Goal: Subscribe to service/newsletter

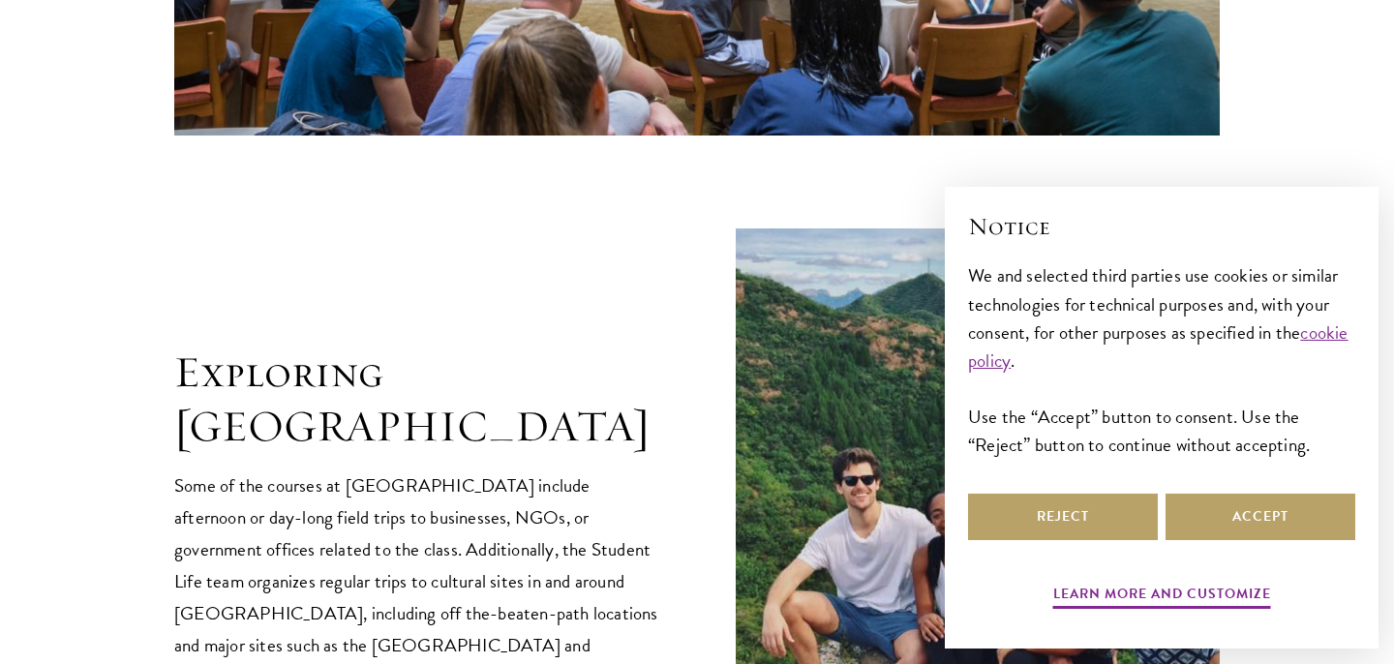
scroll to position [4178, 0]
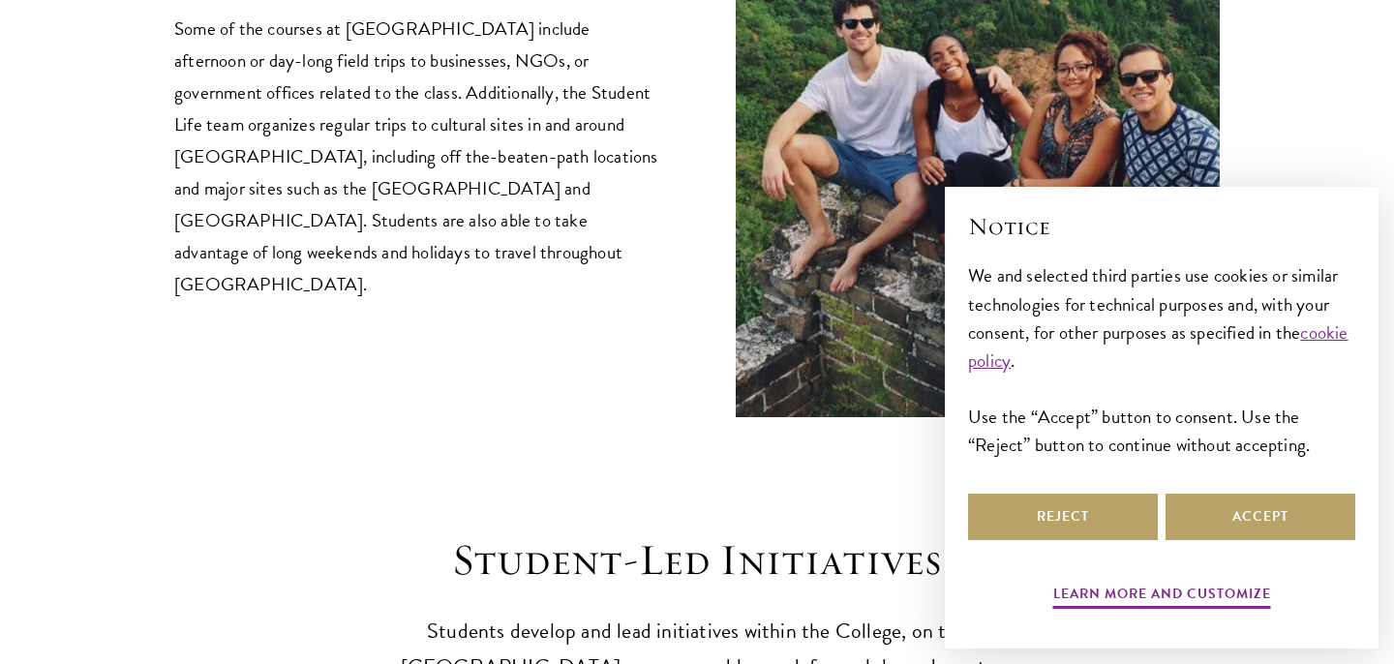
click at [1251, 484] on div "Notice We and selected third parties use cookies or similar technologies for te…" at bounding box center [1161, 349] width 387 height 279
click at [1251, 512] on button "Accept" at bounding box center [1261, 517] width 190 height 46
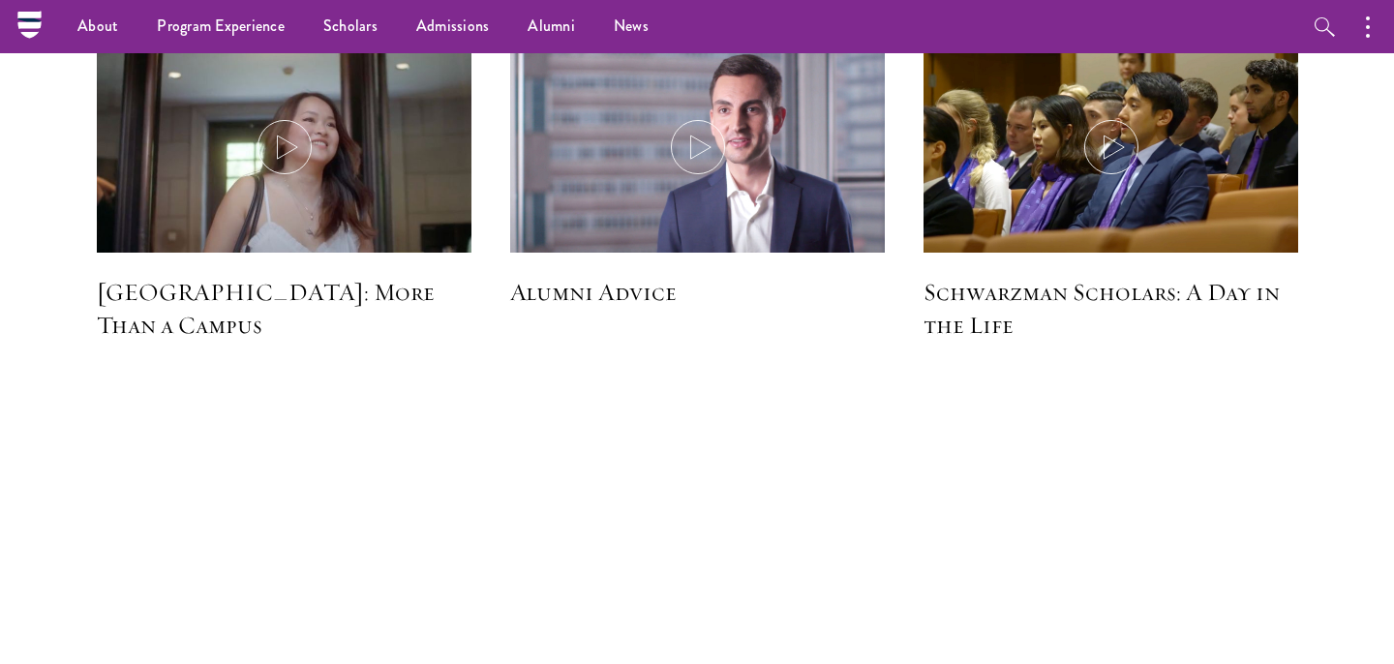
scroll to position [5826, 0]
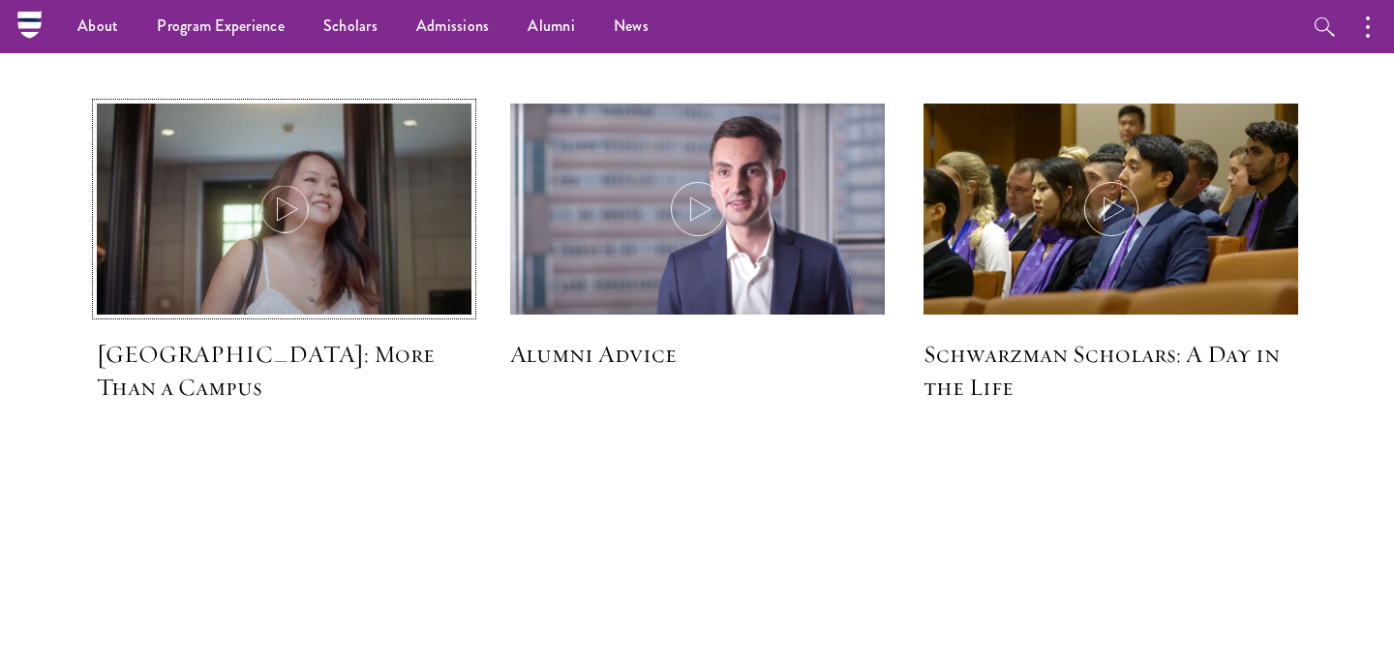
click at [284, 209] on img at bounding box center [284, 211] width 398 height 229
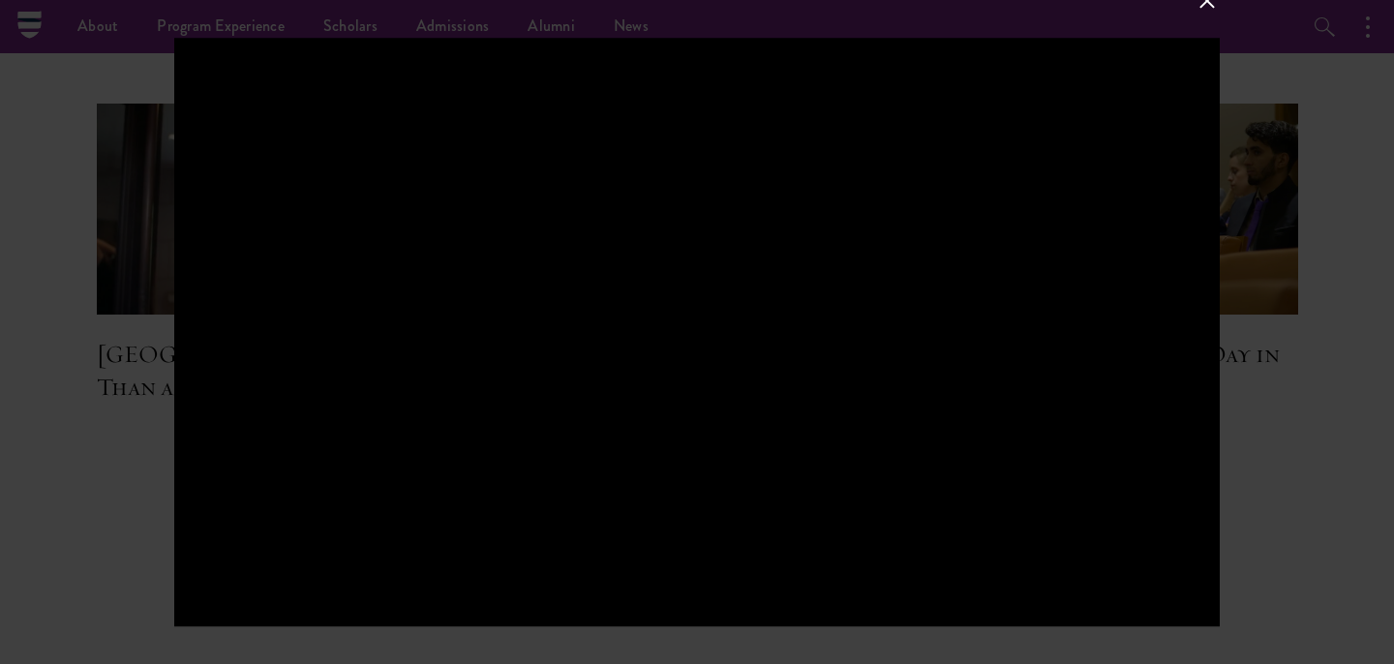
click at [1305, 567] on div at bounding box center [697, 332] width 1394 height 664
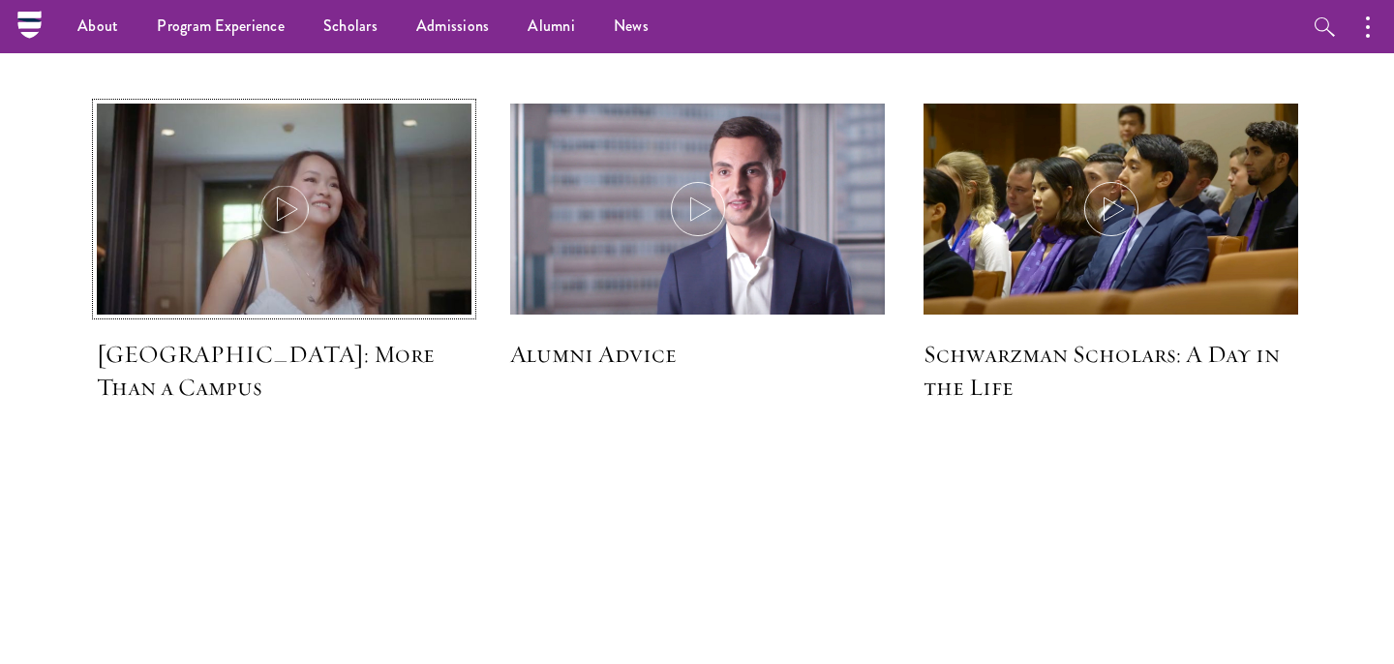
click at [307, 182] on icon at bounding box center [285, 209] width 54 height 54
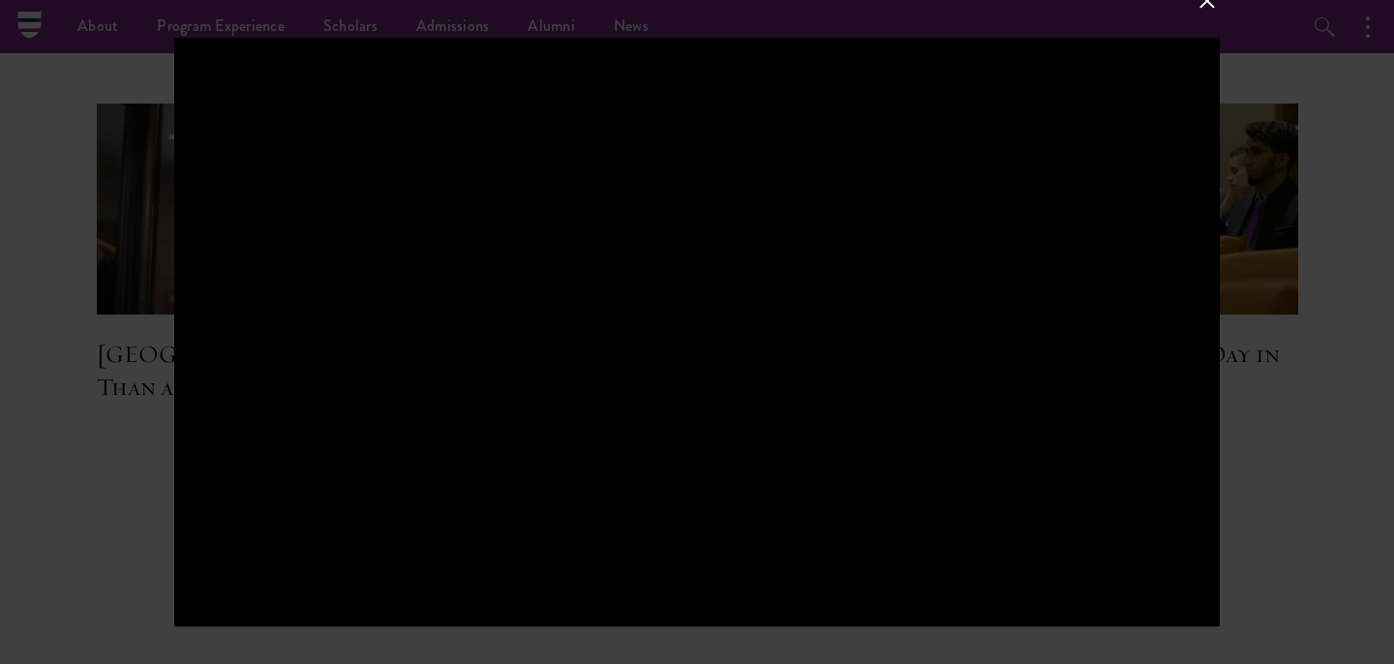
click at [1328, 493] on div at bounding box center [697, 332] width 1394 height 664
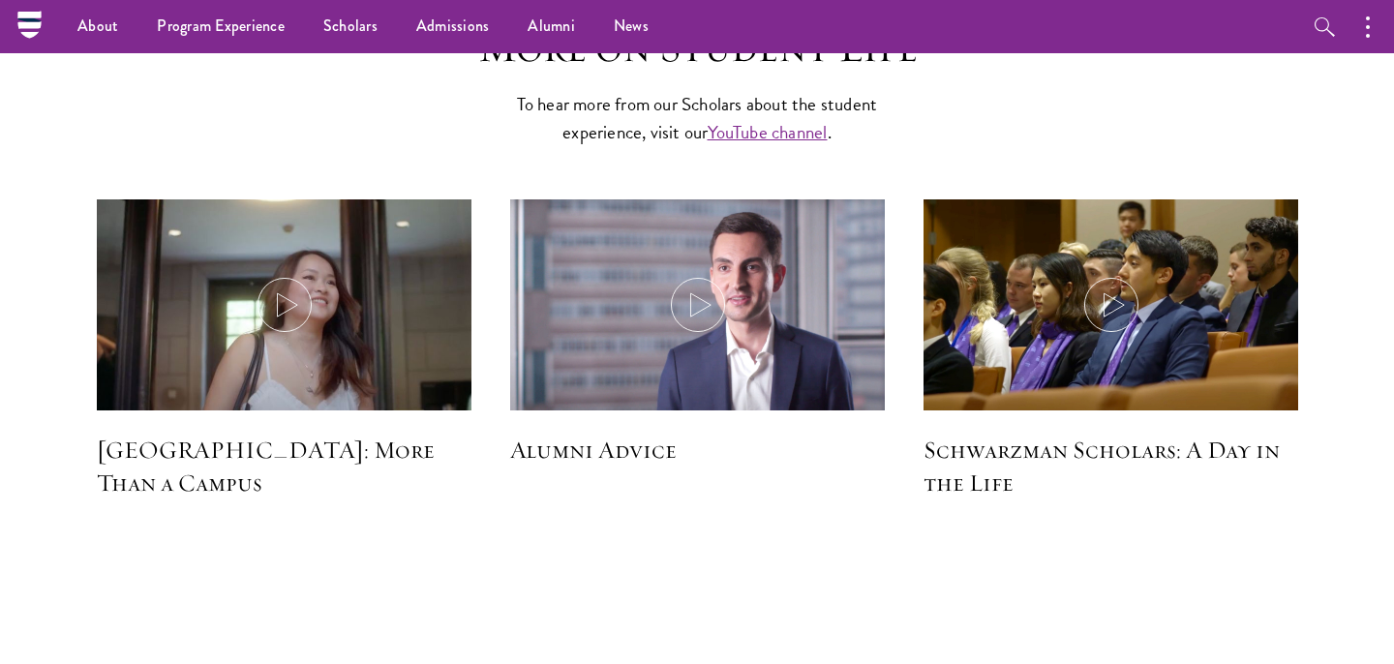
scroll to position [5577, 0]
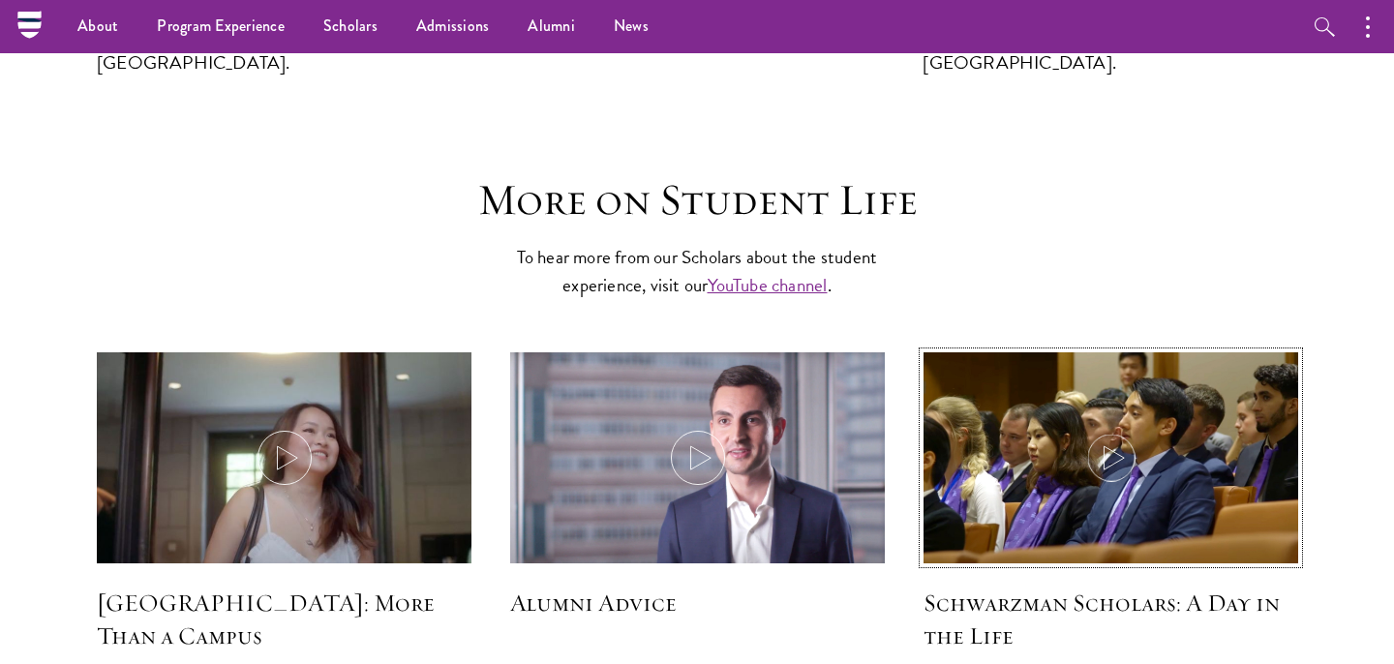
click at [992, 428] on img at bounding box center [1111, 460] width 398 height 229
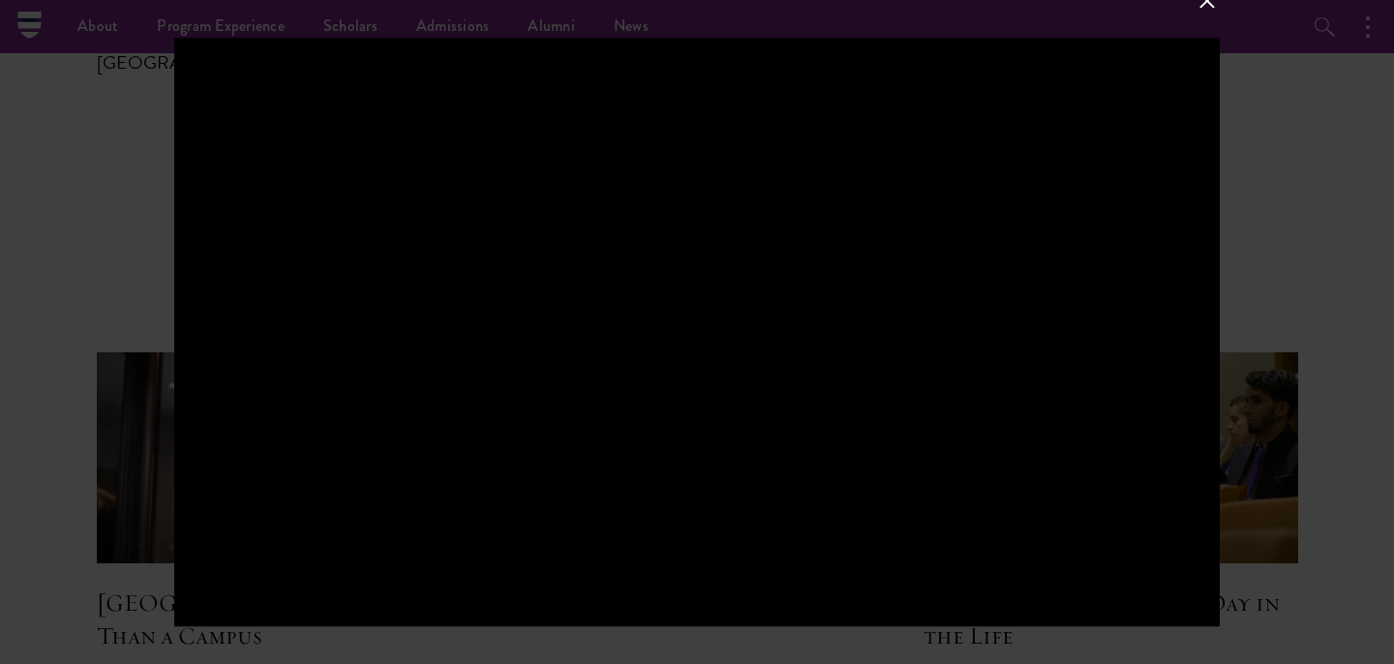
click at [1341, 264] on div at bounding box center [697, 332] width 1394 height 664
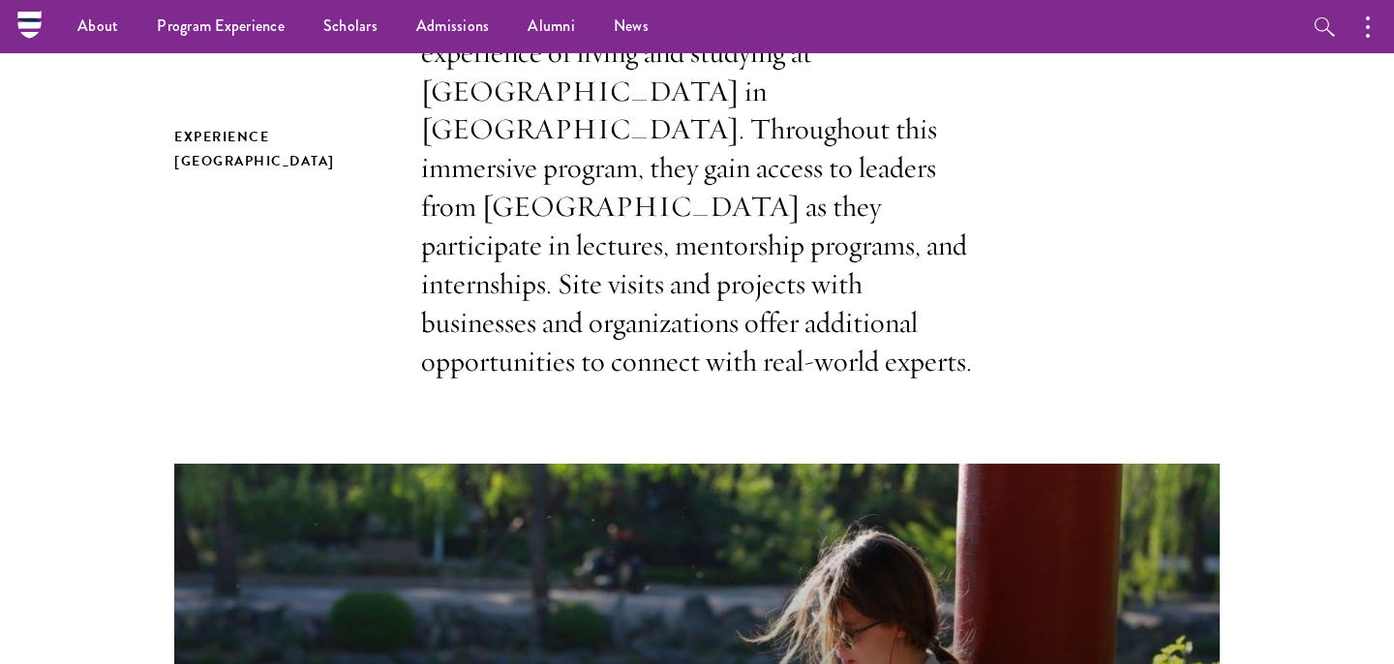
scroll to position [0, 0]
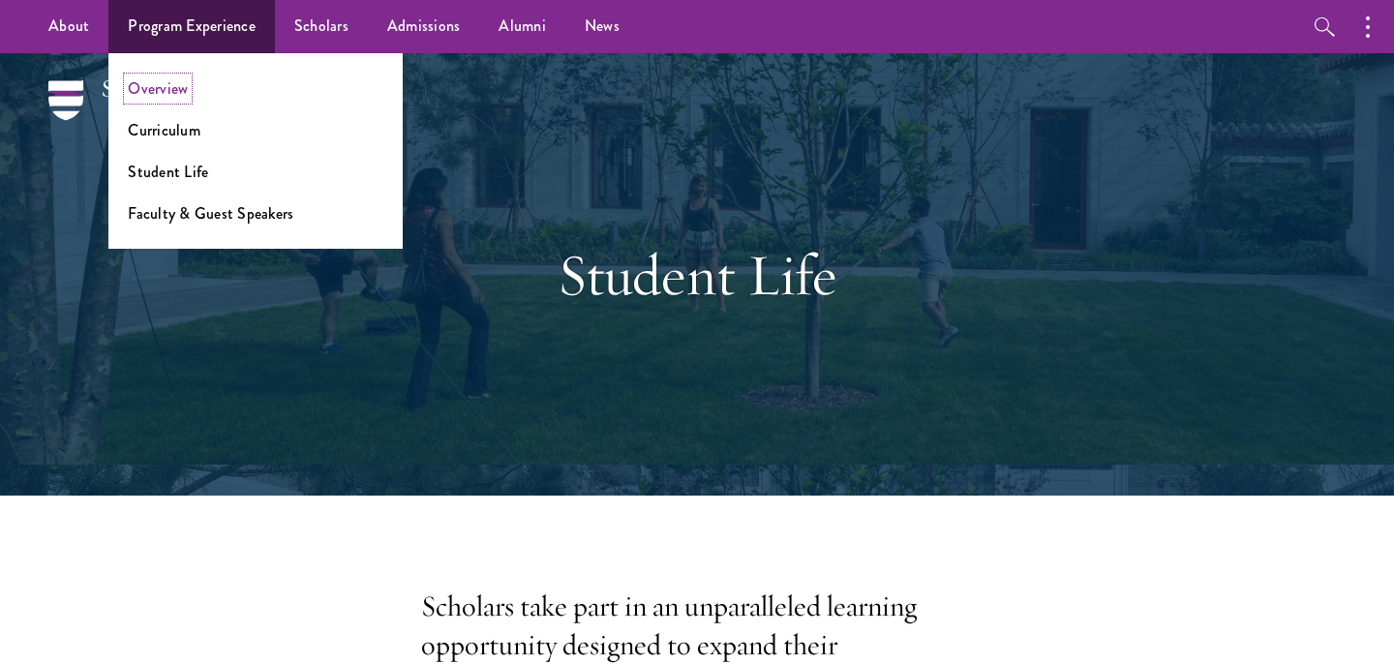
click at [148, 91] on link "Overview" at bounding box center [158, 88] width 60 height 22
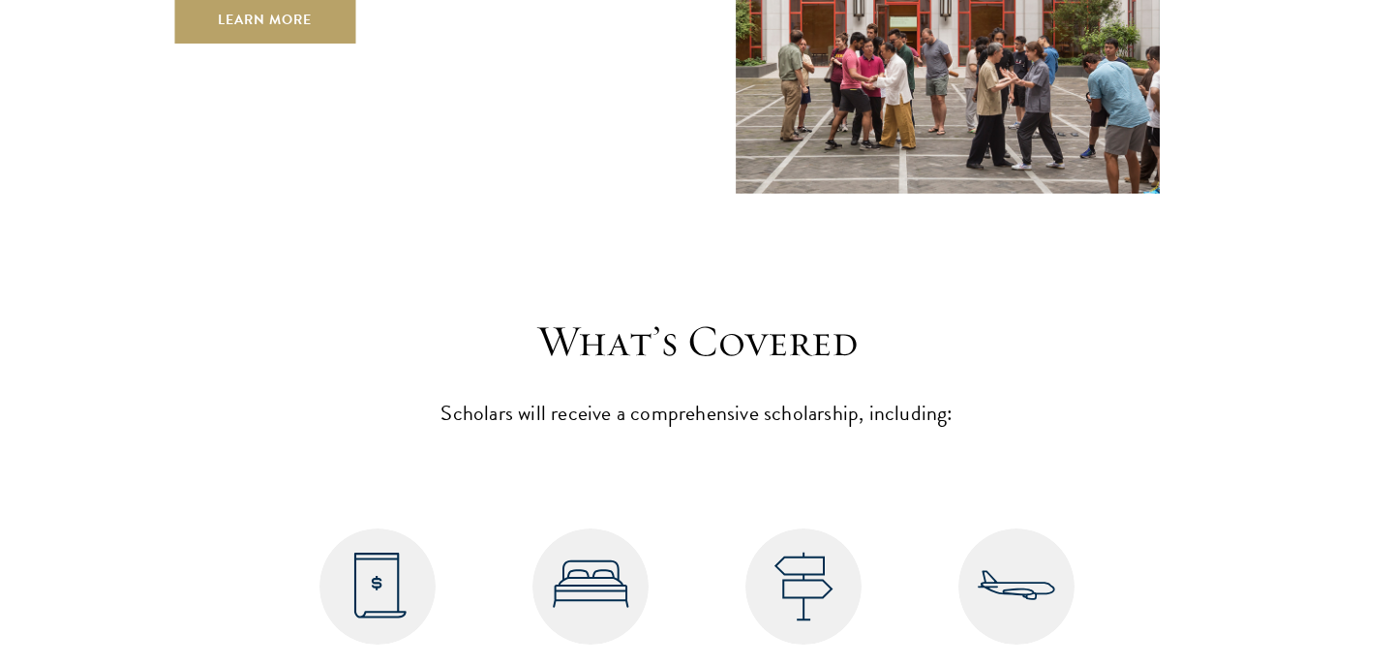
scroll to position [7580, 0]
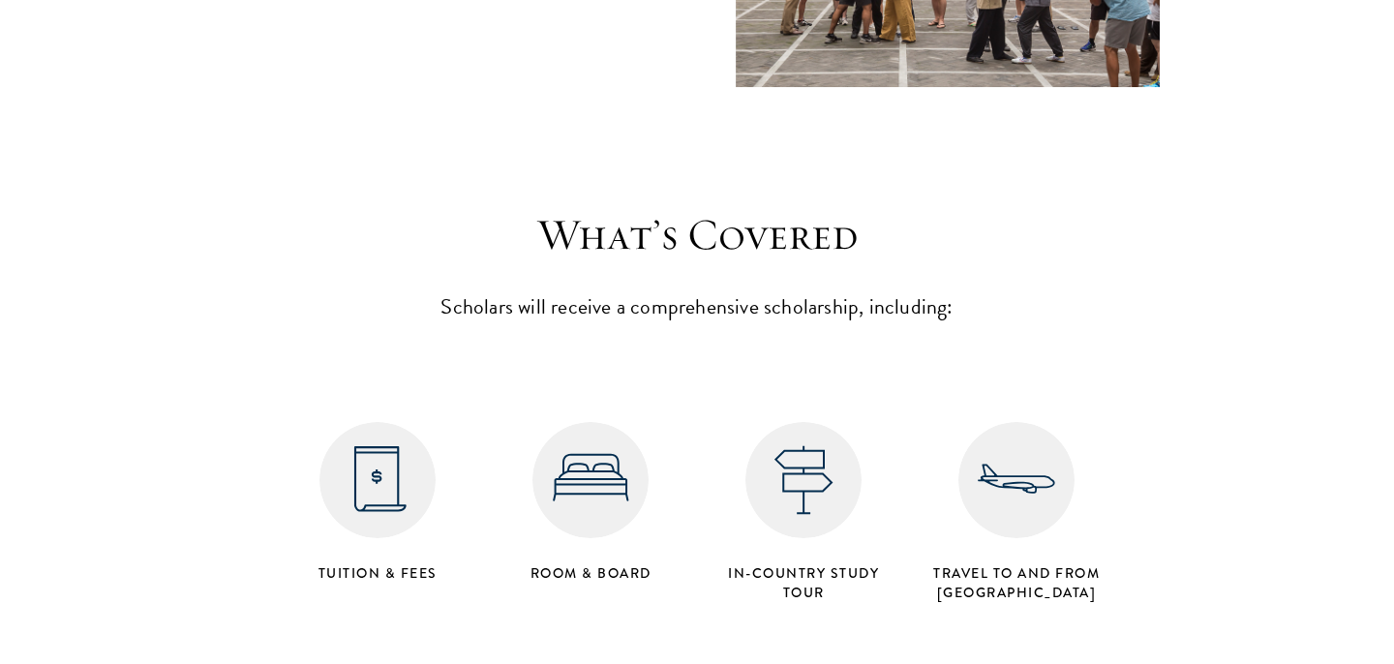
click at [595, 428] on img at bounding box center [591, 480] width 116 height 116
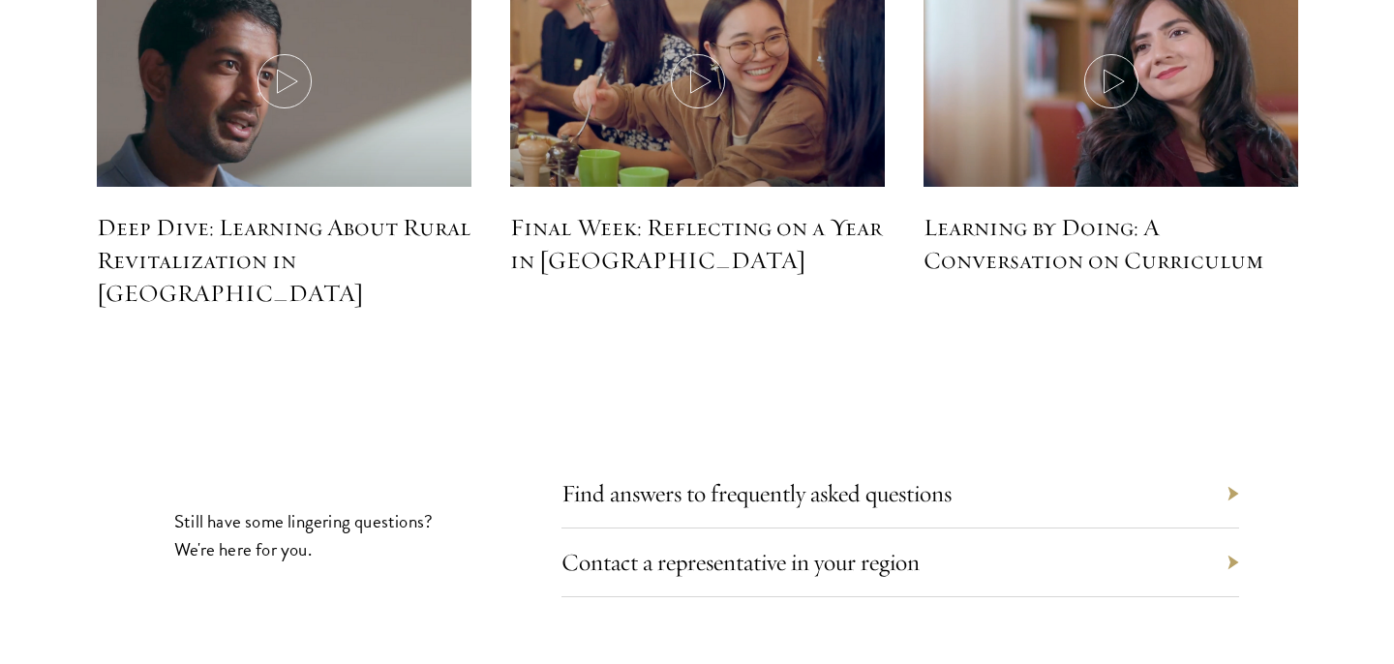
scroll to position [8931, 0]
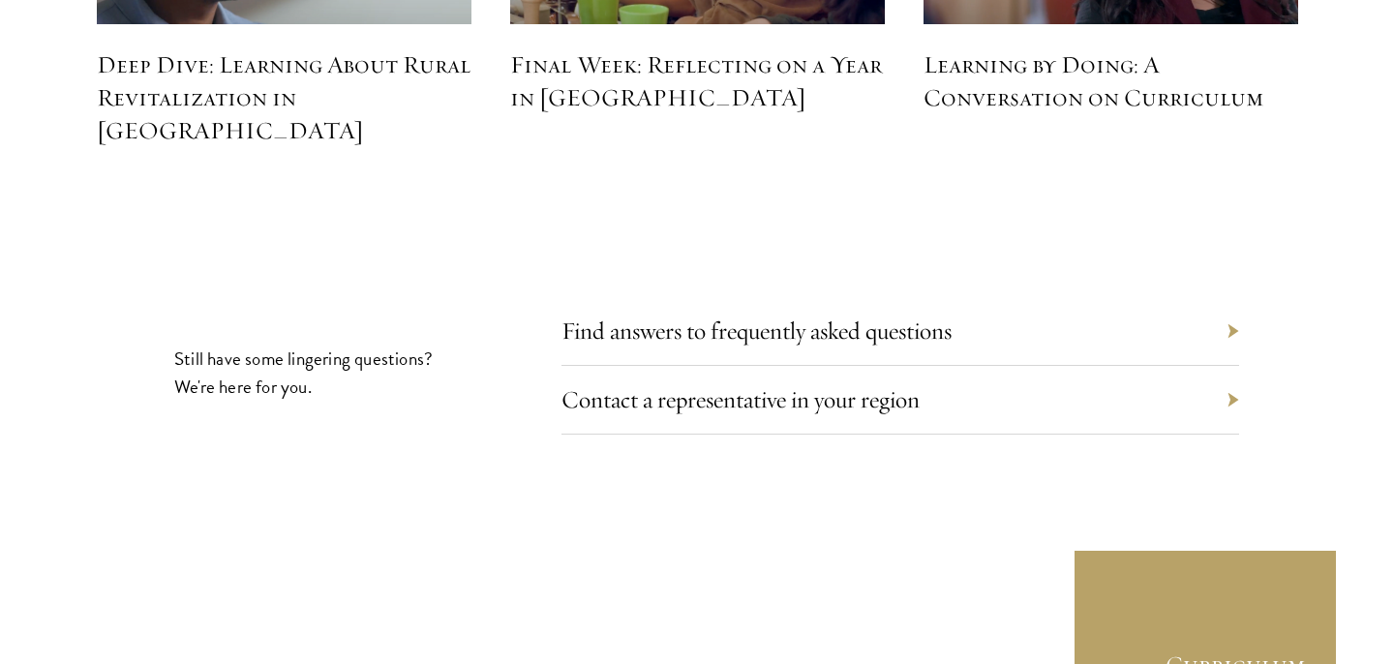
click at [663, 297] on div "Find answers to frequently asked questions" at bounding box center [901, 331] width 678 height 69
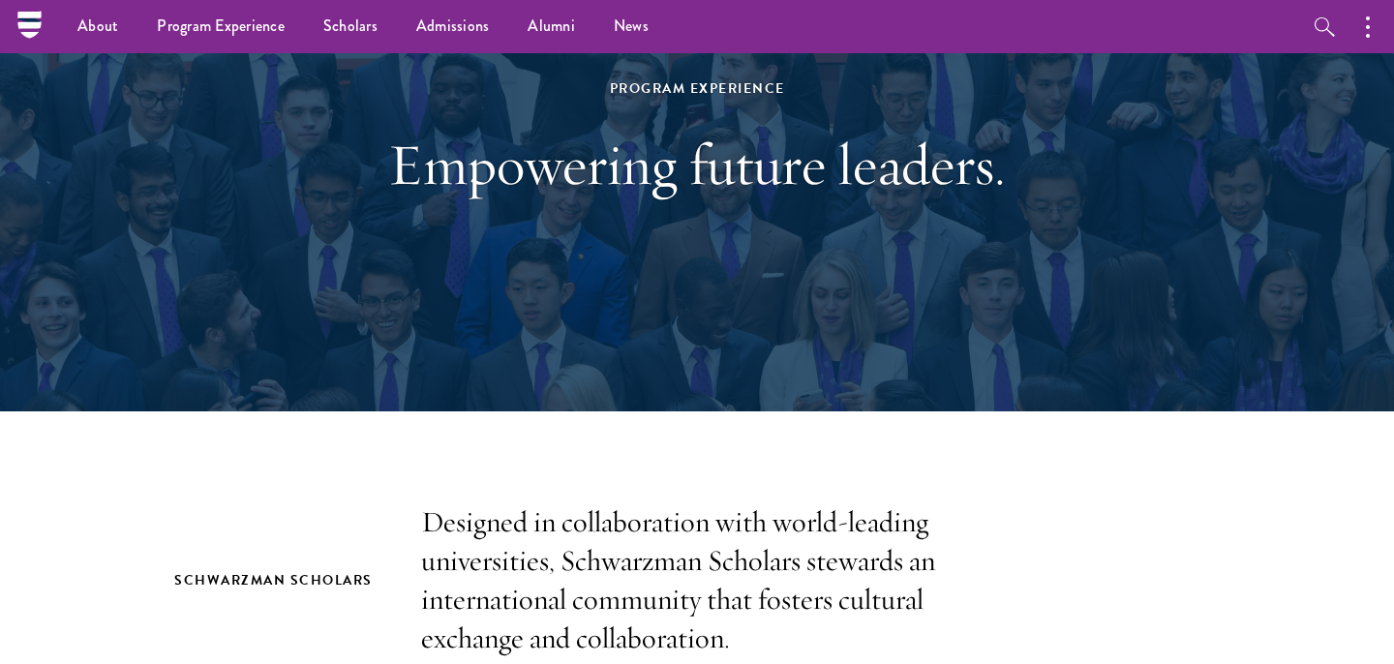
scroll to position [0, 0]
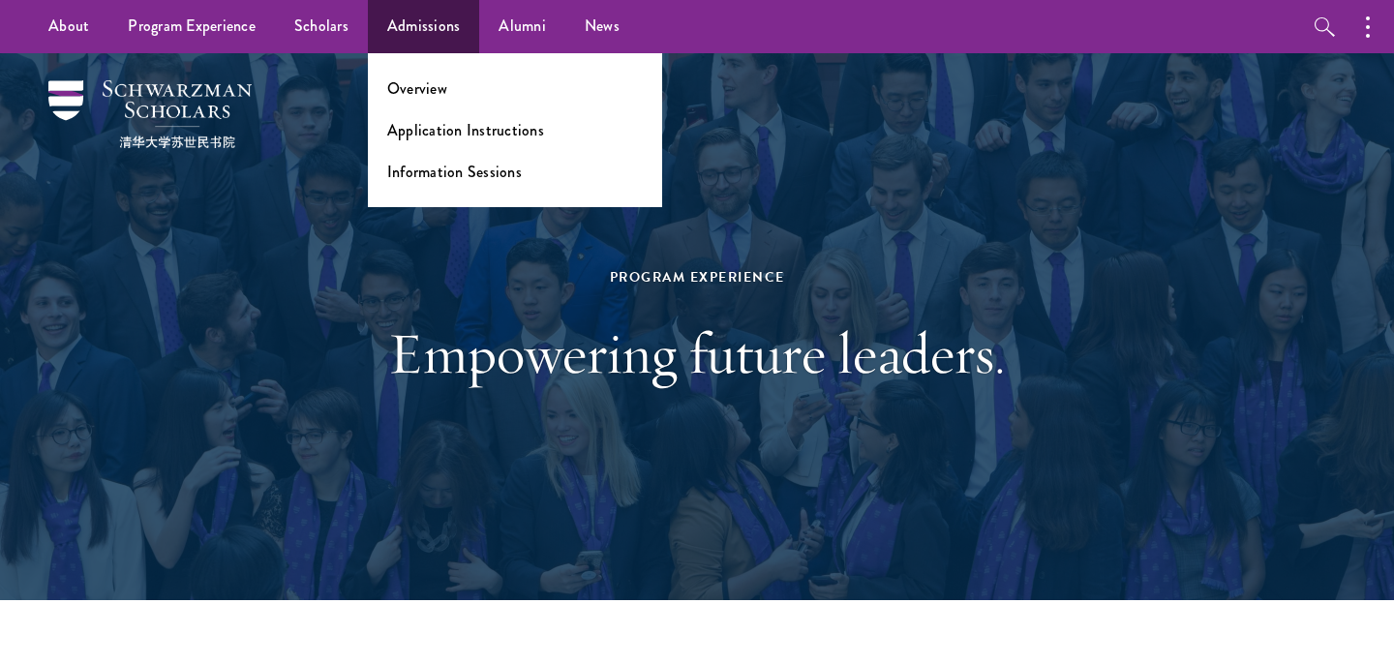
click at [425, 73] on ul "Overview Application Instructions Information Sessions" at bounding box center [515, 130] width 294 height 154
click at [426, 78] on link "Overview" at bounding box center [417, 88] width 60 height 22
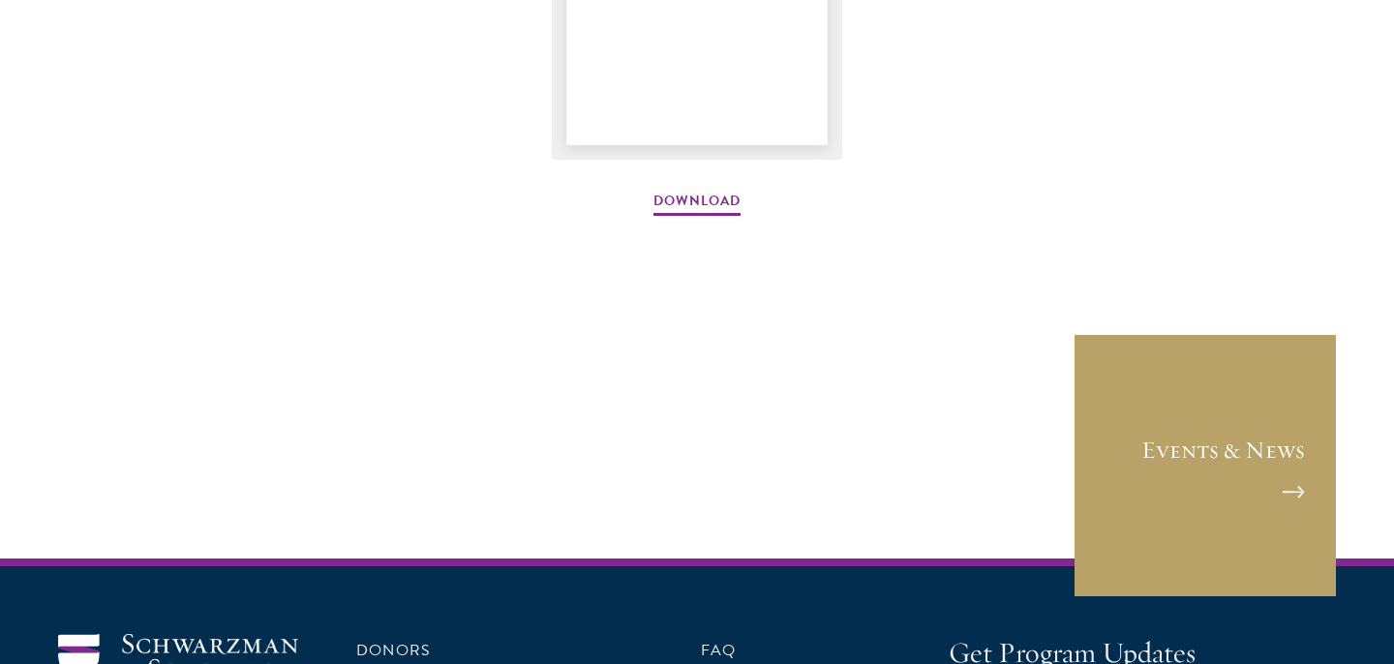
scroll to position [3214, 0]
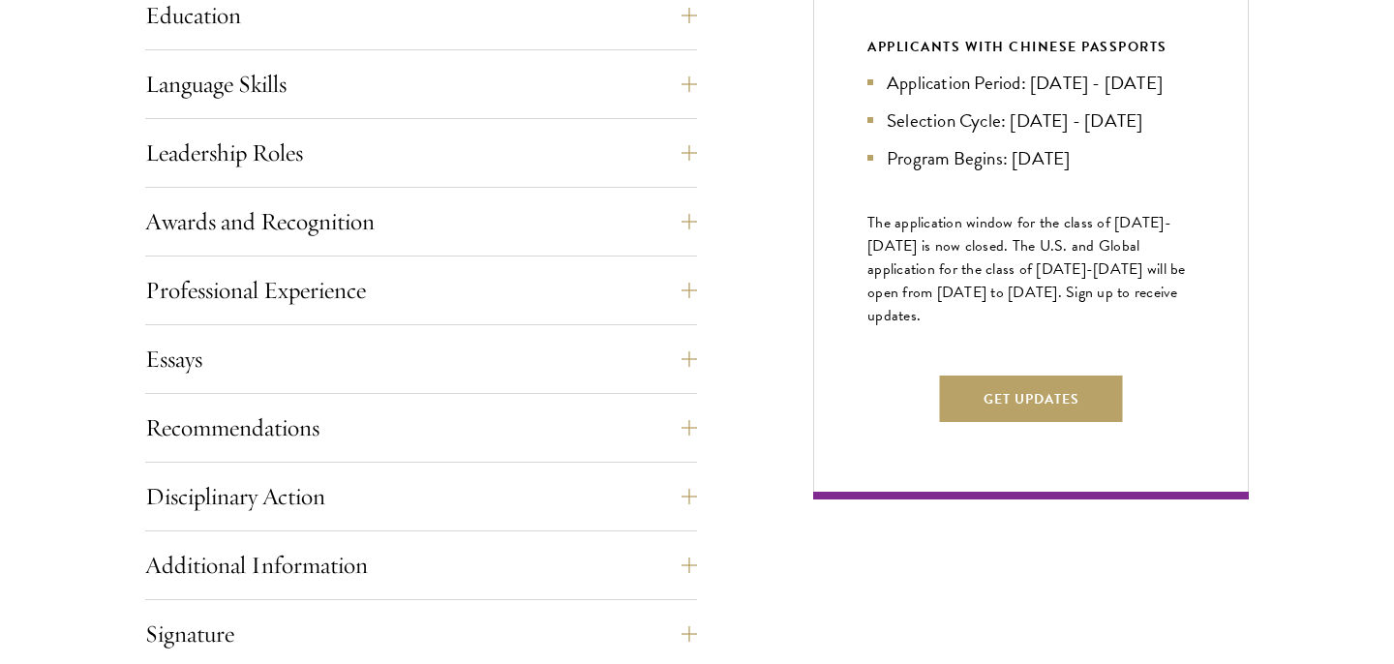
scroll to position [1223, 0]
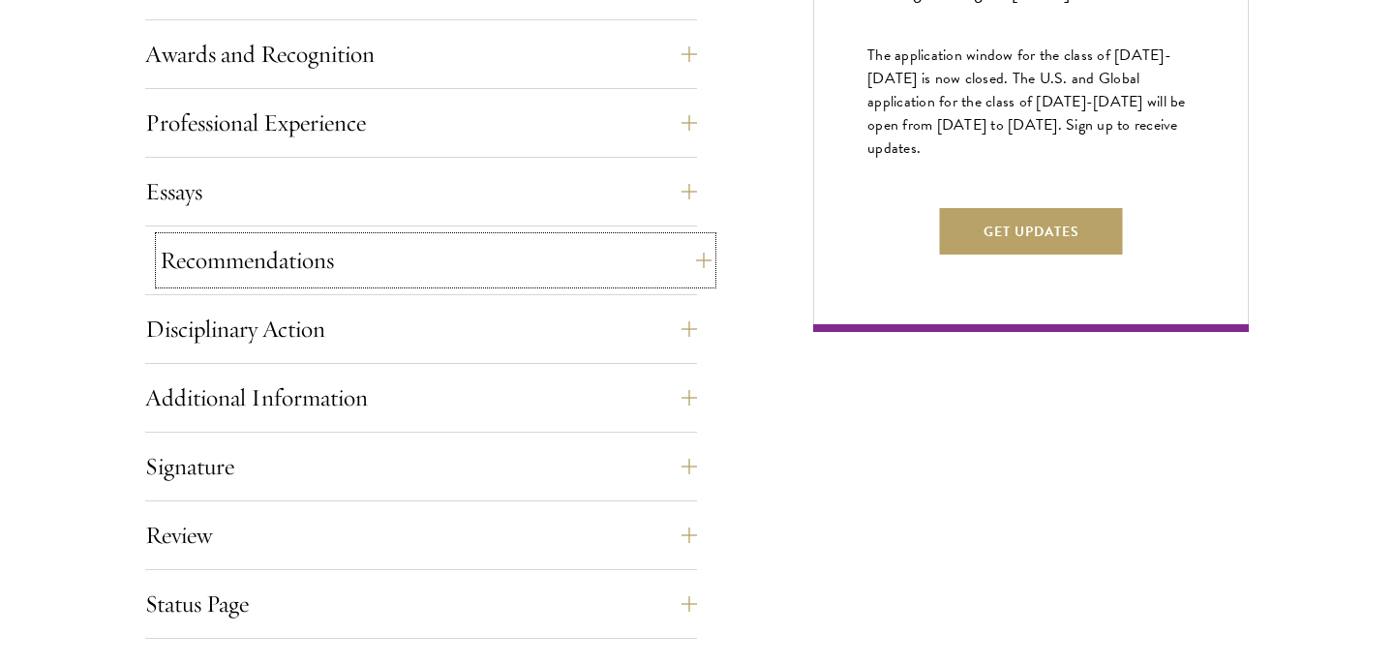
click at [269, 261] on button "Recommendations" at bounding box center [436, 260] width 552 height 46
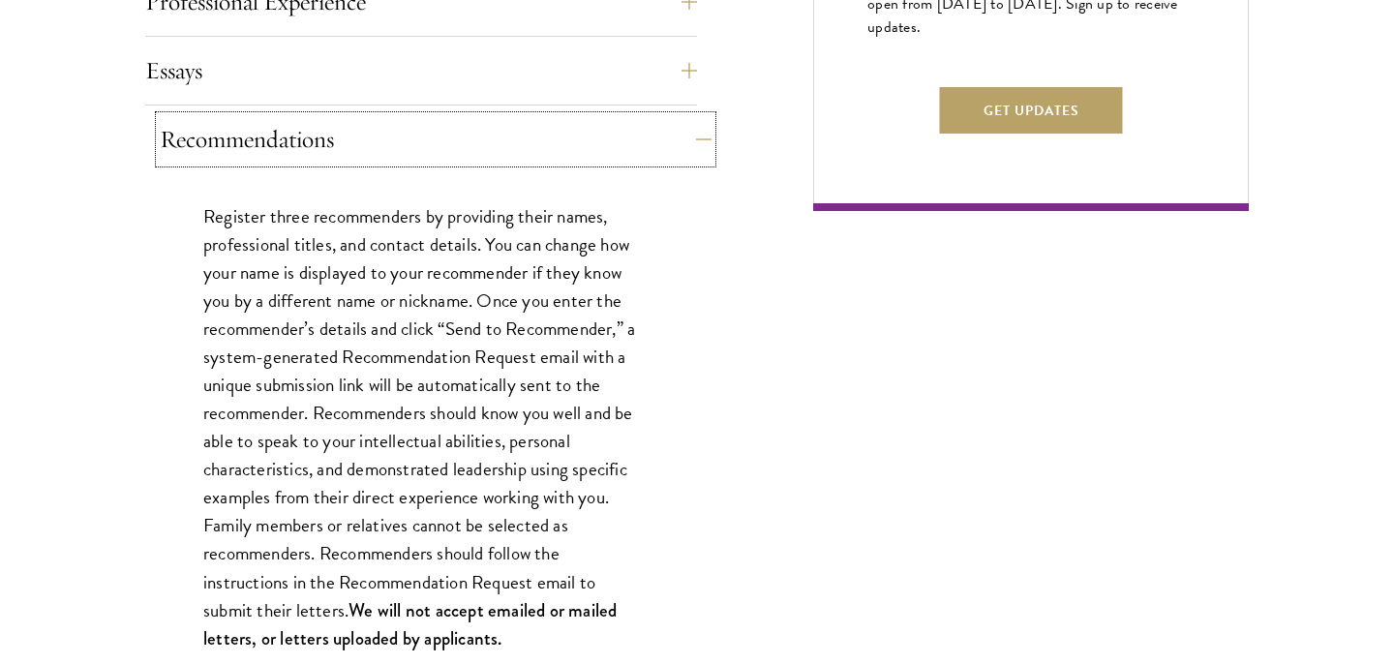
scroll to position [1356, 0]
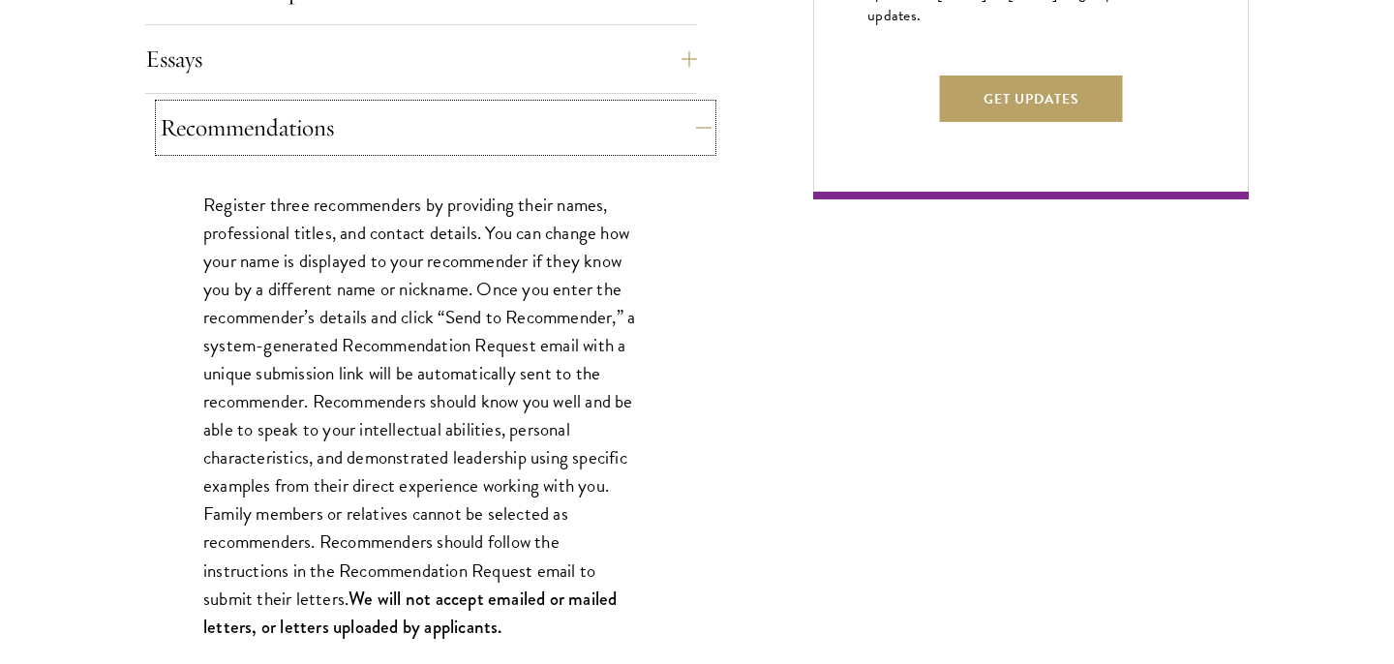
click at [293, 137] on button "Recommendations" at bounding box center [436, 128] width 552 height 46
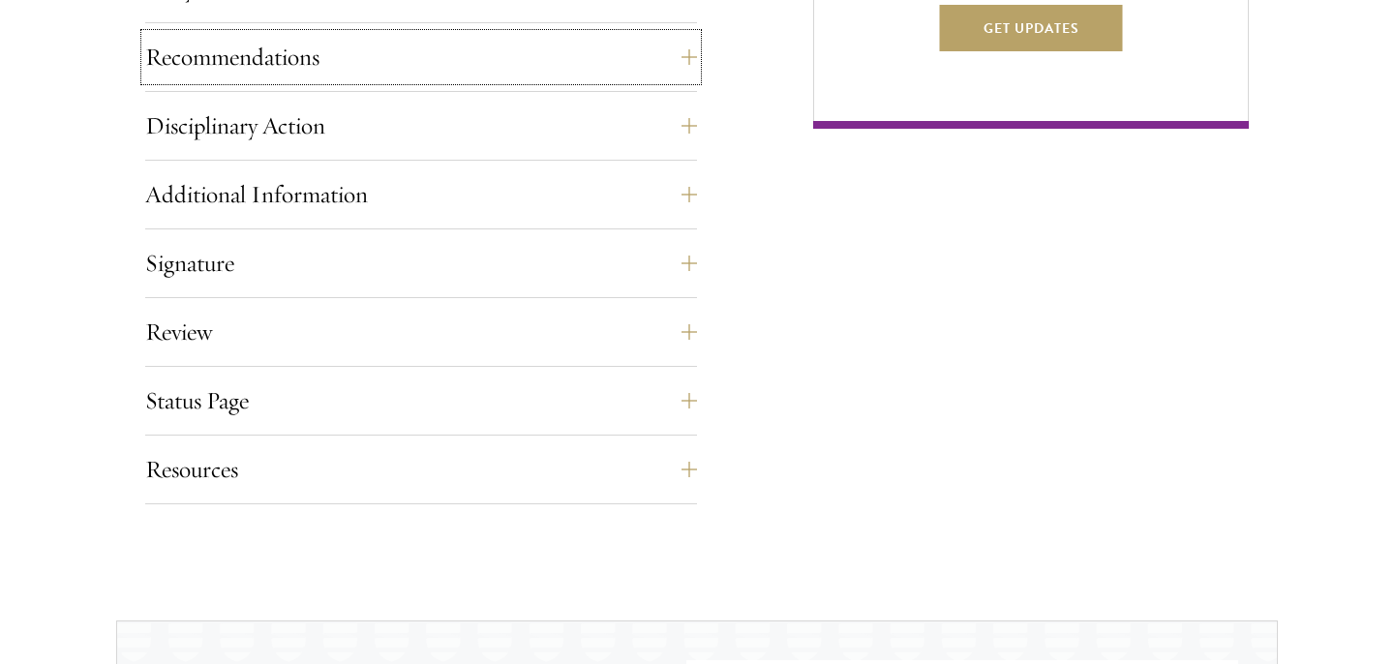
scroll to position [1515, 0]
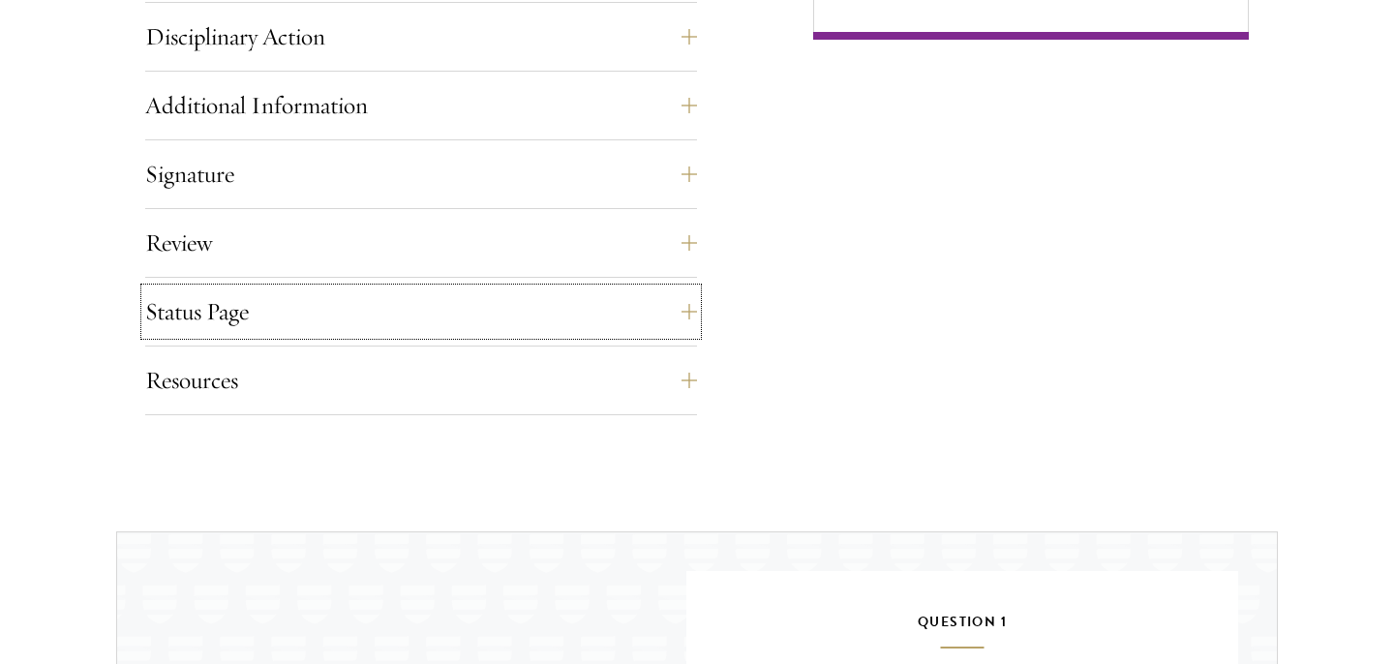
click at [246, 290] on button "Status Page" at bounding box center [421, 312] width 552 height 46
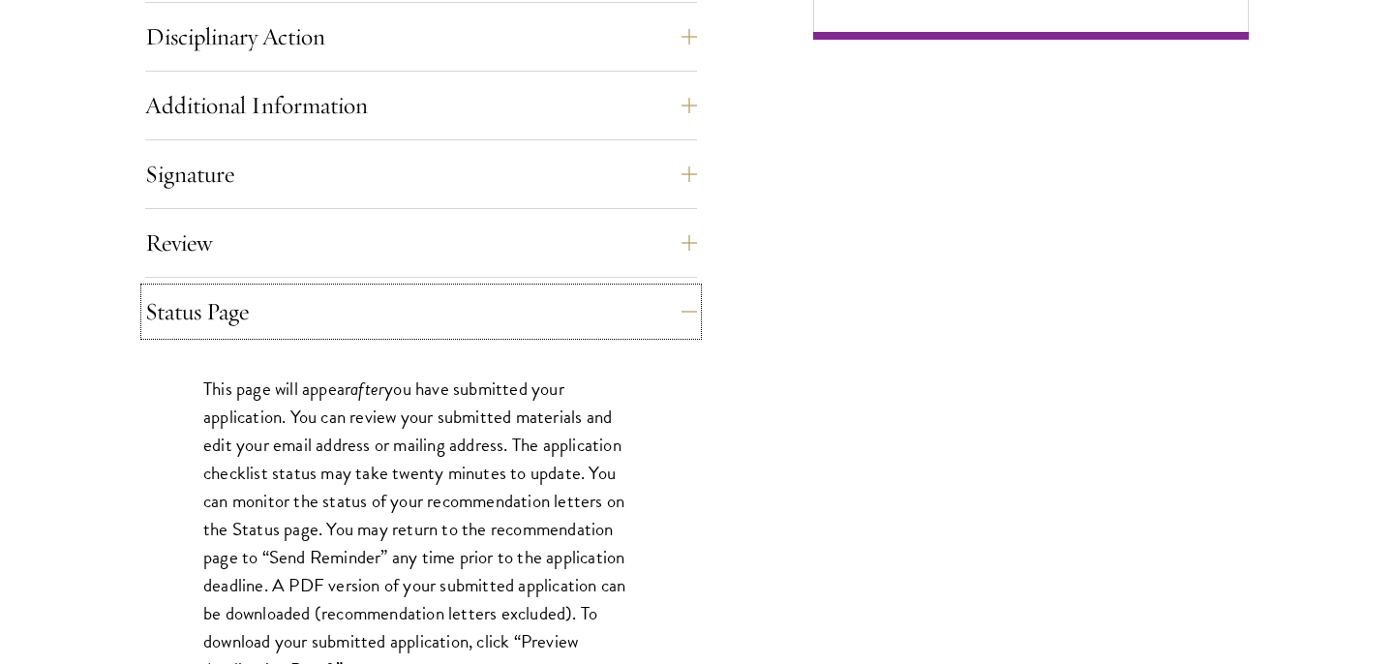
click at [246, 290] on button "Status Page" at bounding box center [421, 312] width 552 height 46
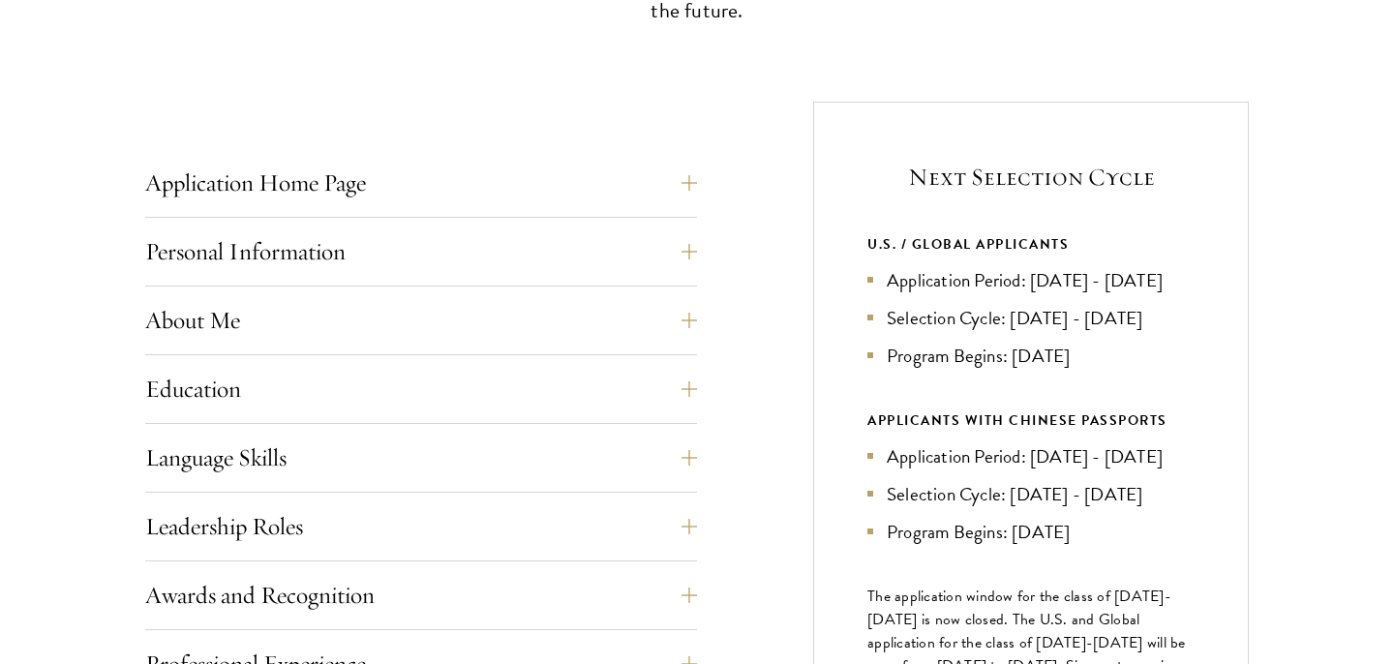
scroll to position [756, 0]
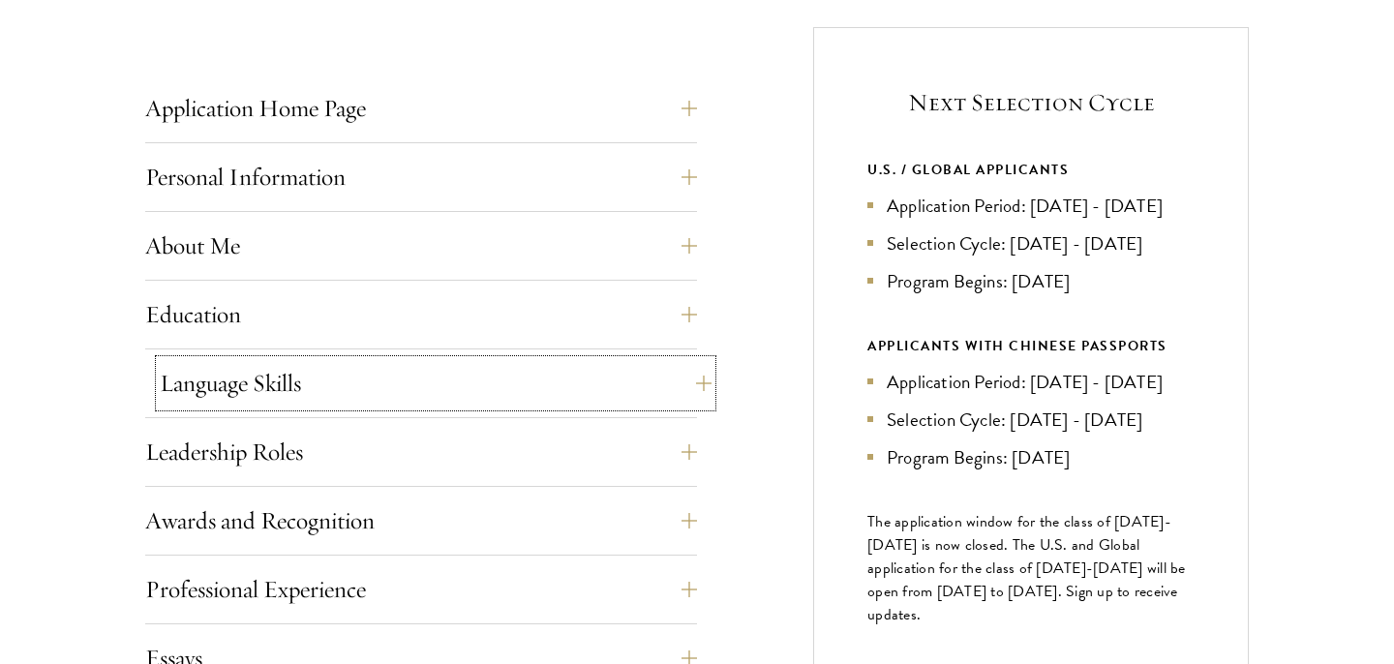
click at [186, 397] on button "Language Skills" at bounding box center [436, 383] width 552 height 46
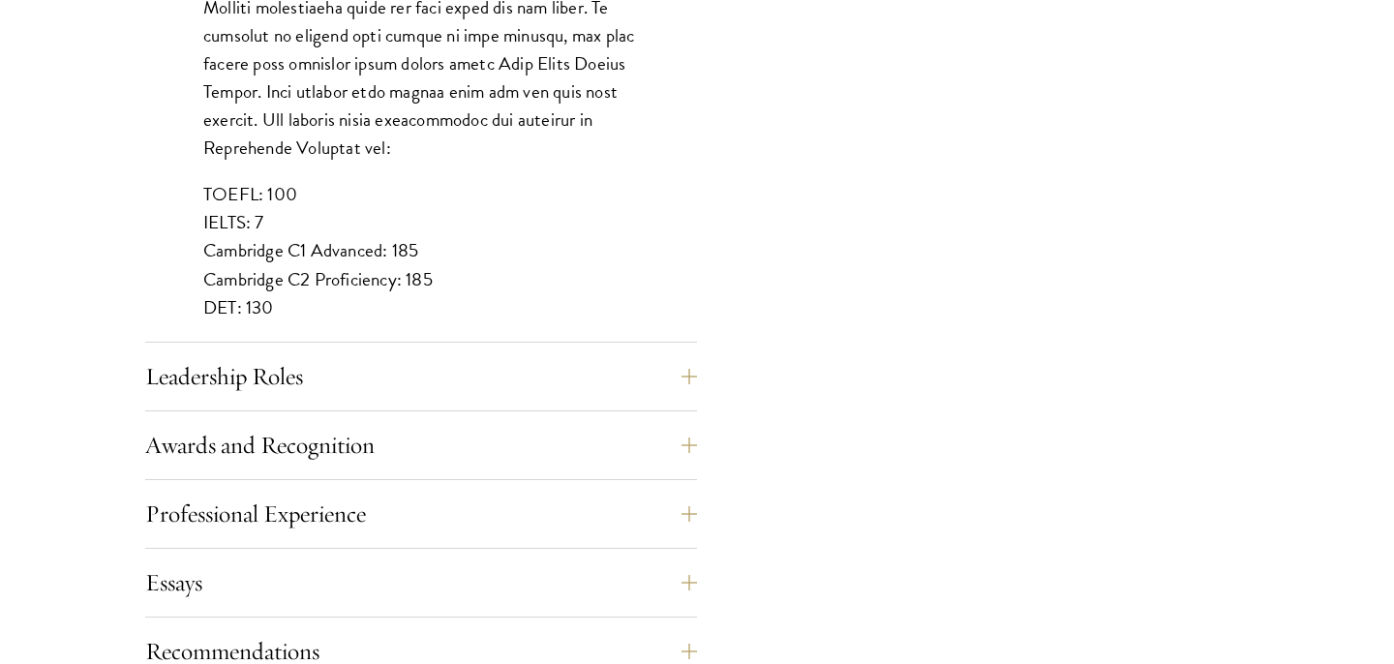
scroll to position [1807, 0]
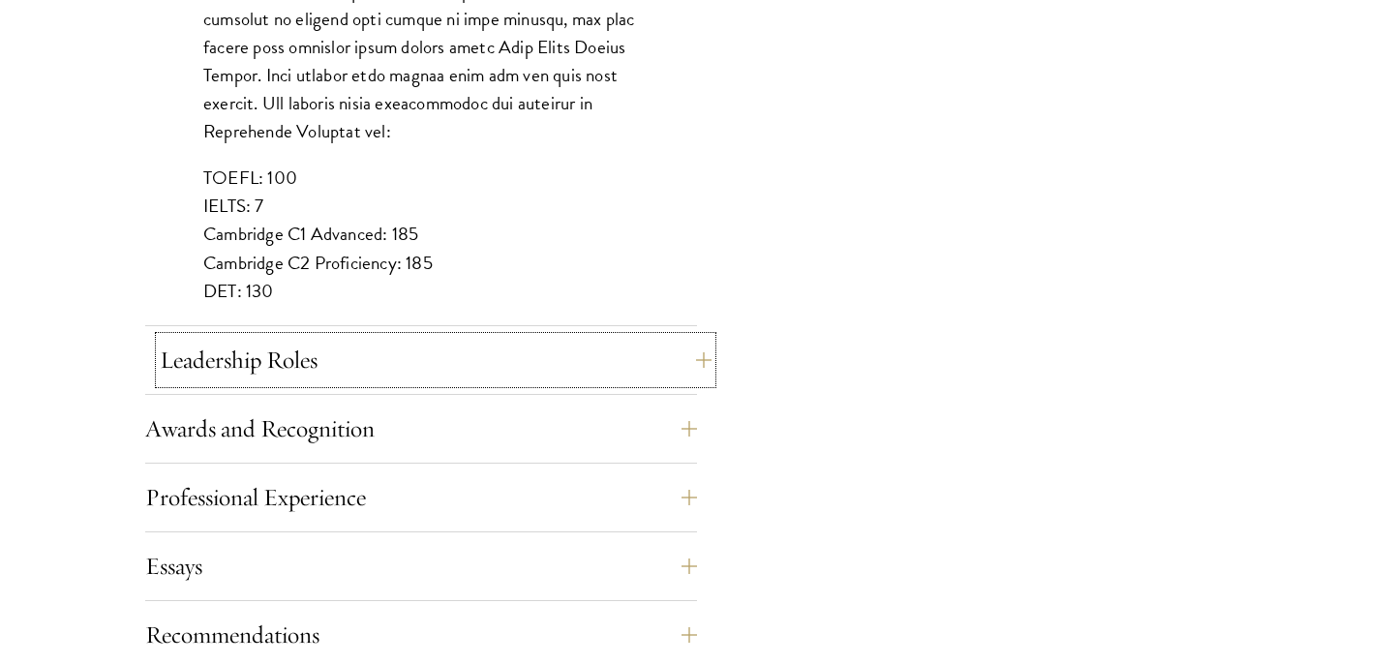
click at [192, 372] on button "Leadership Roles" at bounding box center [436, 360] width 552 height 46
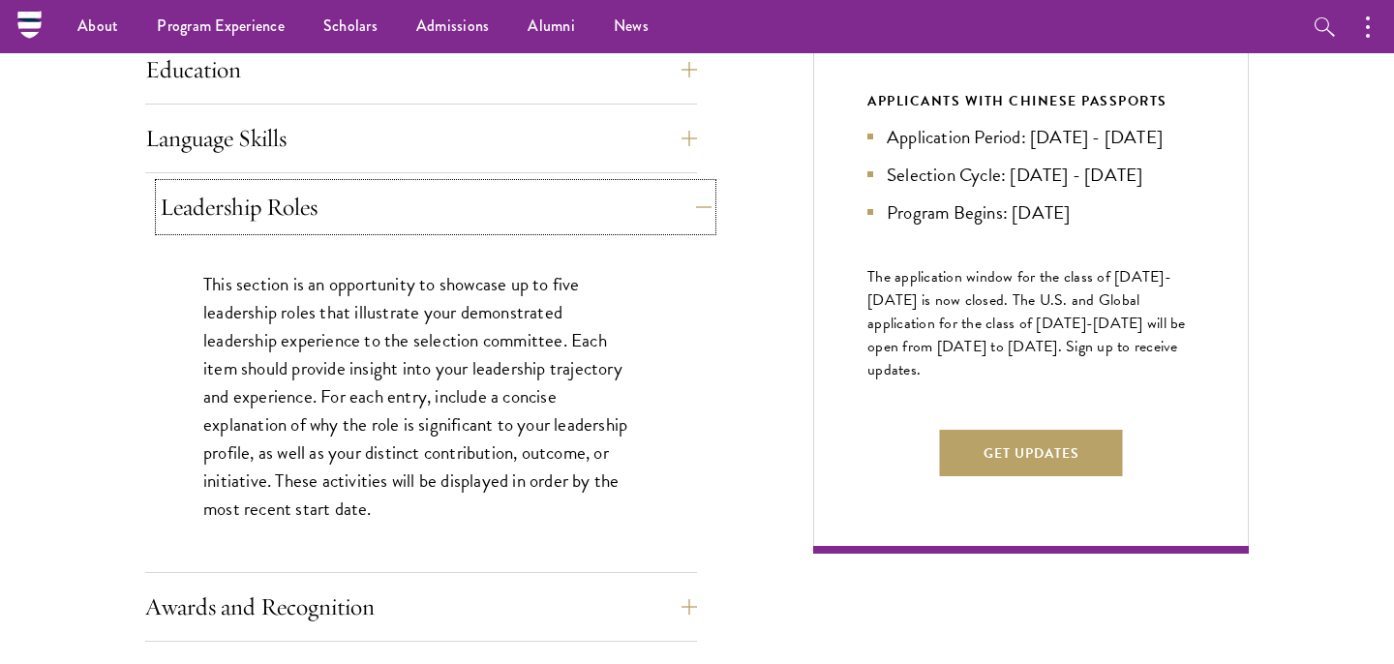
scroll to position [989, 0]
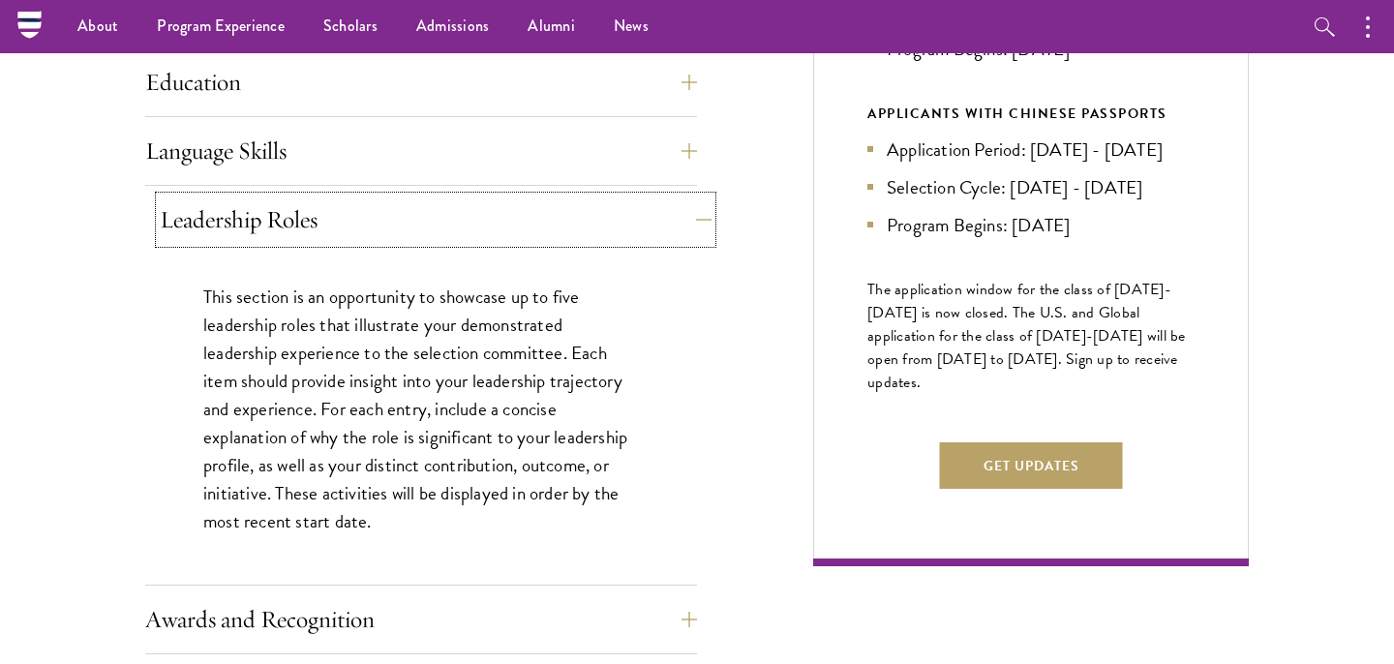
click at [222, 235] on button "Leadership Roles" at bounding box center [436, 220] width 552 height 46
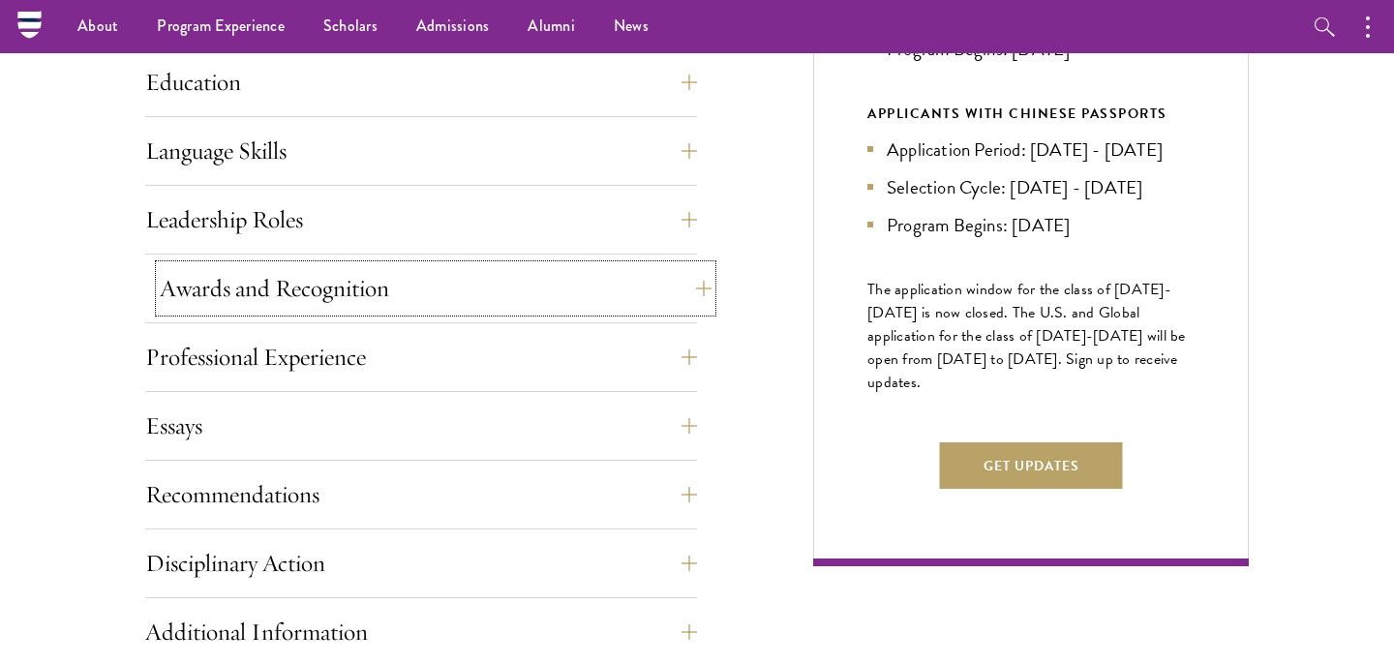
click at [219, 287] on button "Awards and Recognition" at bounding box center [436, 288] width 552 height 46
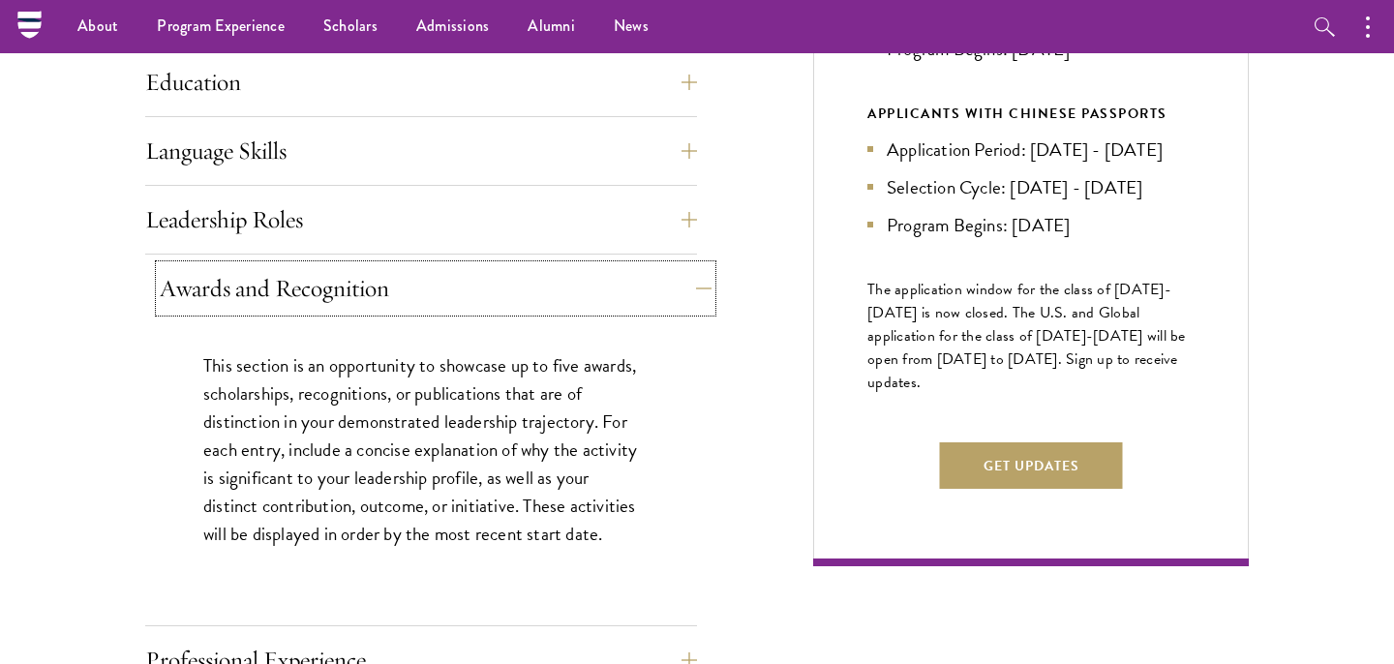
click at [223, 290] on button "Awards and Recognition" at bounding box center [436, 288] width 552 height 46
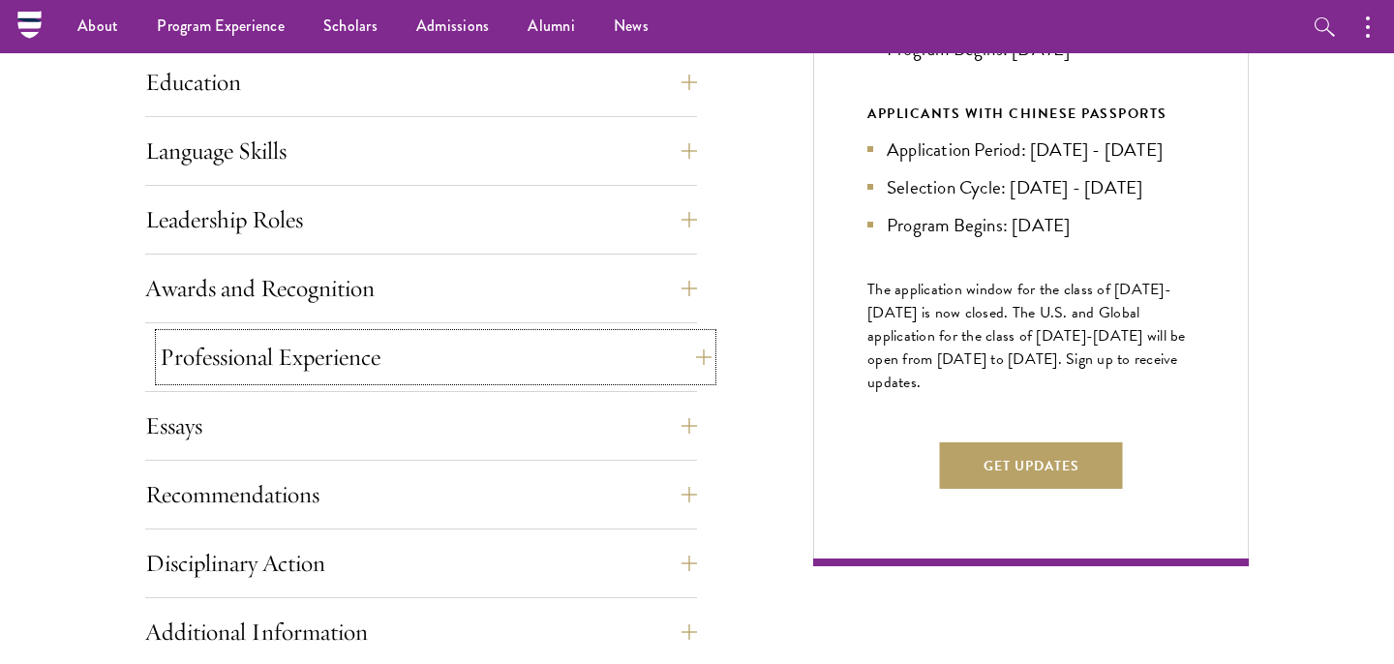
click at [231, 366] on button "Professional Experience" at bounding box center [436, 357] width 552 height 46
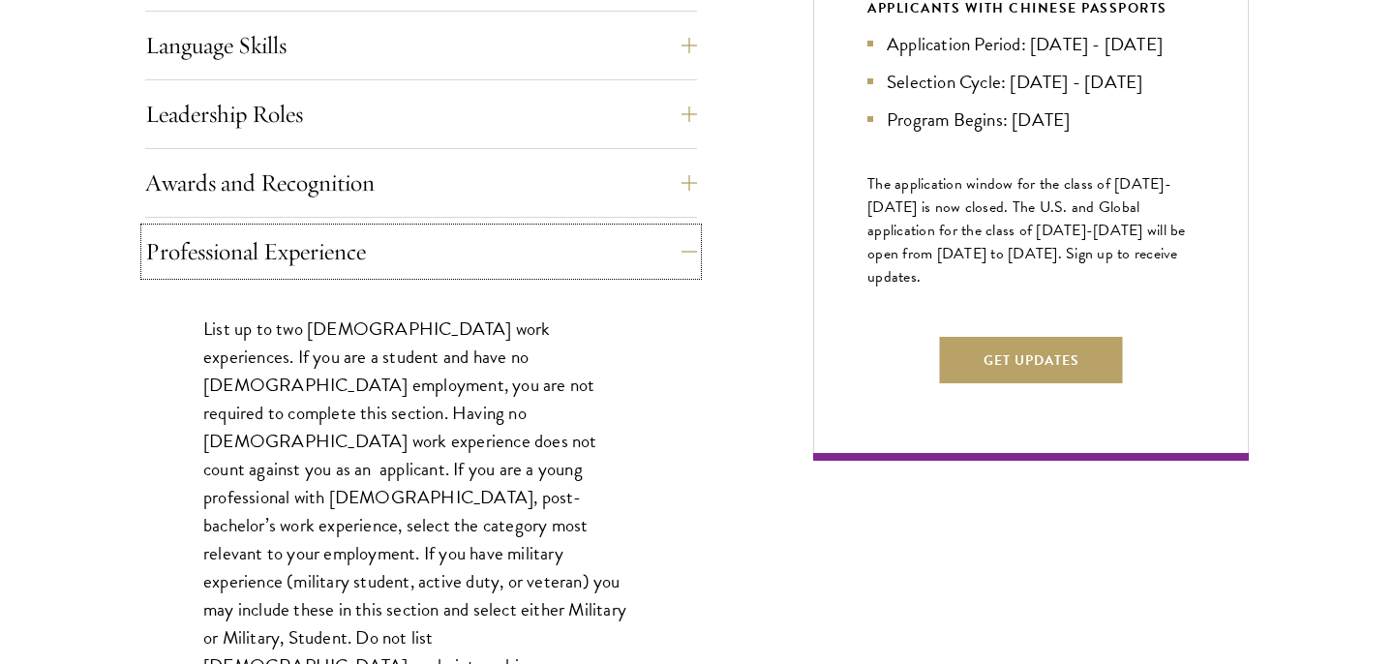
scroll to position [1134, 0]
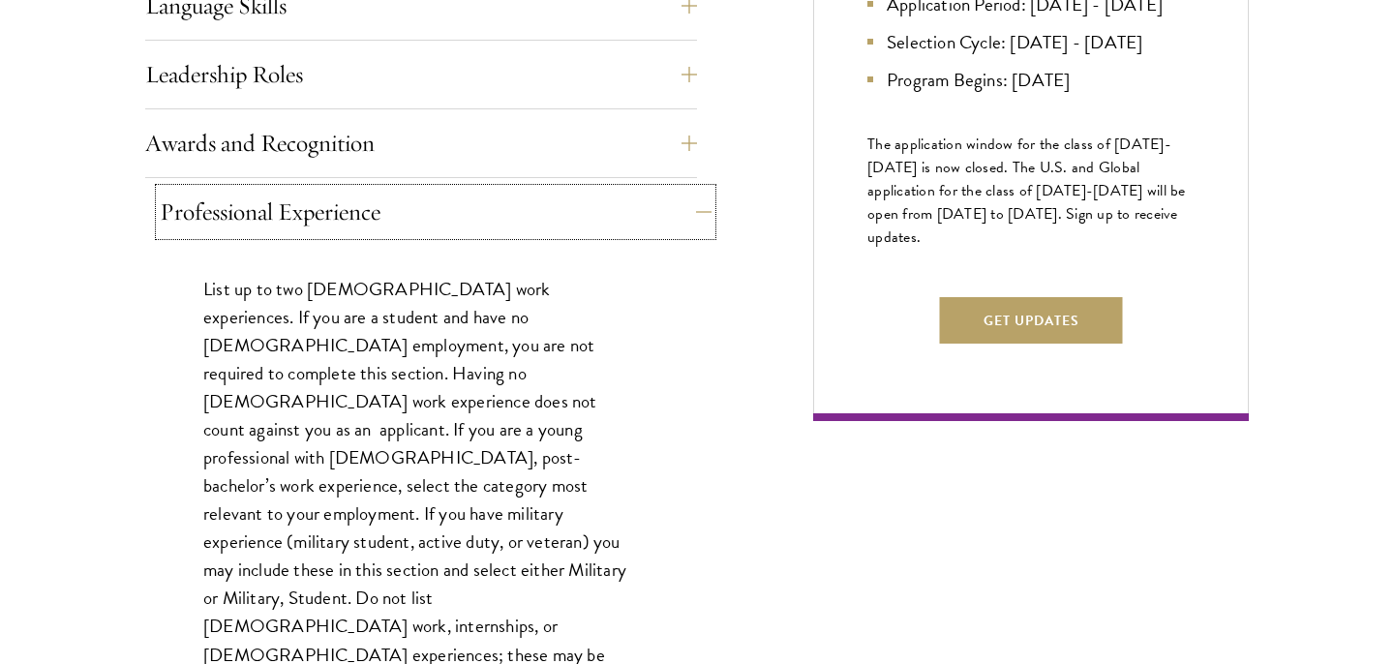
click at [255, 209] on button "Professional Experience" at bounding box center [436, 212] width 552 height 46
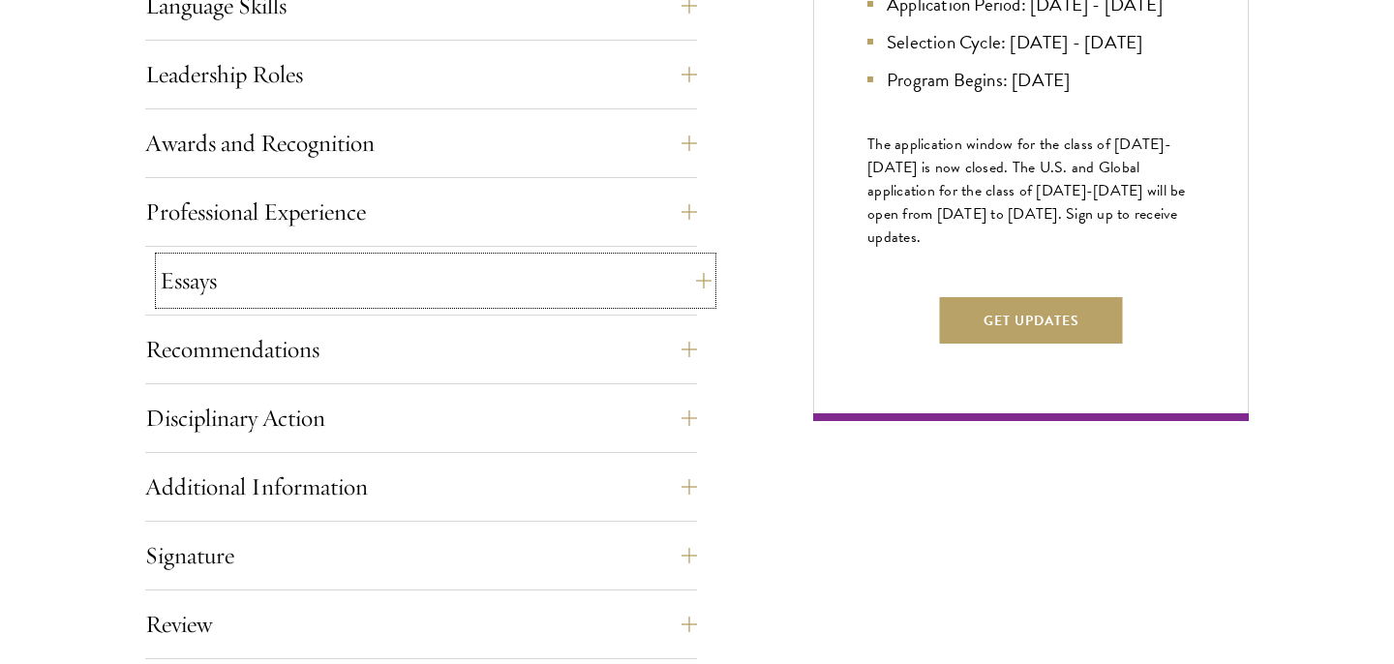
click at [260, 278] on button "Essays" at bounding box center [436, 281] width 552 height 46
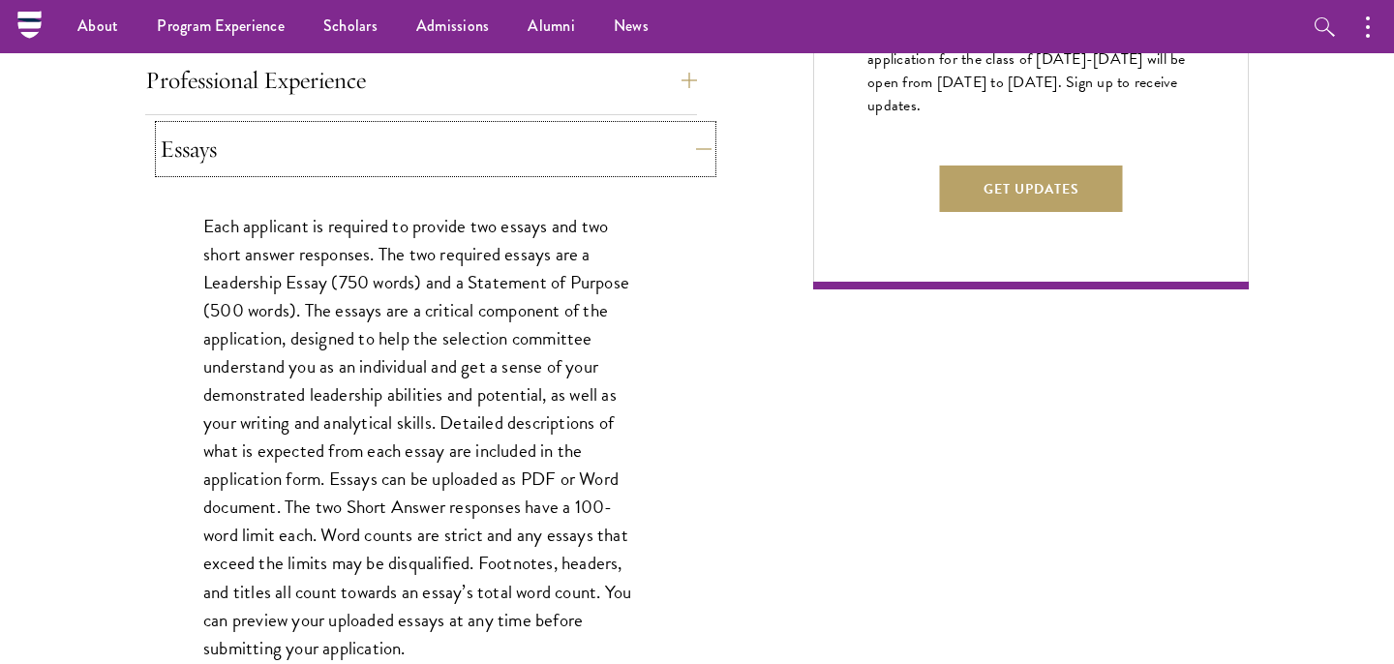
scroll to position [1261, 0]
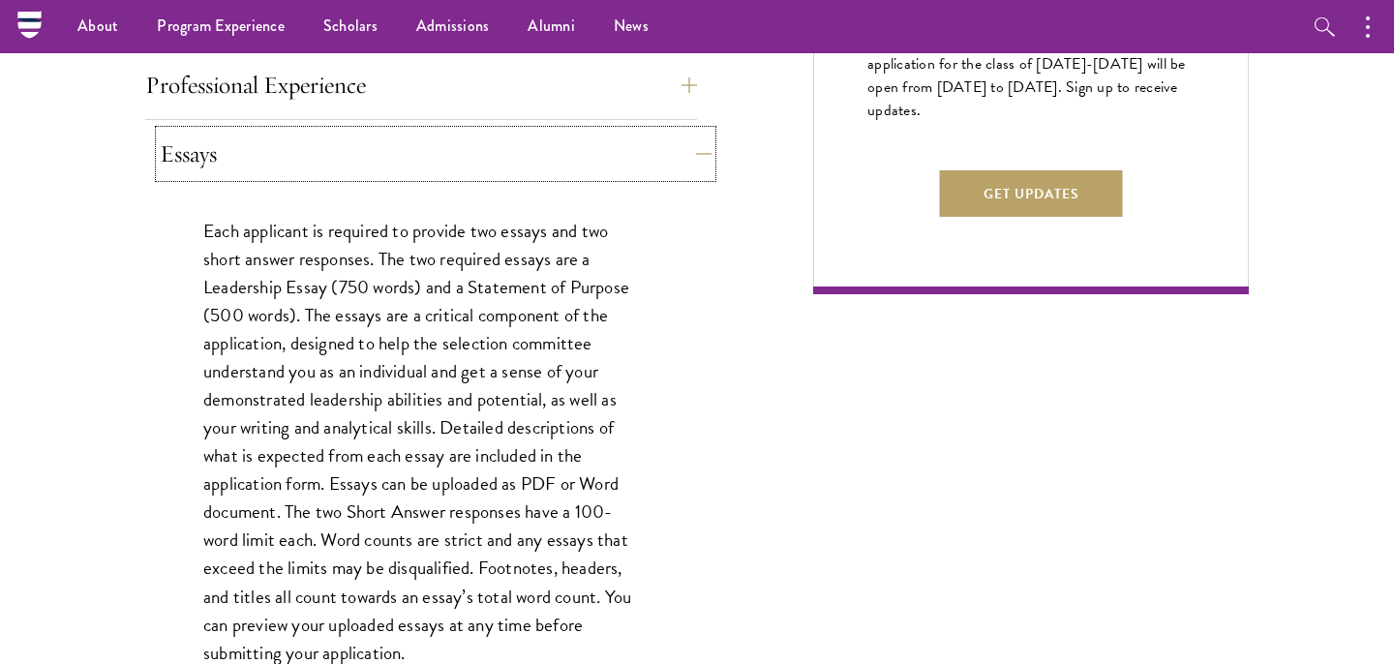
click at [251, 165] on button "Essays" at bounding box center [436, 154] width 552 height 46
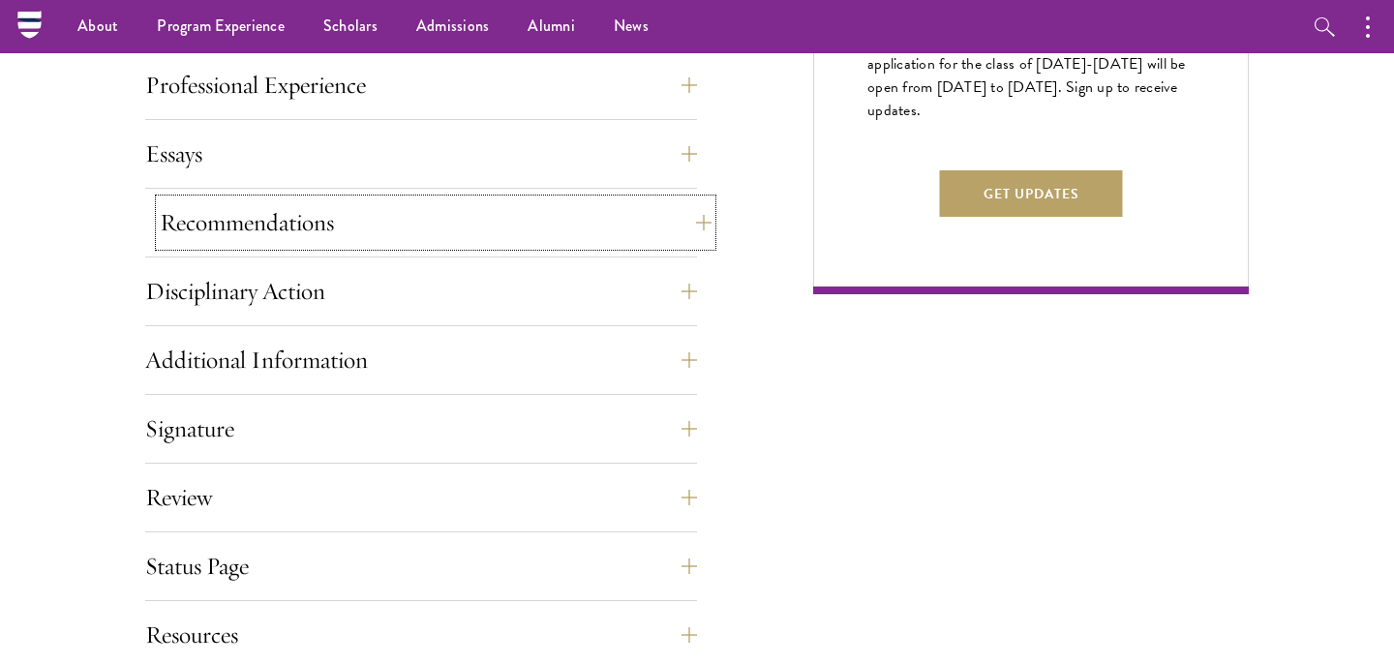
click at [254, 228] on button "Recommendations" at bounding box center [436, 222] width 552 height 46
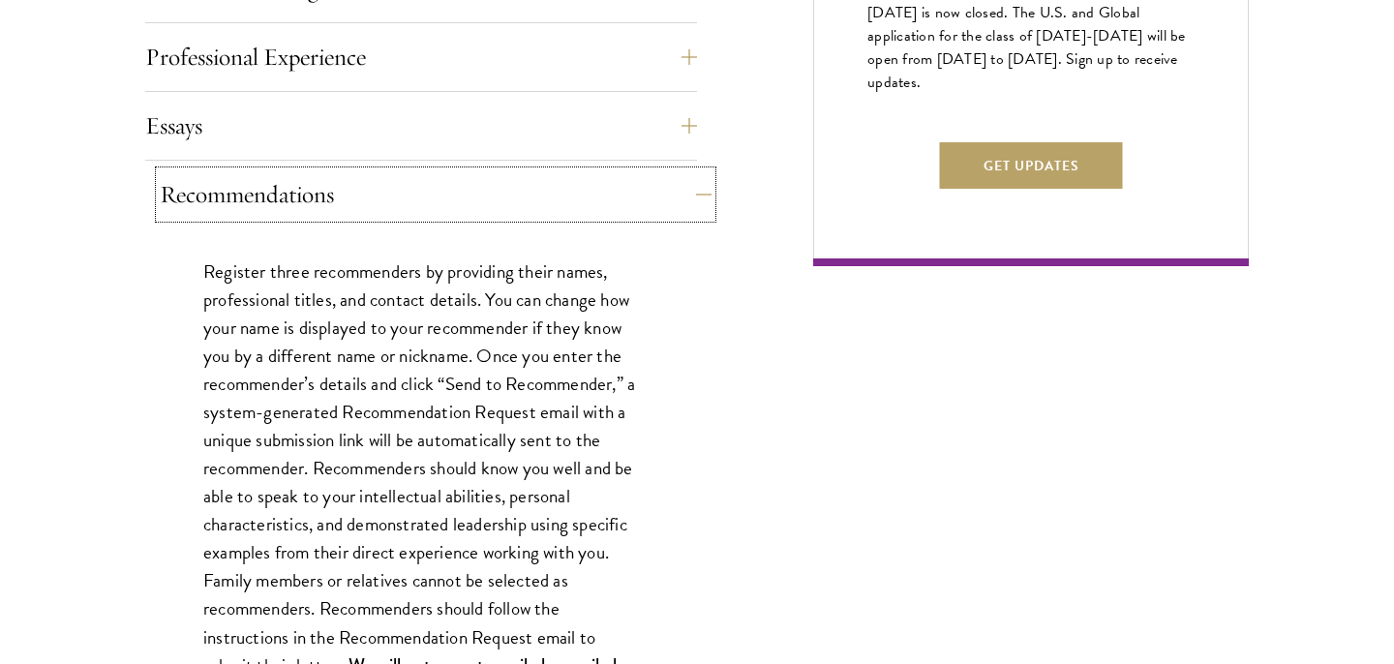
scroll to position [1299, 0]
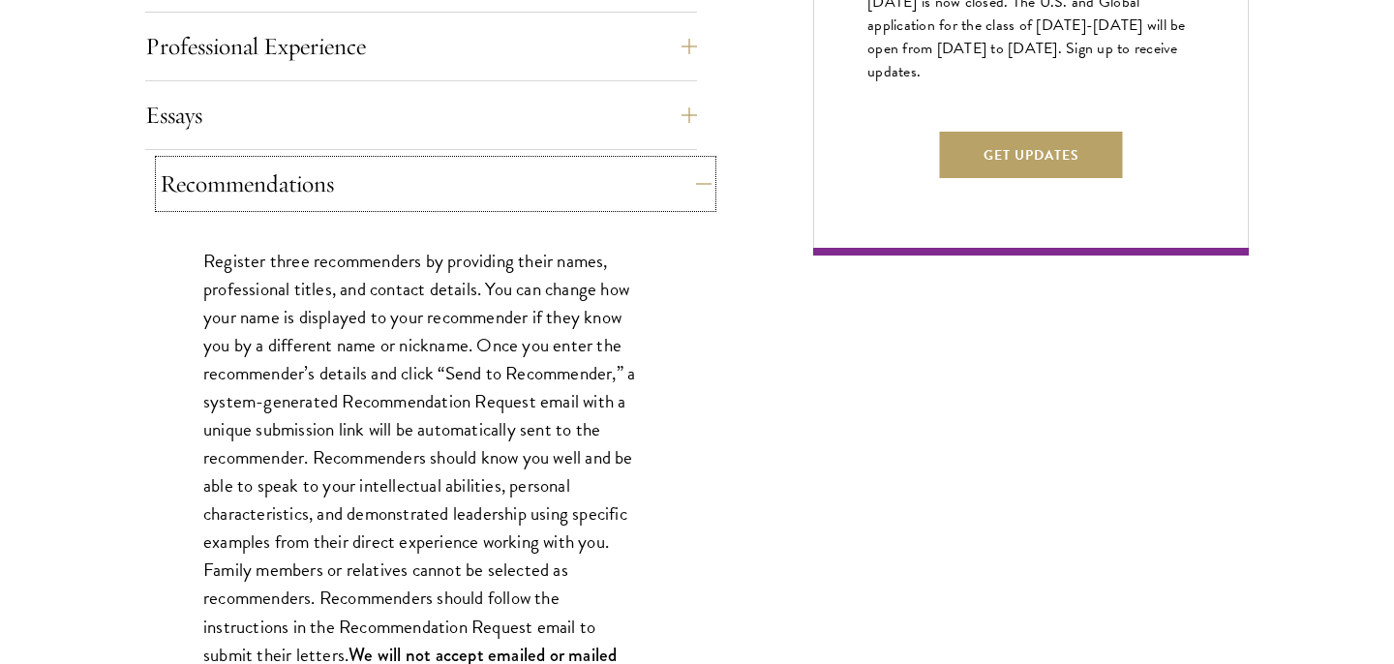
click at [259, 185] on button "Recommendations" at bounding box center [436, 184] width 552 height 46
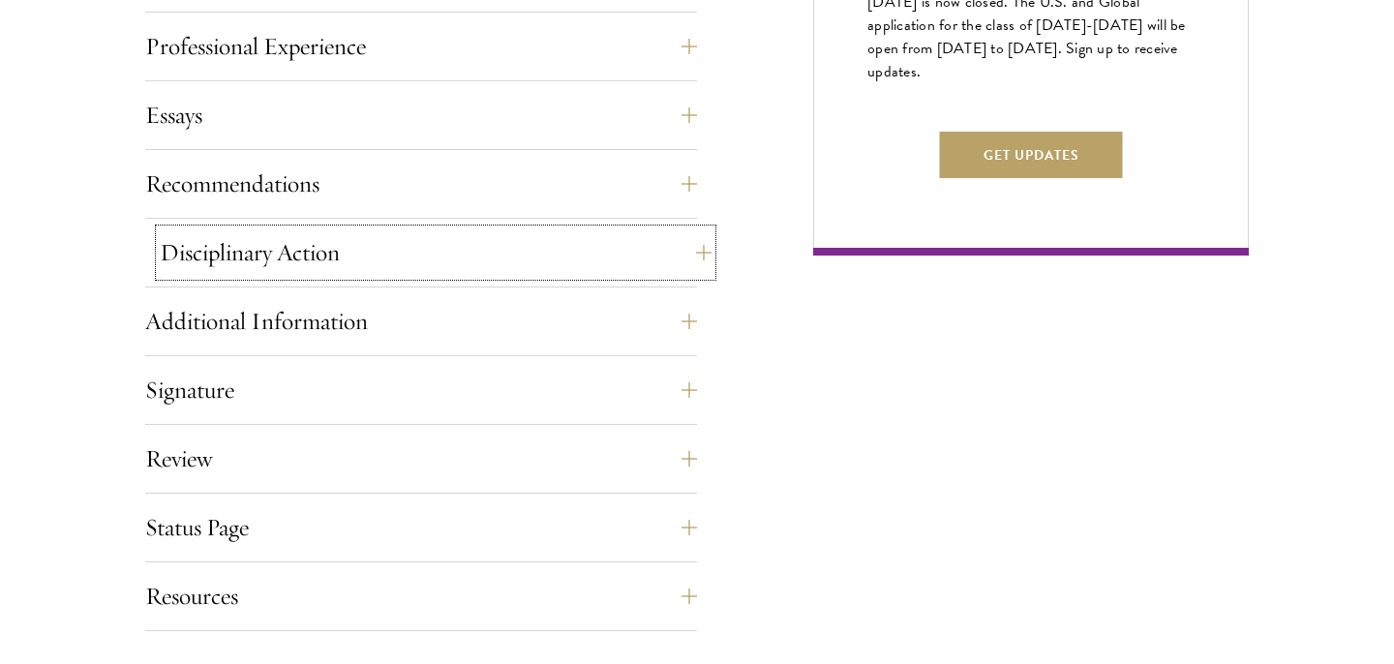
click at [268, 236] on button "Disciplinary Action" at bounding box center [436, 252] width 552 height 46
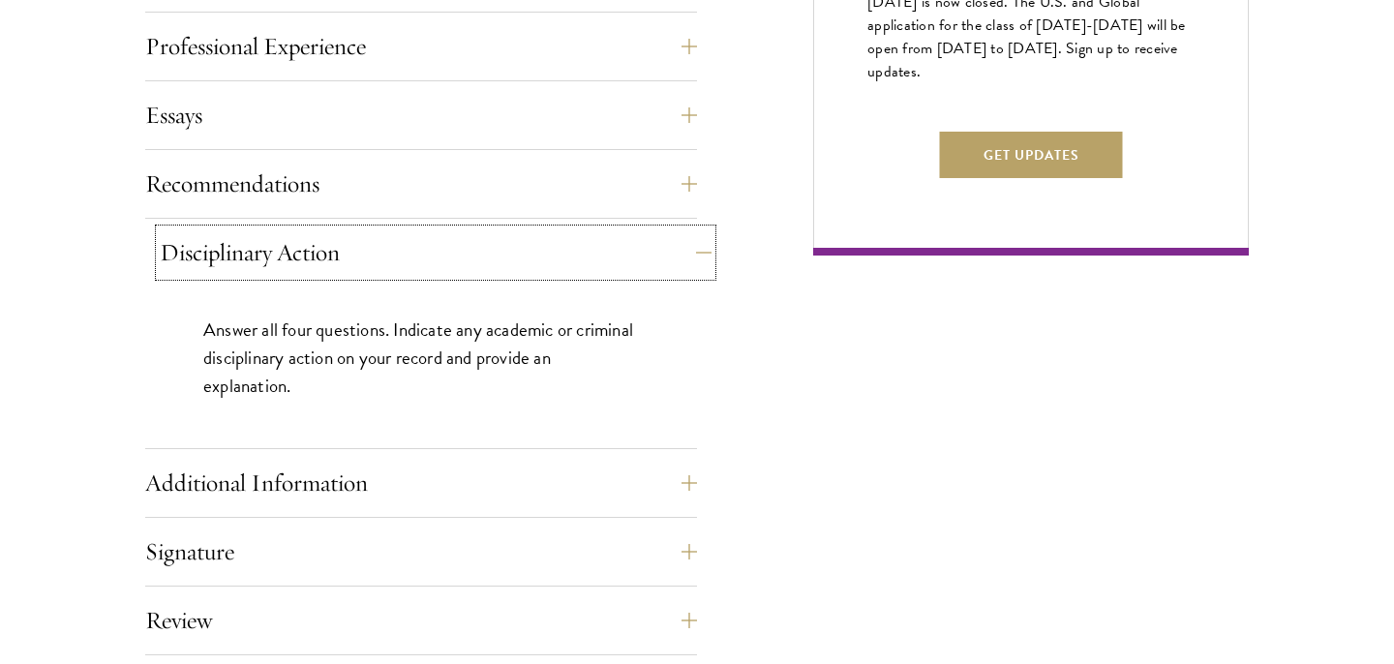
click at [268, 236] on button "Disciplinary Action" at bounding box center [436, 252] width 552 height 46
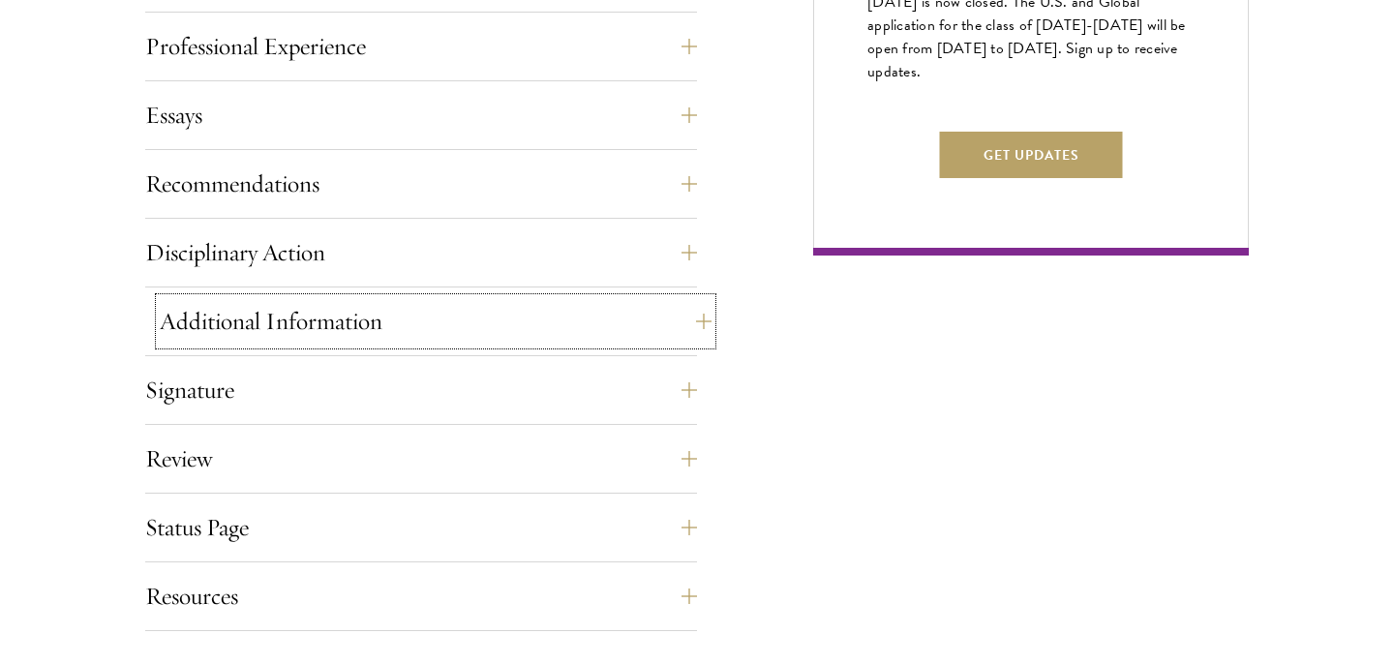
click at [247, 310] on button "Additional Information" at bounding box center [436, 321] width 552 height 46
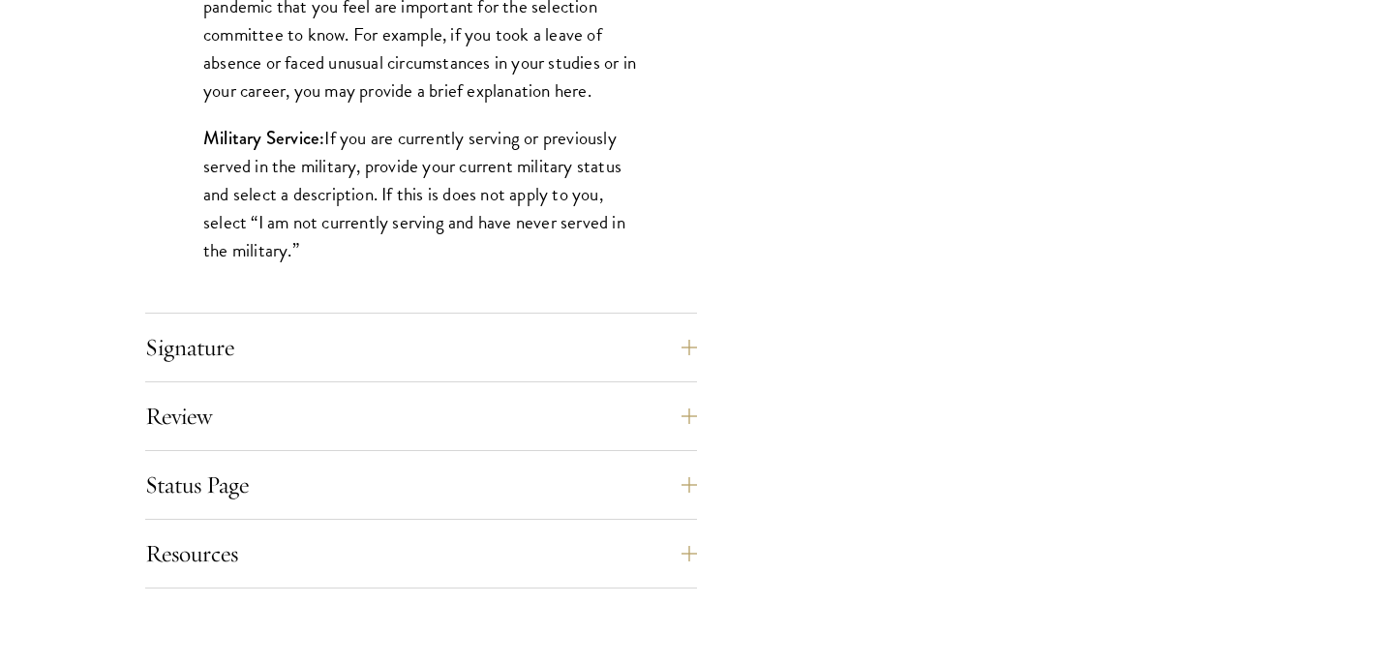
scroll to position [1993, 0]
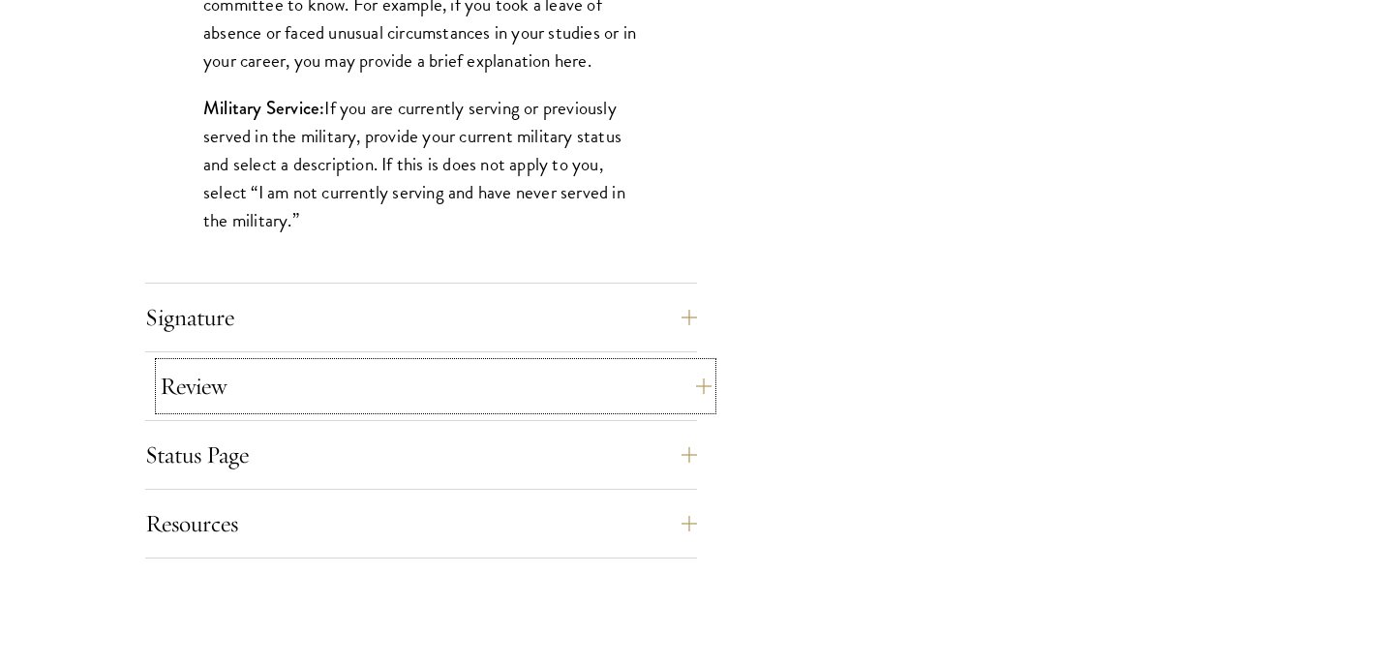
click at [223, 392] on button "Review" at bounding box center [436, 386] width 552 height 46
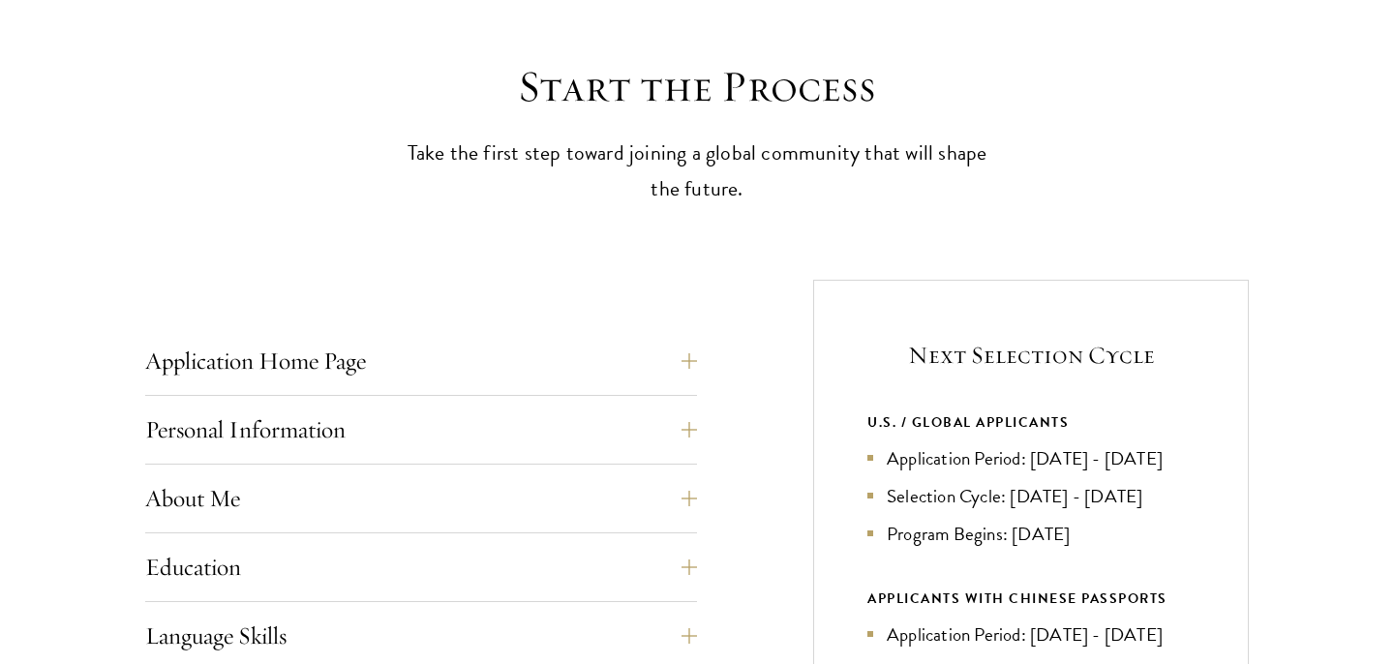
scroll to position [509, 0]
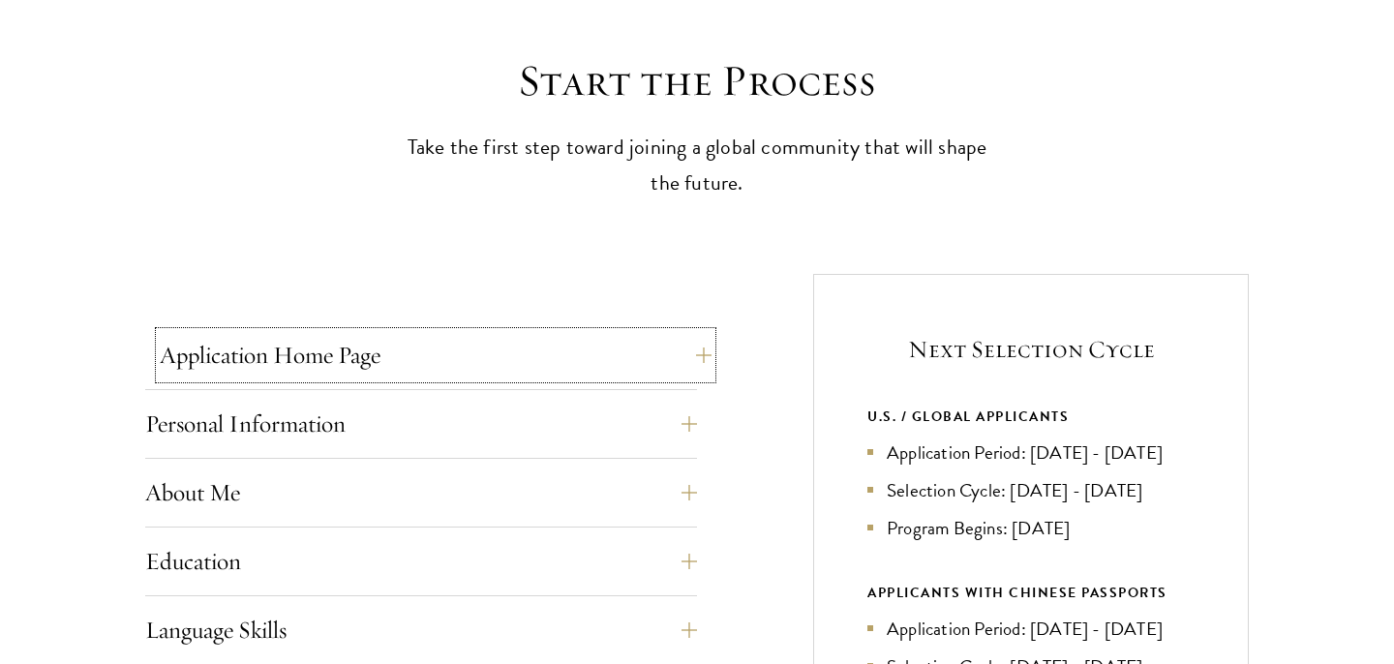
click at [216, 351] on button "Application Home Page" at bounding box center [436, 355] width 552 height 46
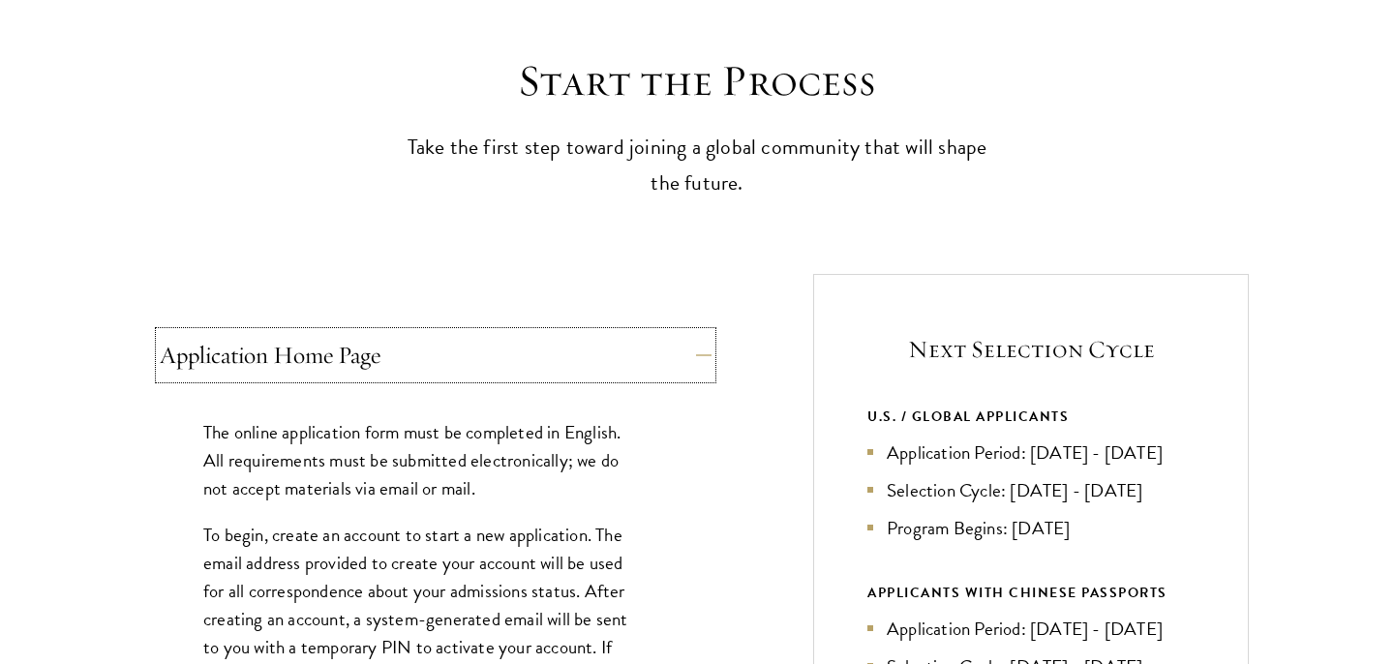
click at [216, 351] on button "Application Home Page" at bounding box center [436, 355] width 552 height 46
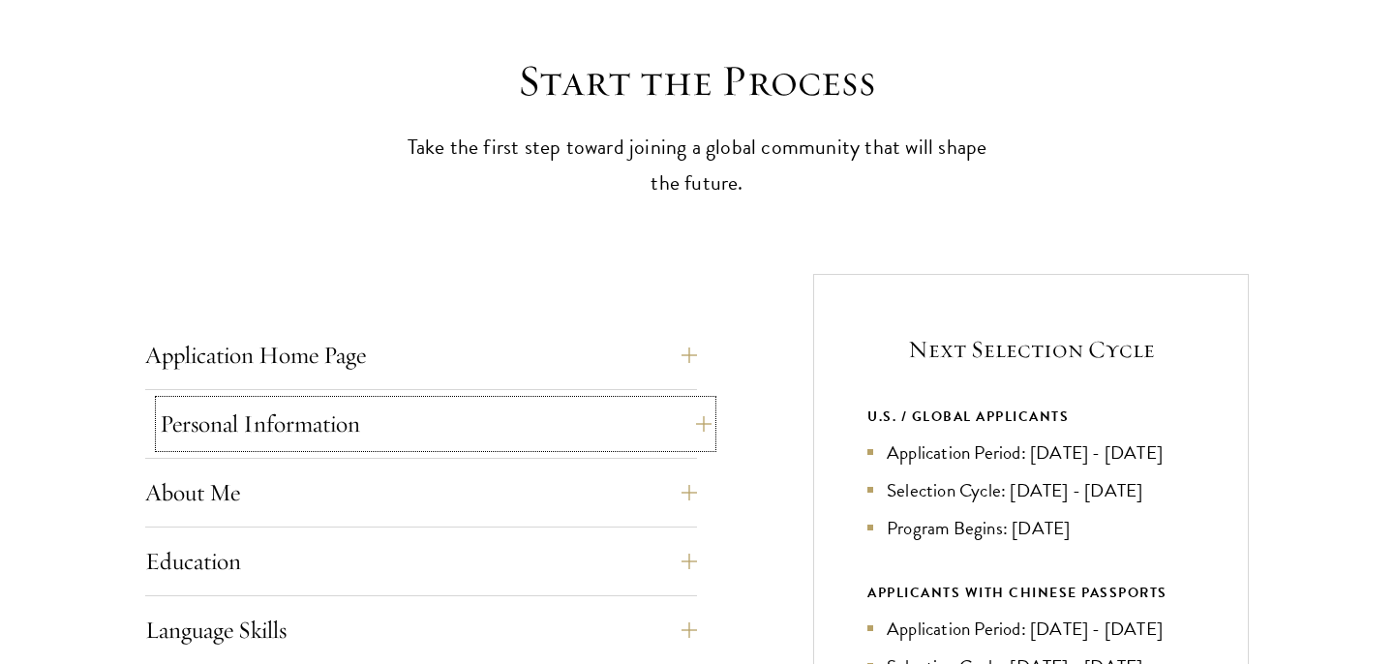
click at [246, 431] on button "Personal Information" at bounding box center [436, 424] width 552 height 46
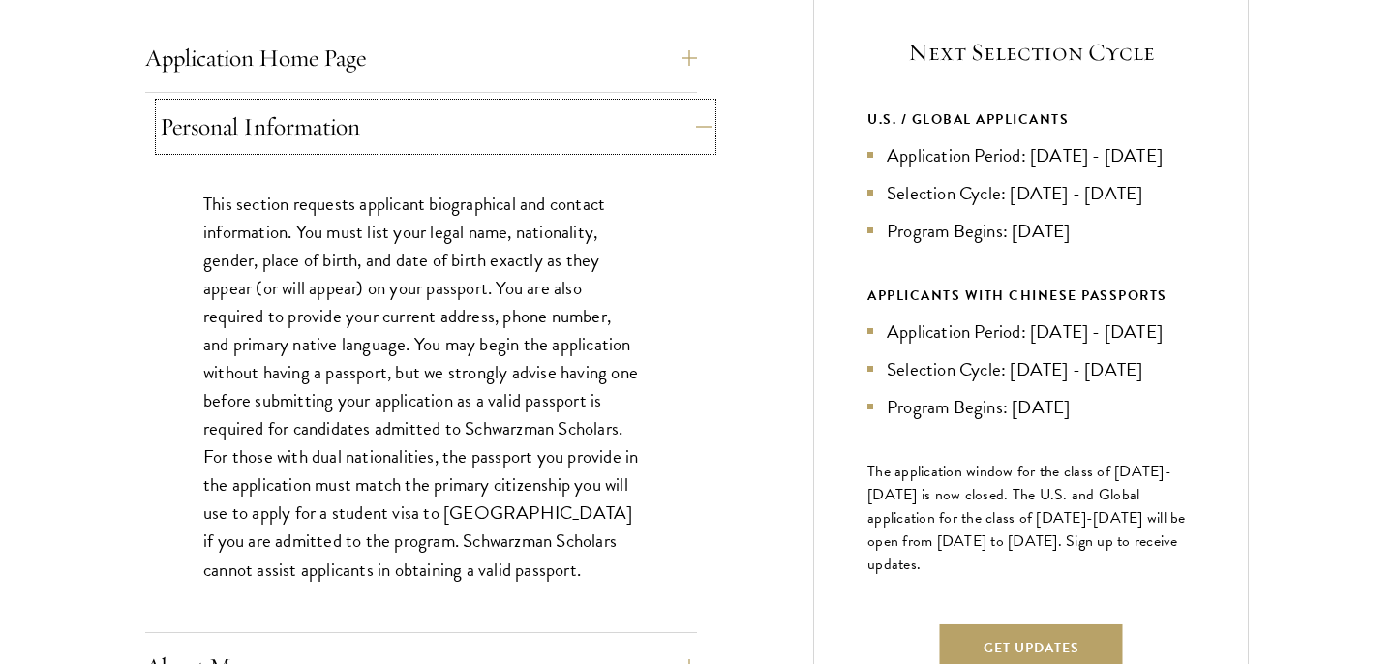
scroll to position [1082, 0]
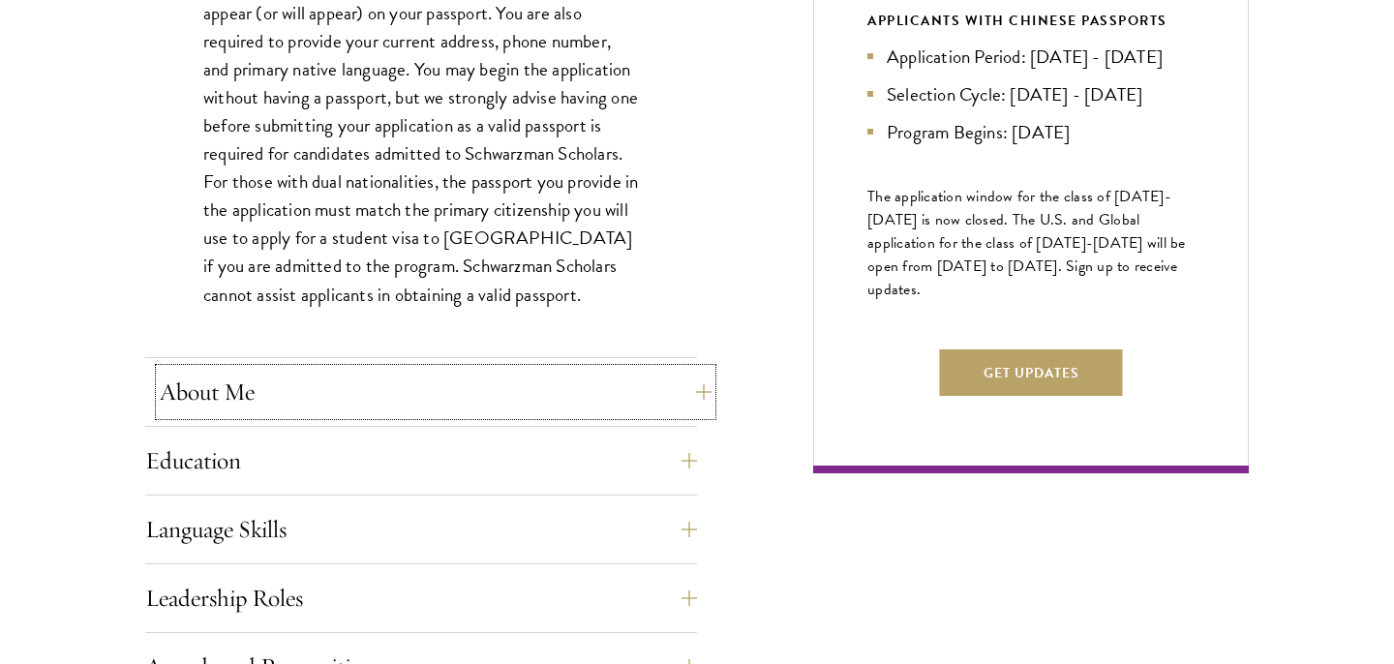
click at [214, 396] on button "About Me" at bounding box center [436, 392] width 552 height 46
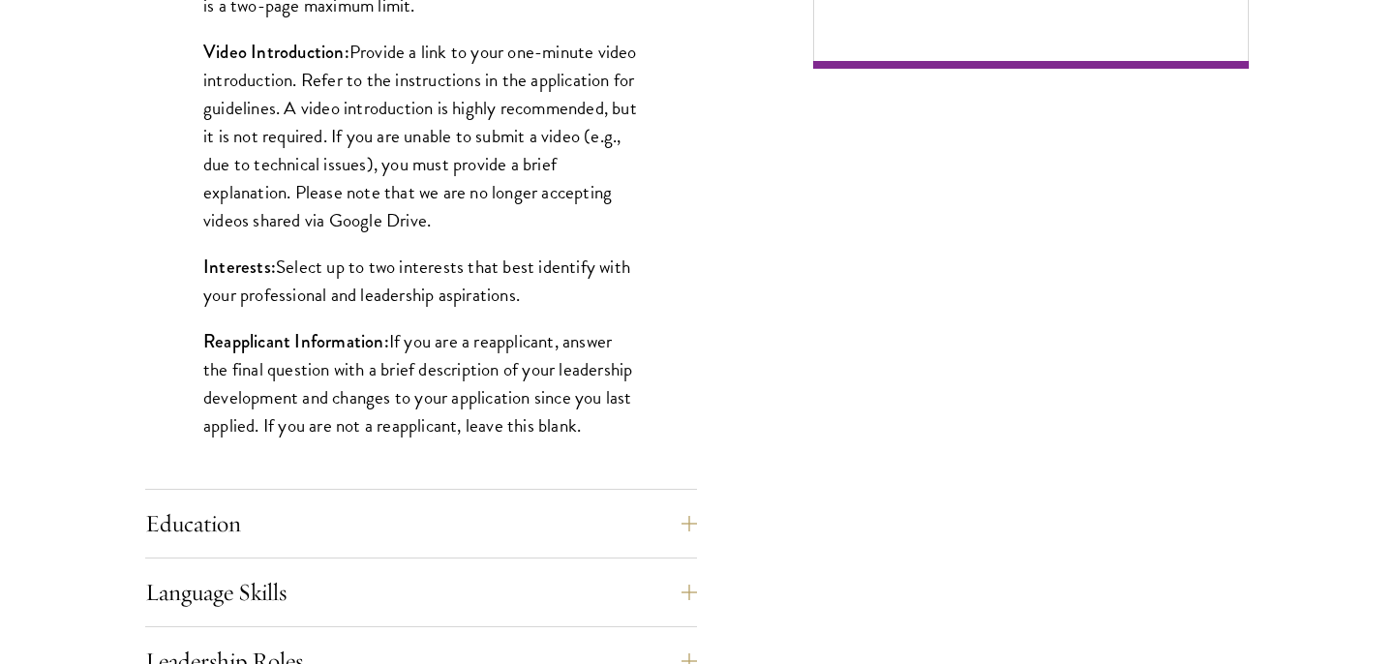
scroll to position [1491, 0]
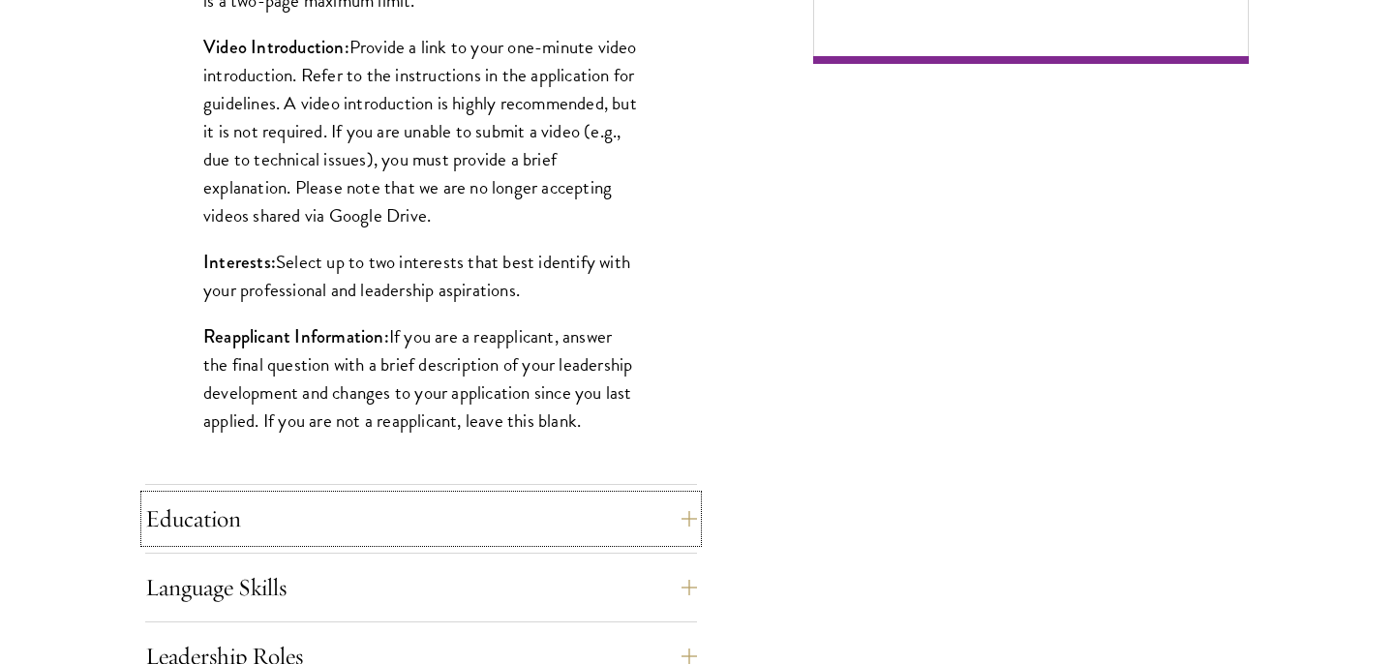
click at [301, 525] on button "Education" at bounding box center [421, 519] width 552 height 46
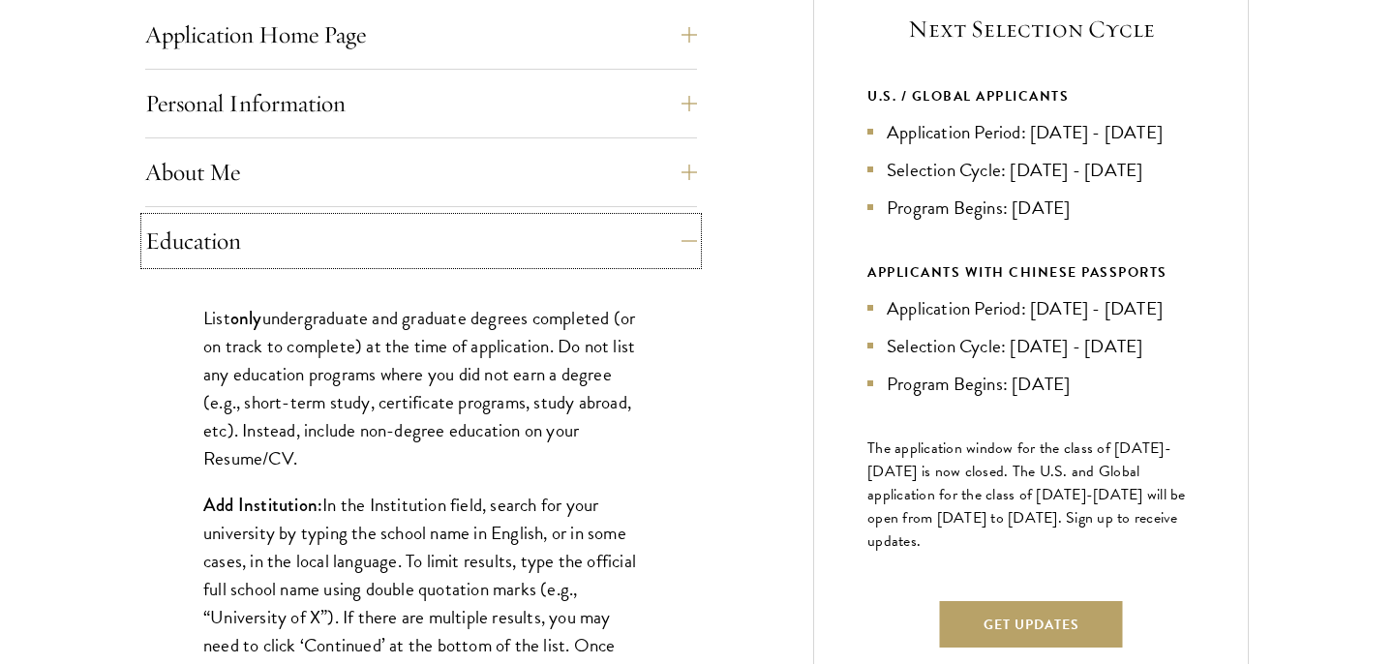
scroll to position [991, 0]
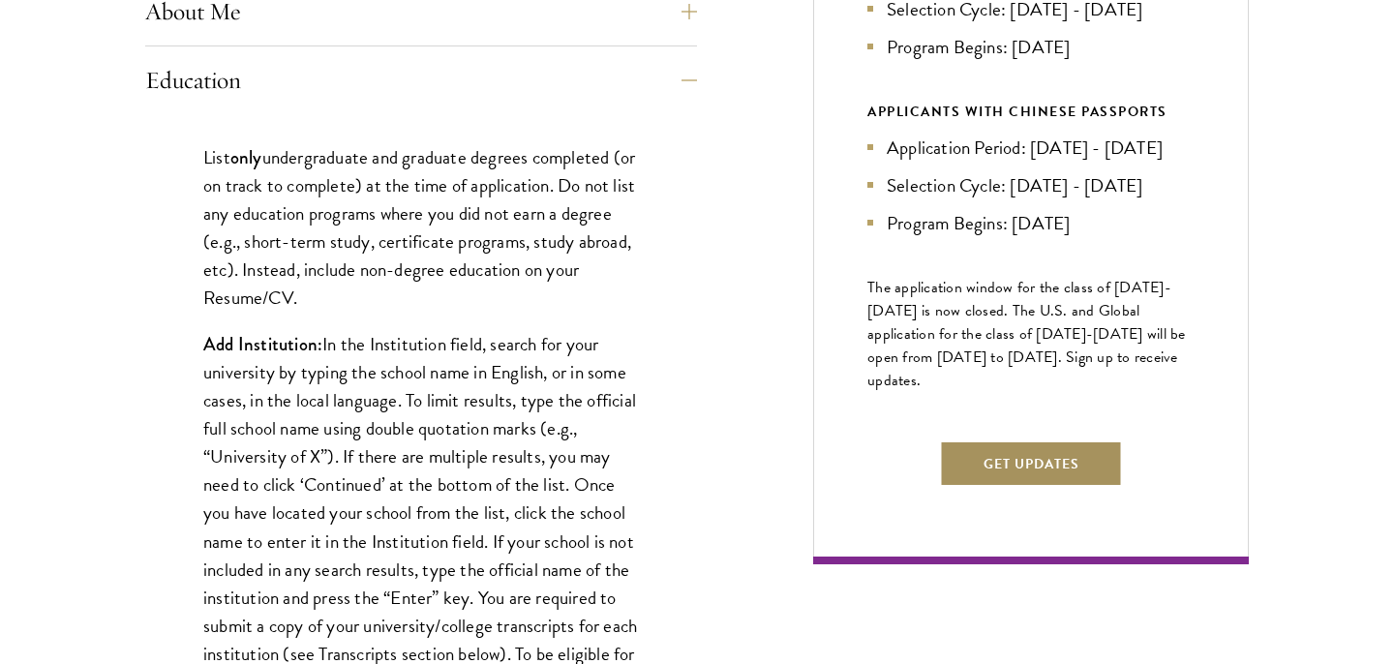
click at [1062, 487] on button "Get Updates" at bounding box center [1031, 464] width 183 height 46
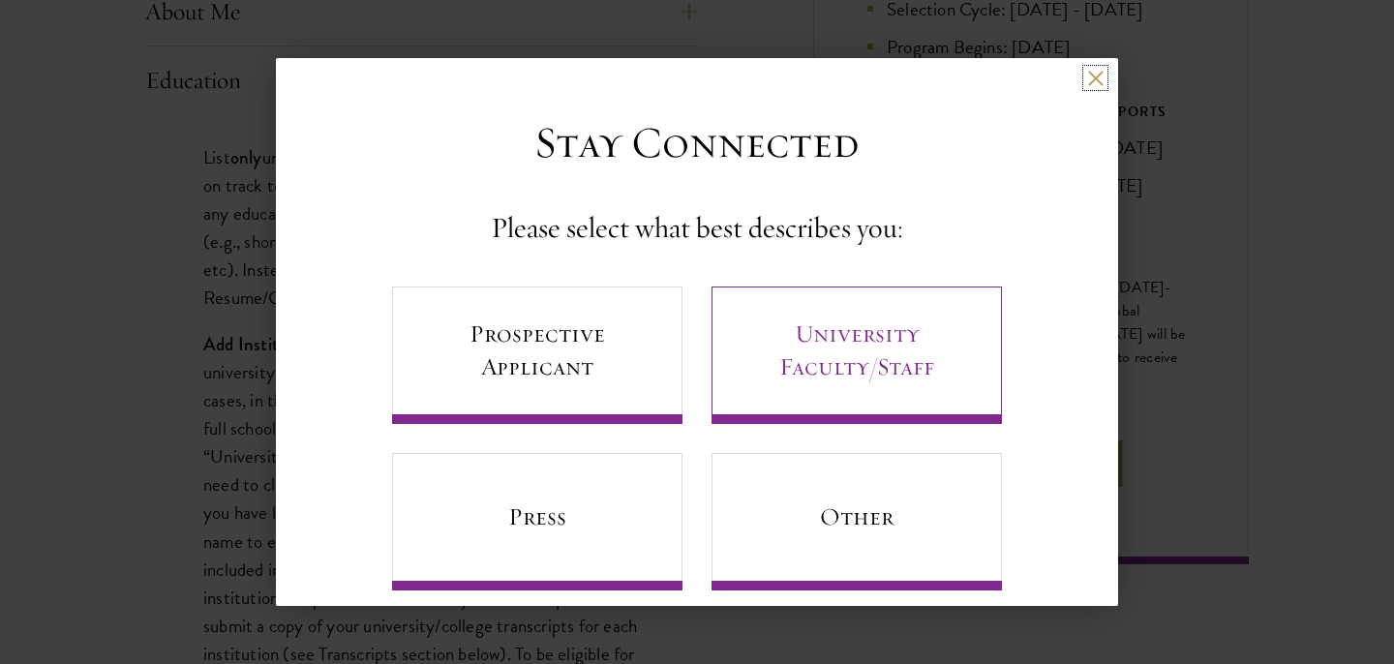
scroll to position [28, 0]
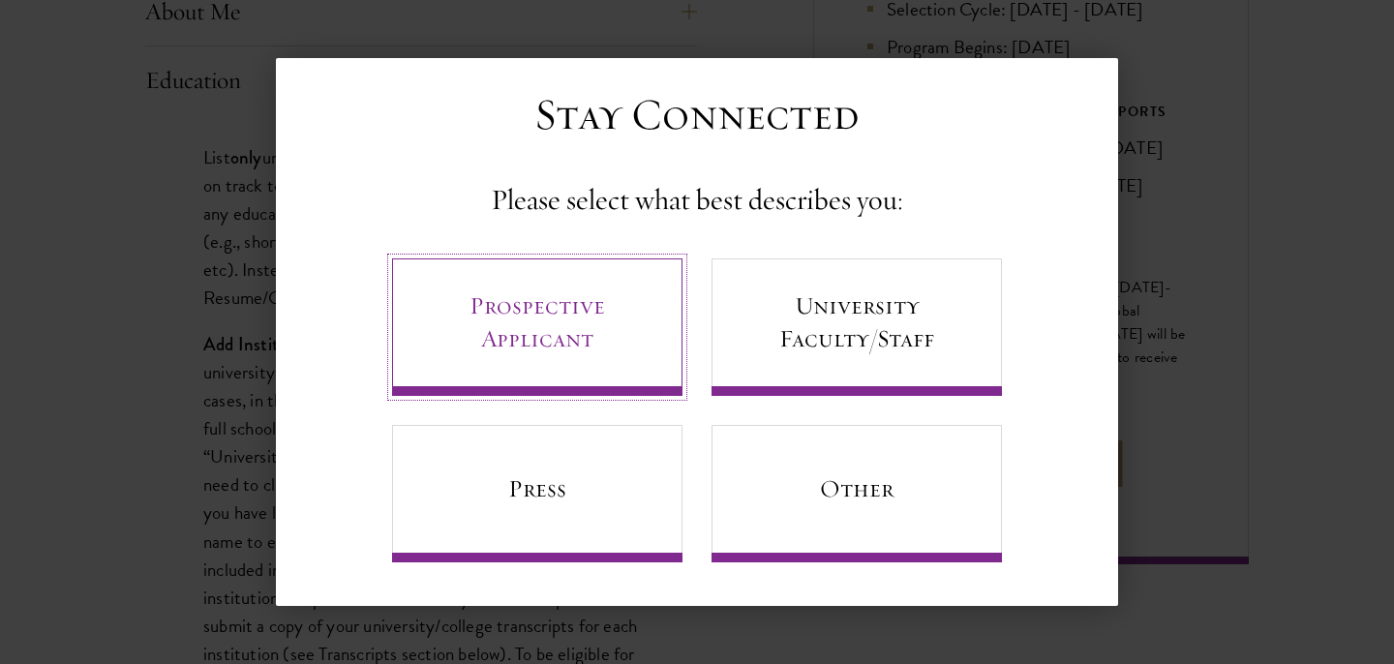
click at [583, 343] on link "Prospective Applicant" at bounding box center [537, 327] width 290 height 137
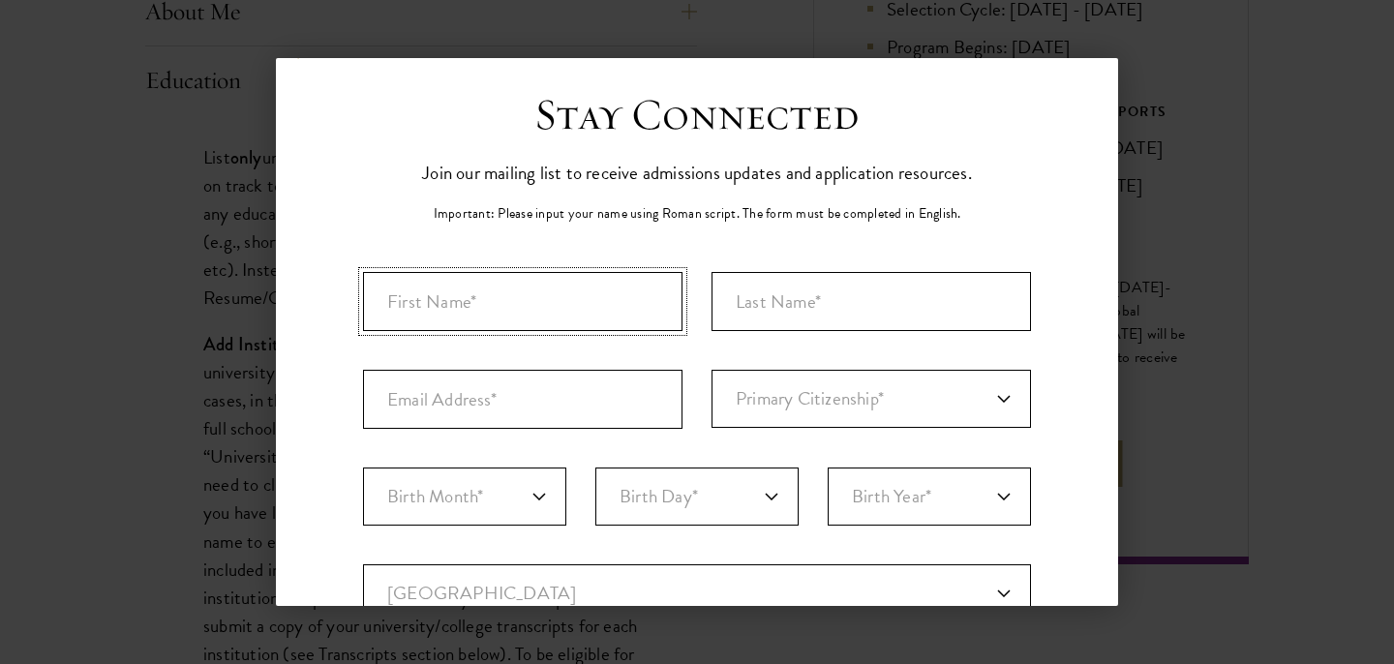
click at [556, 318] on input "First Name*" at bounding box center [523, 301] width 320 height 59
type input "Olga"
type input "Filippova"
type input "filiolkaa@gmail.com"
select select "EN"
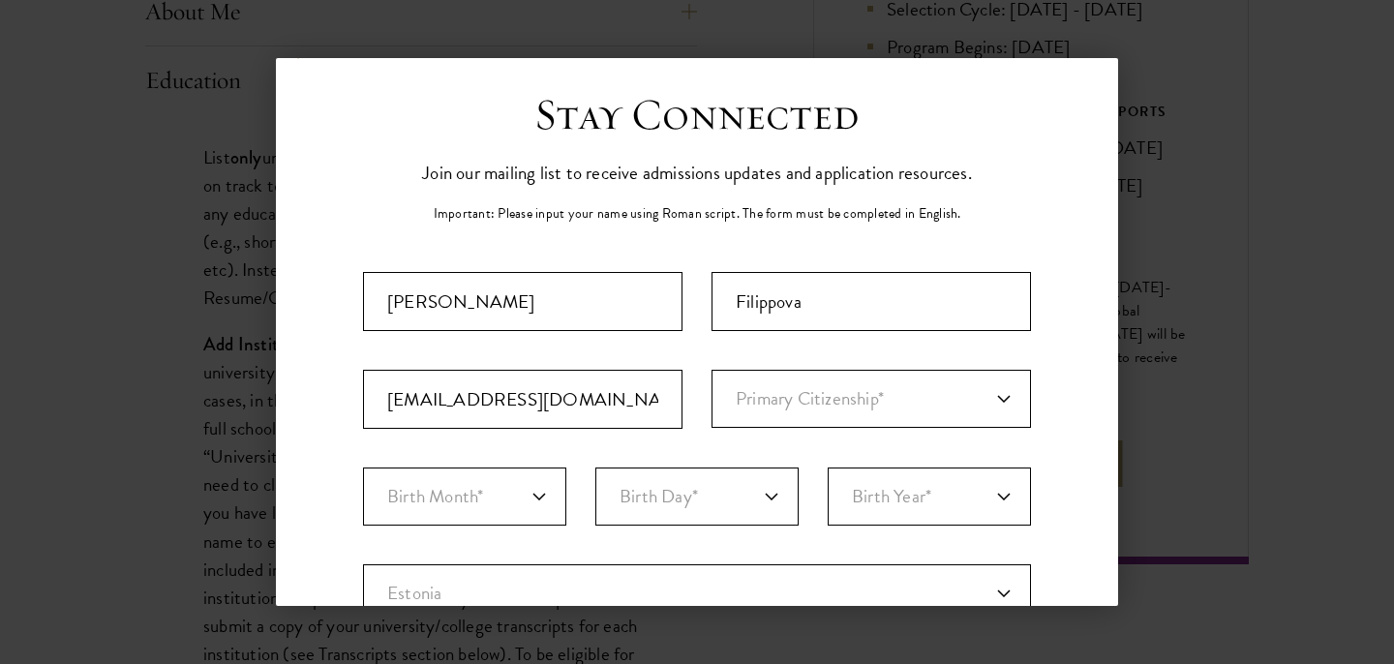
type input "Tartu"
select select
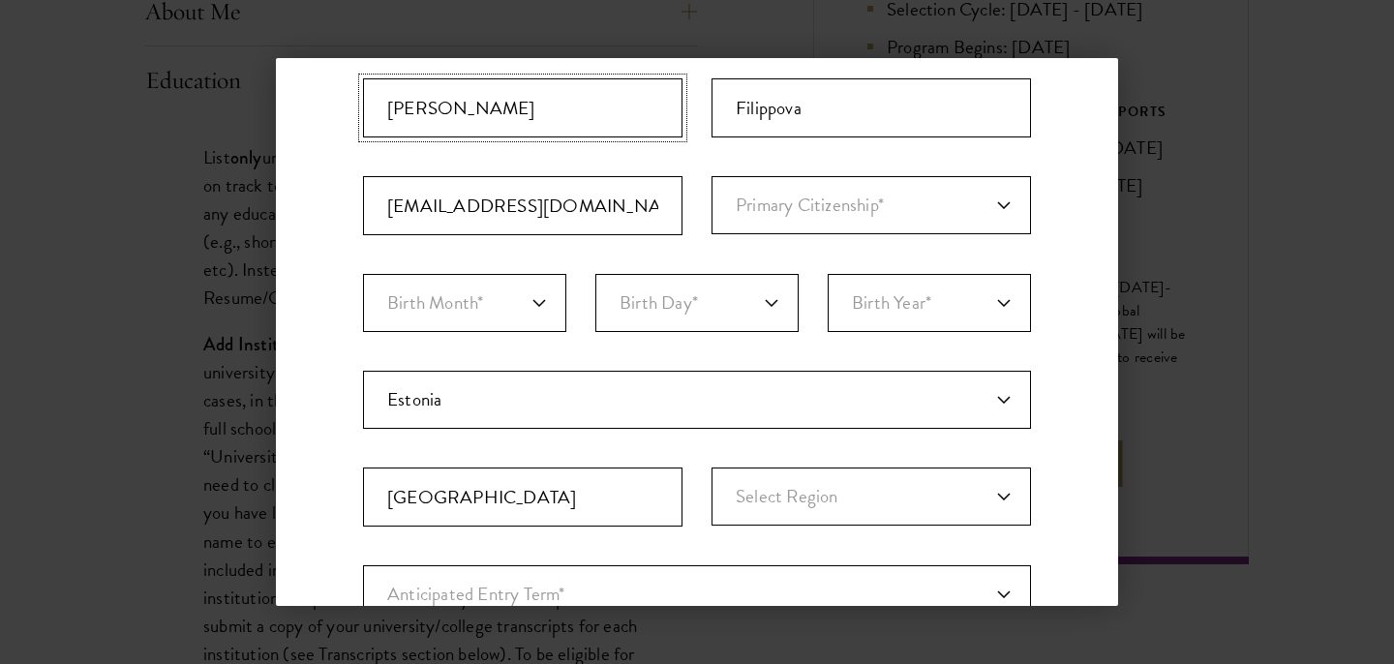
scroll to position [221, 0]
click at [802, 231] on select "Primary Citizenship* Afghanistan Aland Islands Albania Algeria Andorra Angola A…" at bounding box center [872, 206] width 320 height 58
select select "EN"
click at [712, 177] on select "Primary Citizenship* Afghanistan Aland Islands Albania Algeria Andorra Angola A…" at bounding box center [872, 206] width 320 height 58
click at [525, 317] on select "Birth Month* January February March April May June July August September Octobe…" at bounding box center [464, 304] width 203 height 58
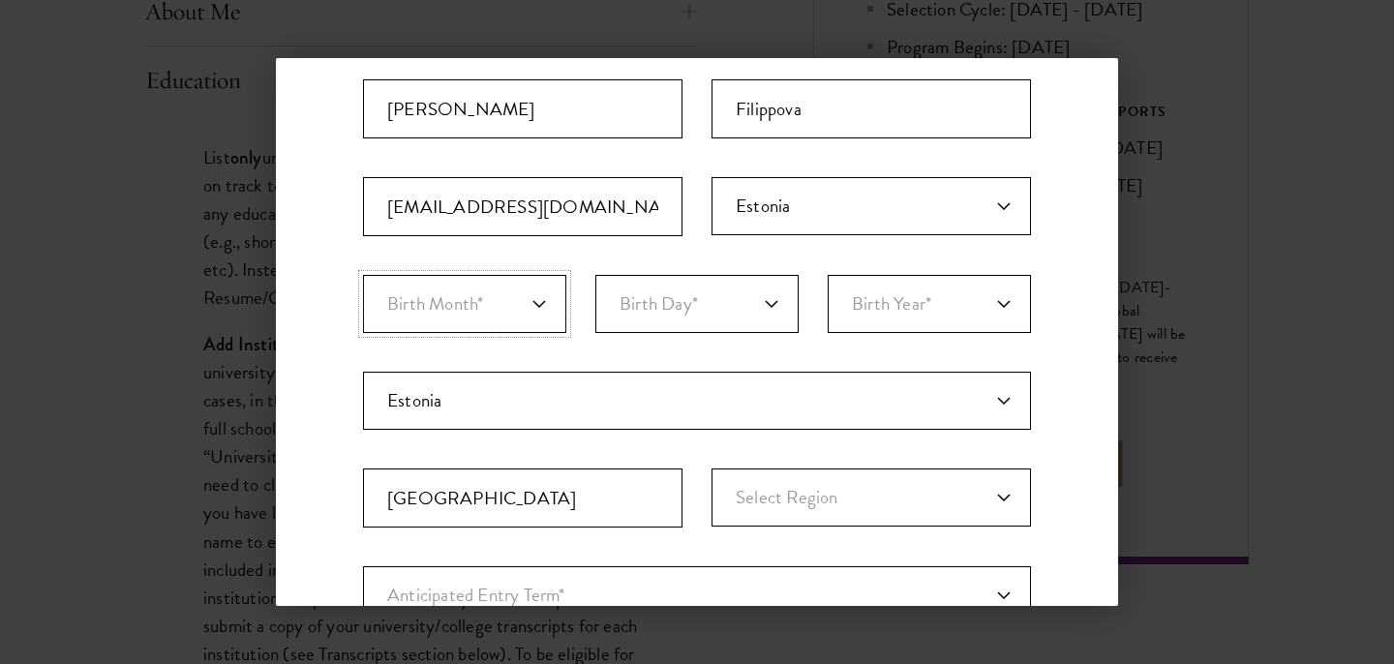
select select "07"
click at [363, 275] on select "Birth Month* January February March April May June July August September Octobe…" at bounding box center [464, 304] width 203 height 58
click at [650, 298] on select "Birth Day* 1 2 3 4 5 6 7 8 9 10 11 12 13 14 15 16 17 18 19 20 21 22 23 24 25 26…" at bounding box center [696, 304] width 203 height 58
select select "22"
click at [595, 275] on select "Birth Day* 1 2 3 4 5 6 7 8 9 10 11 12 13 14 15 16 17 18 19 20 21 22 23 24 25 26…" at bounding box center [696, 304] width 203 height 58
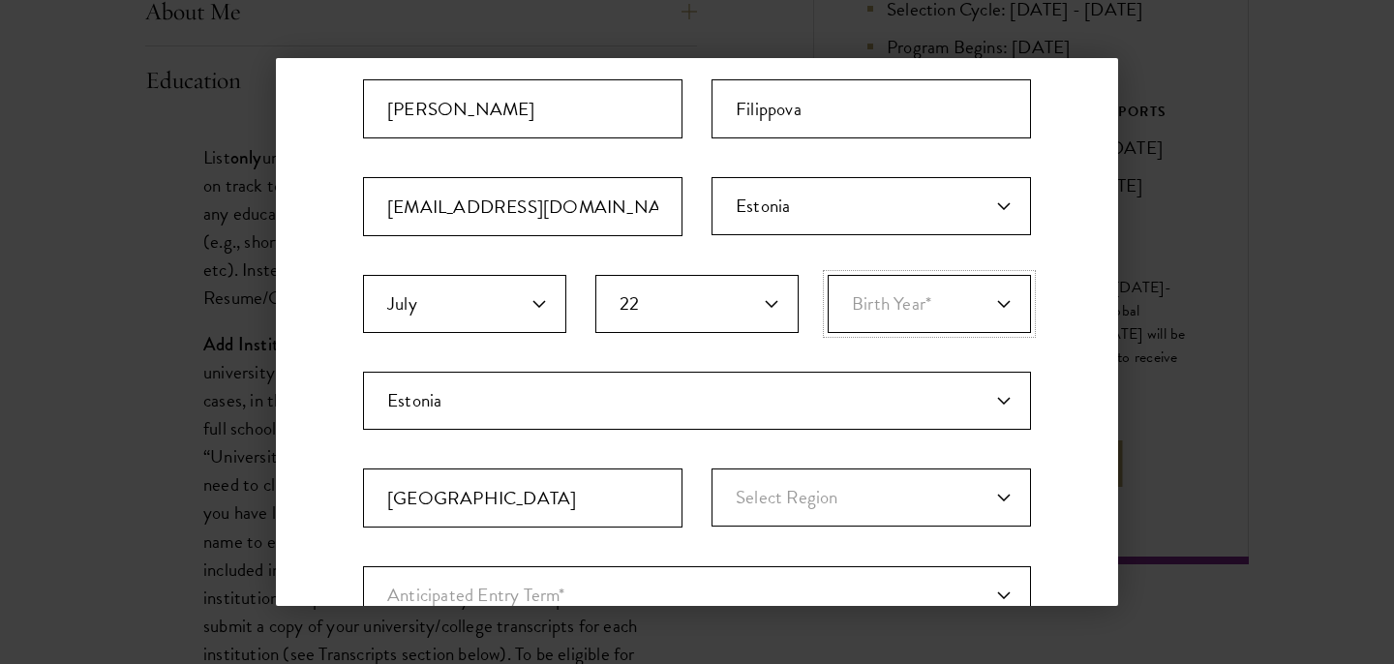
click at [832, 311] on select "Birth Year* 2025 2024 2023 2022 2021 2020 2019 2018 2017 2016 2015 2014 2013 20…" at bounding box center [929, 304] width 203 height 58
select select "2001"
click at [828, 275] on select "Birth Year* 2025 2024 2023 2022 2021 2020 2019 2018 2017 2016 2015 2014 2013 20…" at bounding box center [929, 304] width 203 height 58
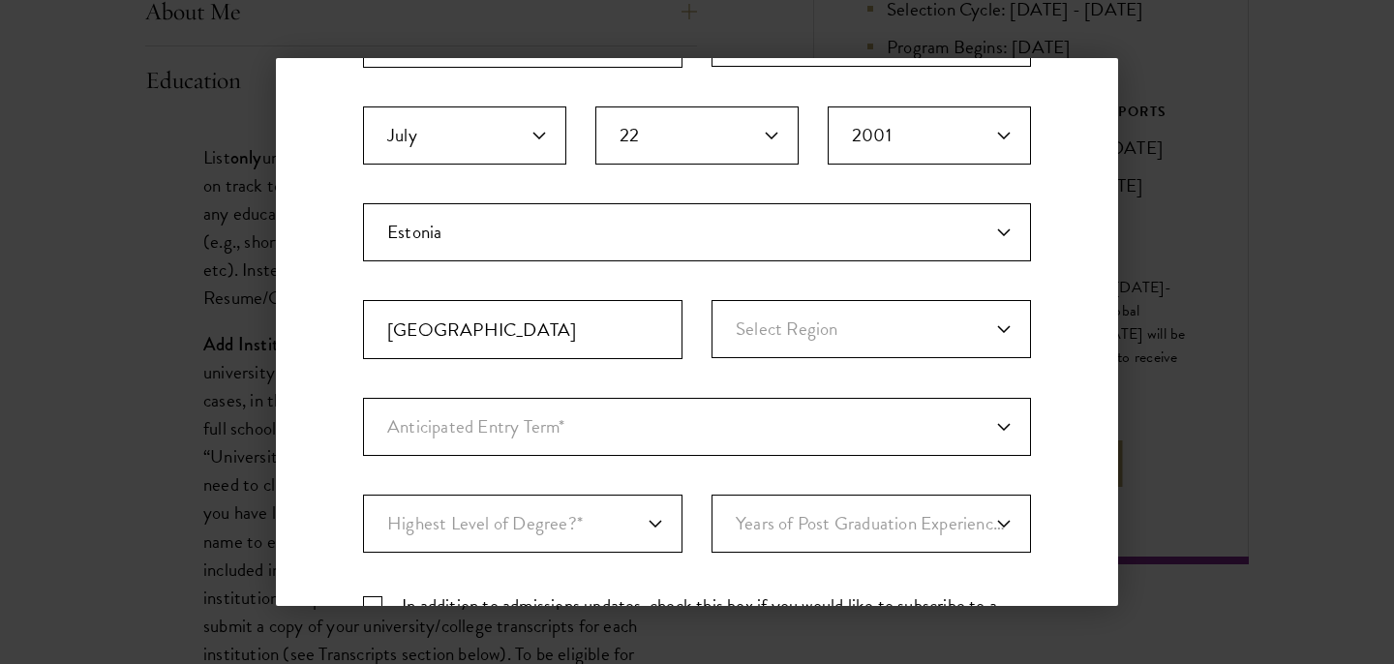
click at [735, 359] on fieldset "Country Current Country Afghanistan Aland Islands Albania Algeria Andorra Angol…" at bounding box center [697, 300] width 668 height 195
click at [736, 351] on select "Select Region Harju Hiiu Ida-Viru Jarva Jogeva Laane Laane-Viru Parnu Polva Rap…" at bounding box center [872, 329] width 320 height 58
select select "Tartu"
click at [712, 300] on select "Select Region Harju Hiiu Ida-Viru Jarva Jogeva Laane Laane-Viru Parnu Polva Rap…" at bounding box center [872, 329] width 320 height 58
click at [629, 443] on select "Anticipated Entry Term* Just Exploring" at bounding box center [697, 427] width 668 height 58
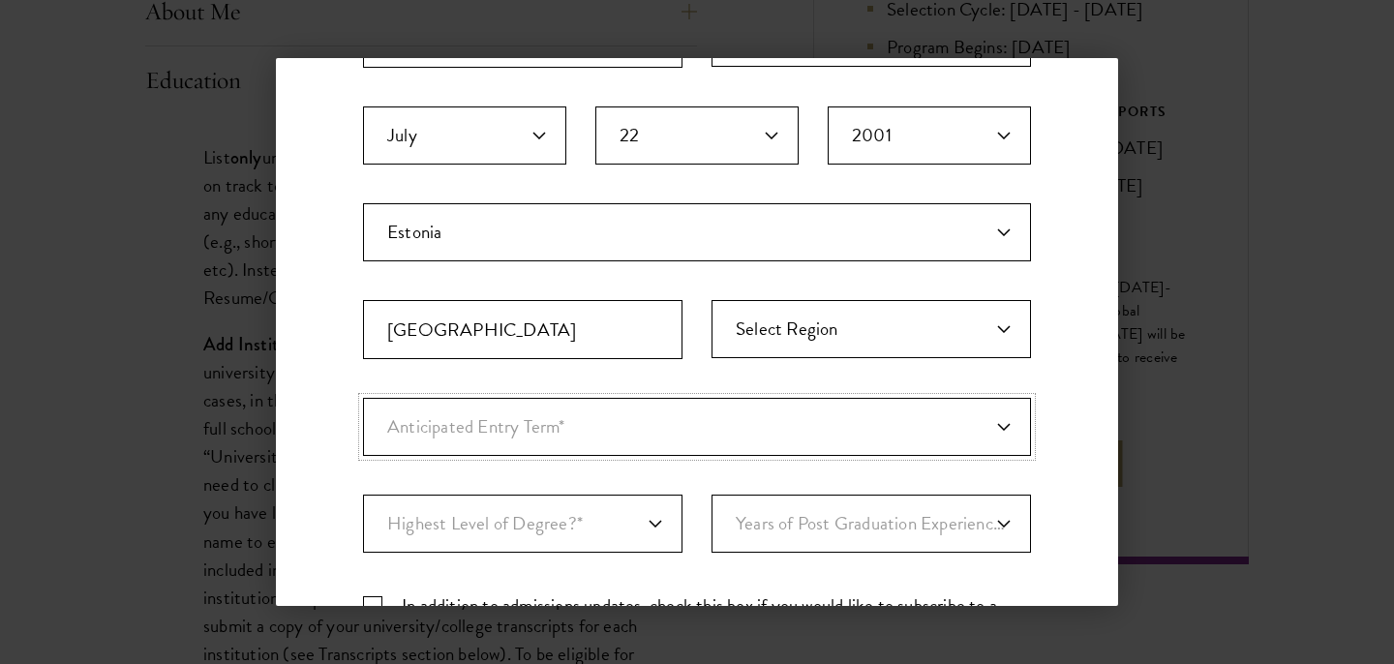
click at [363, 398] on select "Anticipated Entry Term* Just Exploring" at bounding box center [697, 427] width 668 height 58
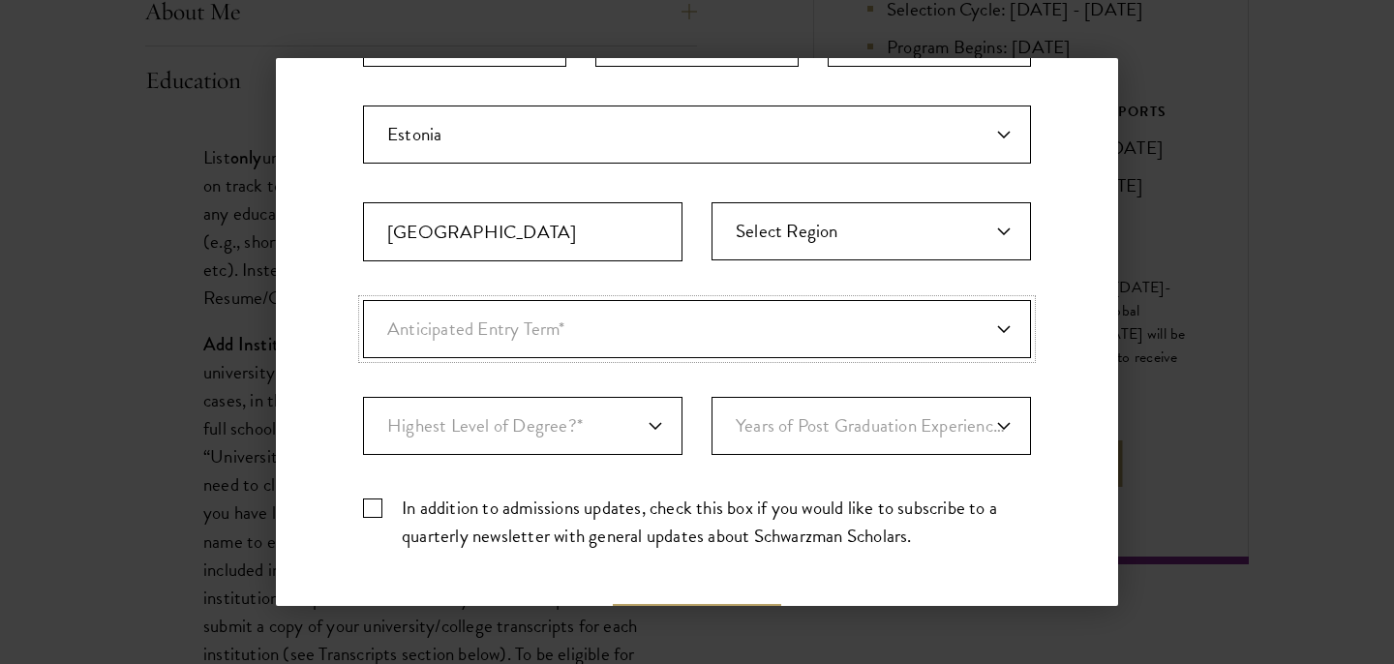
click at [571, 341] on select "Anticipated Entry Term* Just Exploring" at bounding box center [697, 329] width 668 height 58
click at [608, 439] on select "Highest Level of Degree?* PHD Bachelor's Master's Current Undergraduate Student" at bounding box center [523, 426] width 320 height 58
select select "baef124f-e103-44b1-8ca6-5d0669438e44"
click at [363, 397] on select "Highest Level of Degree?* PHD Bachelor's Master's Current Undergraduate Student" at bounding box center [523, 426] width 320 height 58
click at [579, 442] on select "Highest Level of Degree?* PHD Bachelor's Master's Current Undergraduate Student" at bounding box center [523, 426] width 320 height 58
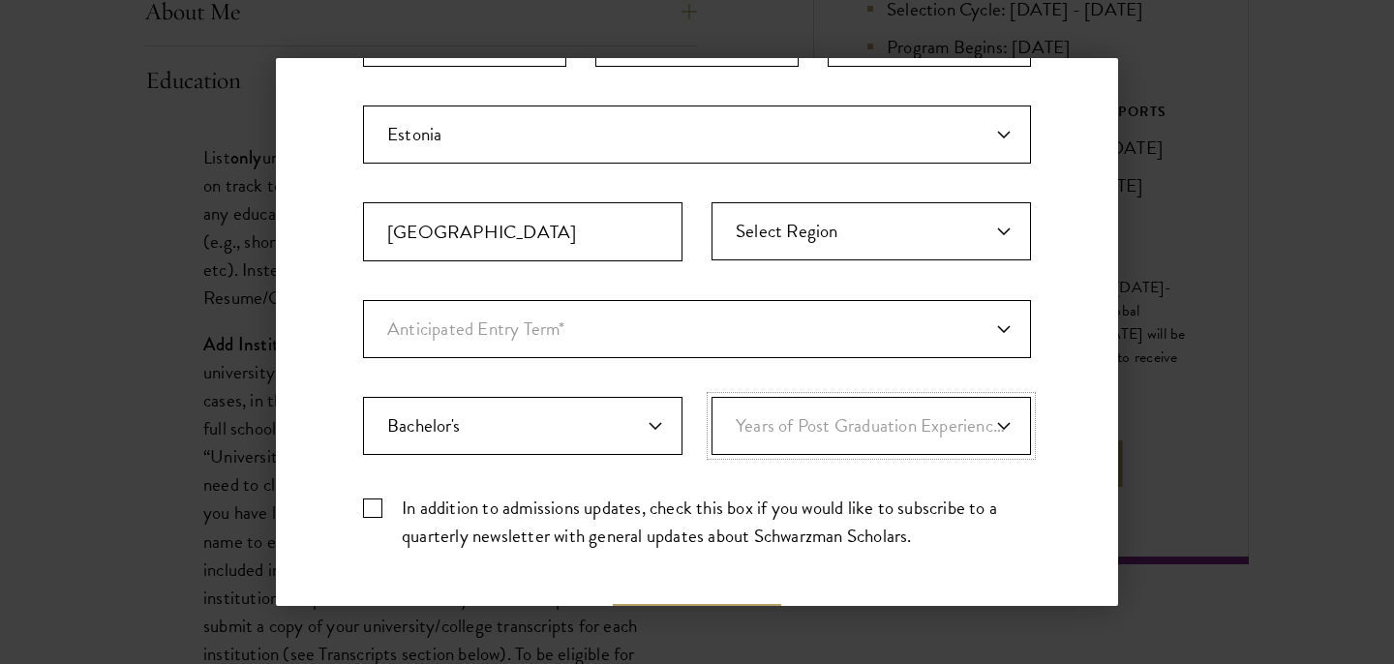
click at [788, 426] on select "Years of Post Graduation Experience?* 1 2 3 4 5 6 7 8 9 10" at bounding box center [872, 426] width 320 height 58
click at [712, 397] on select "Years of Post Graduation Experience?* 1 2 3 4 5 6 7 8 9 10" at bounding box center [872, 426] width 320 height 58
click at [626, 362] on div "Important: The form must be completed in English. Olga Filippova filiolkaa@gmai…" at bounding box center [697, 189] width 668 height 752
click at [797, 374] on div "Important: The form must be completed in English. Olga Filippova filiolkaa@gmai…" at bounding box center [697, 189] width 668 height 752
click at [797, 416] on select "Years of Post Graduation Experience?* 1 2 3 4 5 6 7 8 9 10" at bounding box center [872, 426] width 320 height 58
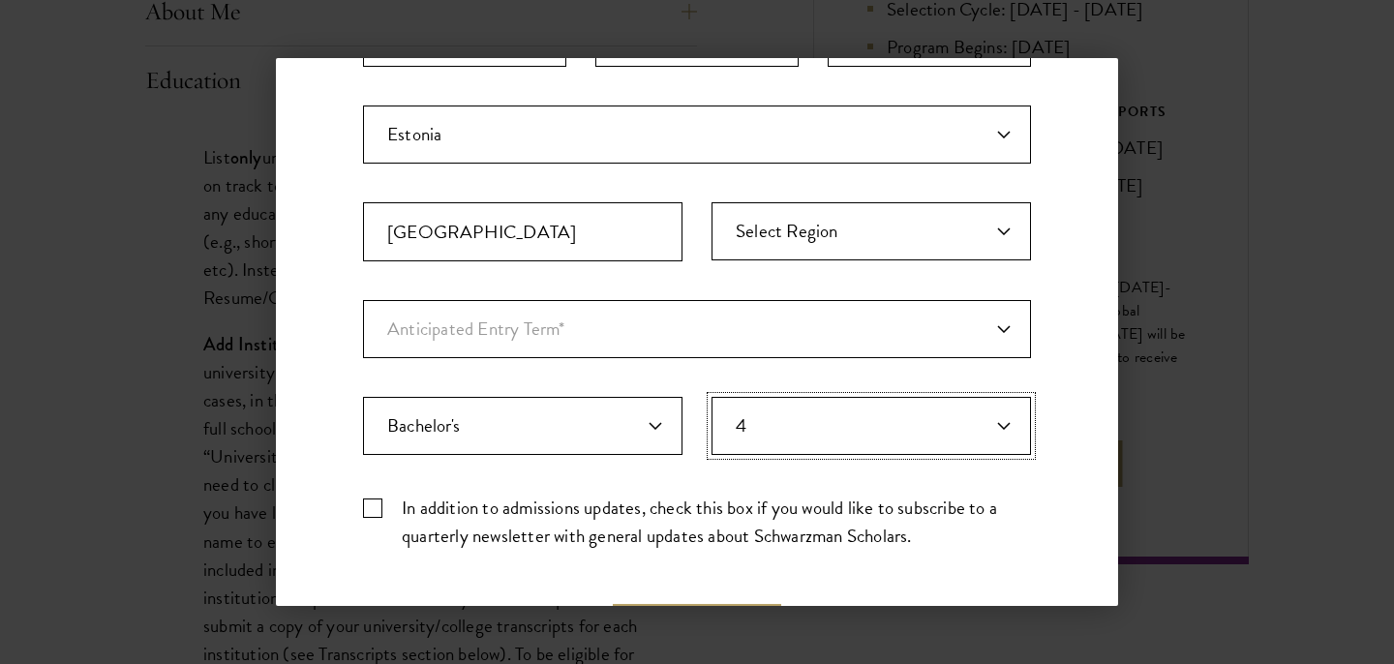
click at [712, 397] on select "Years of Post Graduation Experience?* 1 2 3 4 5 6 7 8 9 10" at bounding box center [872, 426] width 320 height 58
click at [758, 426] on select "Years of Post Graduation Experience?* 1 2 3 4 5 6 7 8 9 10" at bounding box center [872, 426] width 320 height 58
select select "3"
click at [712, 397] on select "Years of Post Graduation Experience?* 1 2 3 4 5 6 7 8 9 10" at bounding box center [872, 426] width 320 height 58
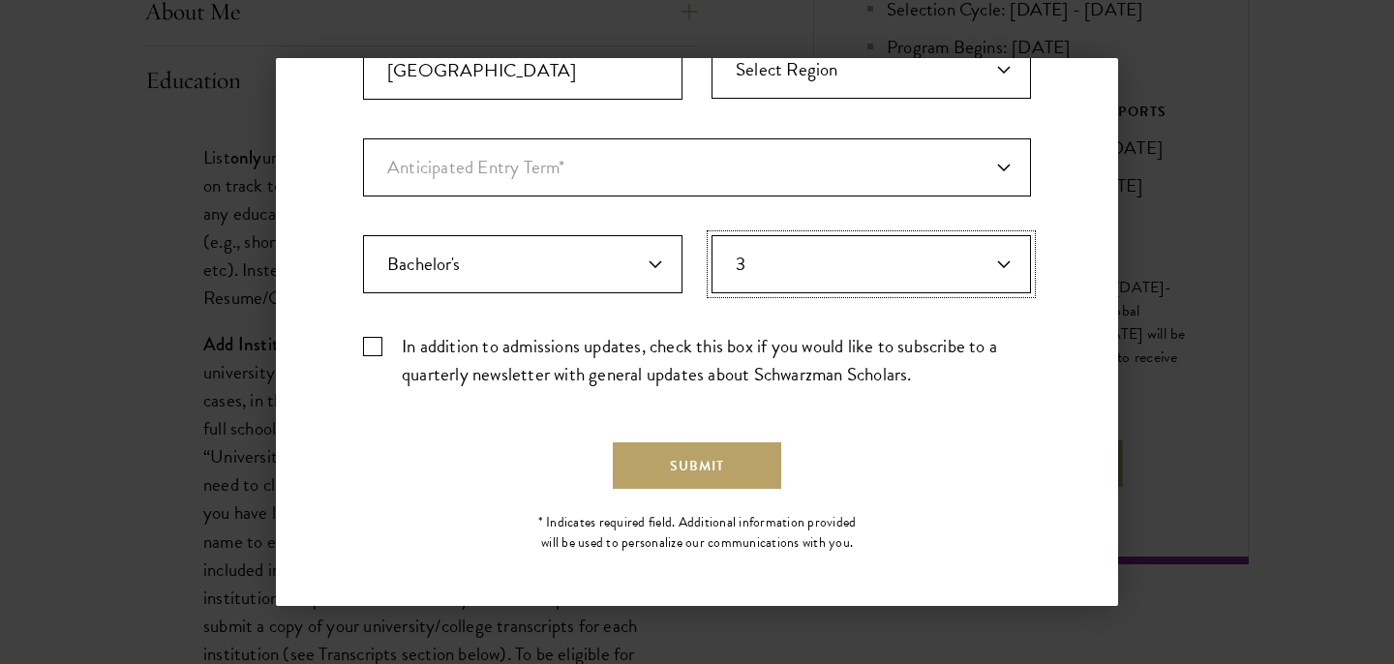
scroll to position [652, 0]
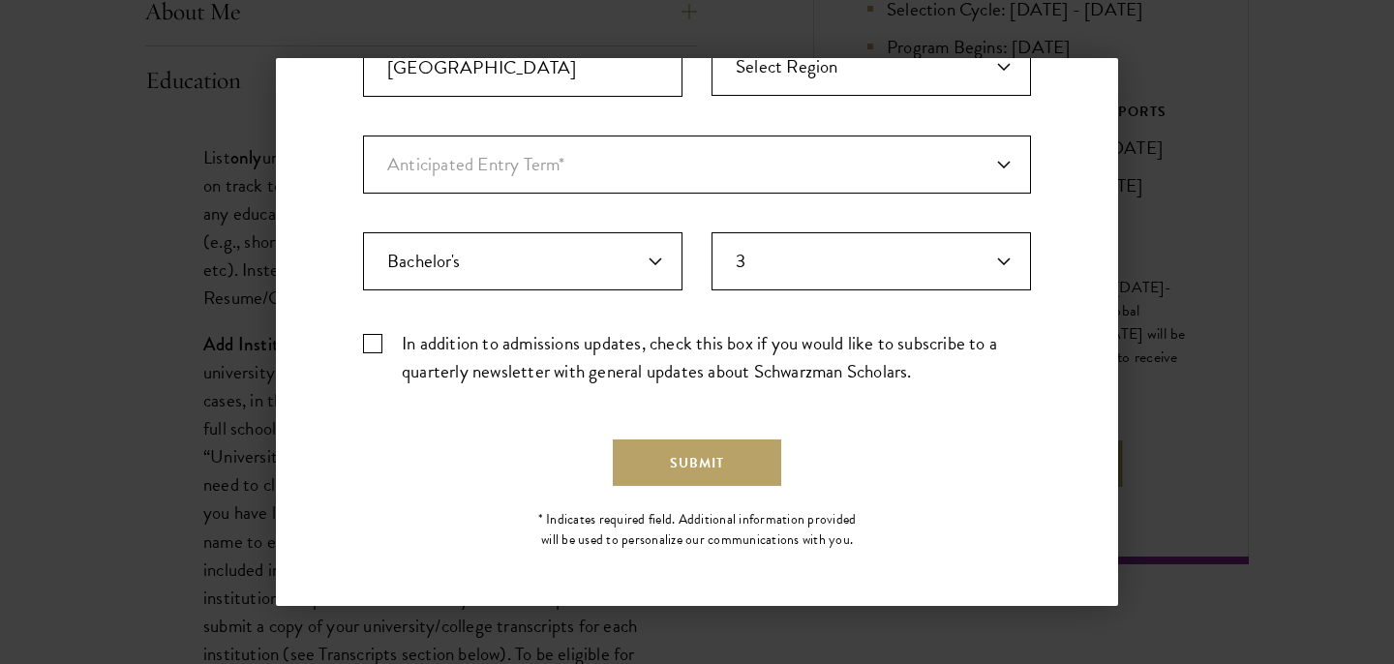
click at [517, 380] on label "In addition to admissions updates, check this box if you would like to subscrib…" at bounding box center [697, 357] width 668 height 56
click at [517, 342] on input "In addition to admissions updates, check this box if you would like to subscrib…" at bounding box center [697, 335] width 668 height 13
click at [477, 356] on label "In addition to admissions updates, check this box if you would like to subscrib…" at bounding box center [697, 357] width 668 height 56
click at [477, 342] on input "In addition to admissions updates, check this box if you would like to subscrib…" at bounding box center [697, 335] width 668 height 13
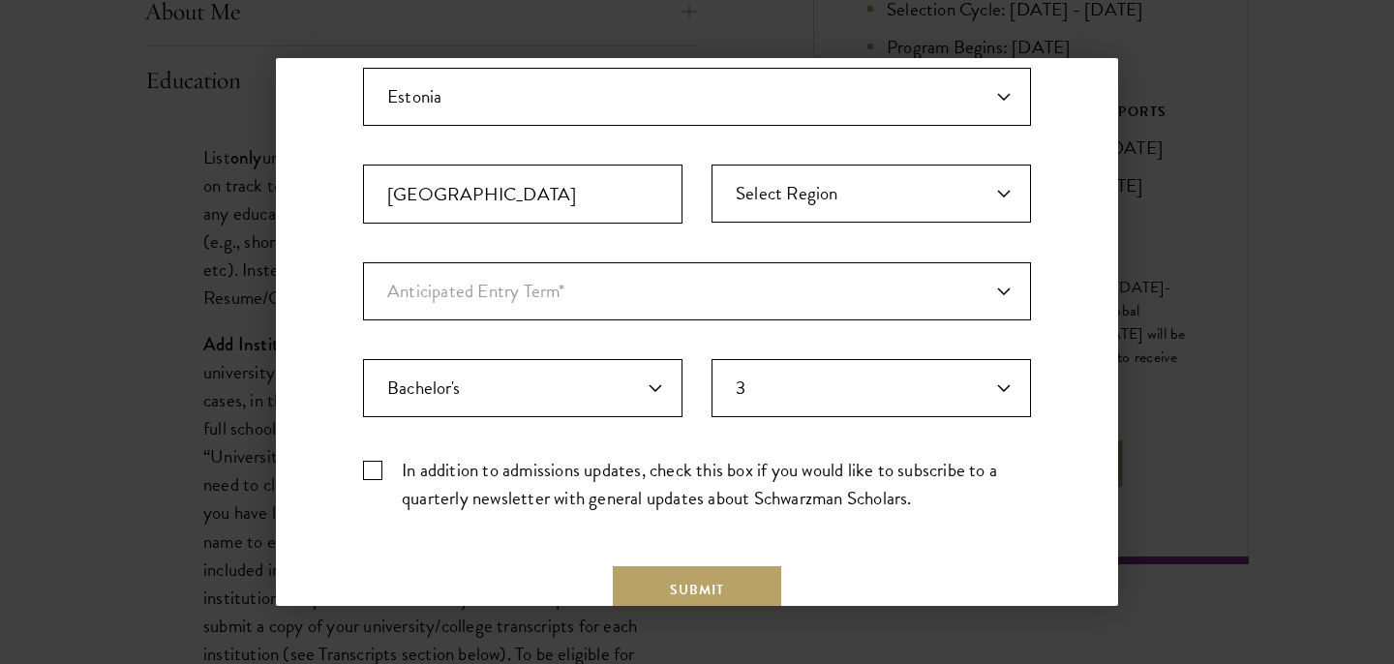
scroll to position [528, 0]
click at [366, 467] on label "In addition to admissions updates, check this box if you would like to subscrib…" at bounding box center [697, 481] width 668 height 56
click at [366, 466] on input "In addition to admissions updates, check this box if you would like to subscrib…" at bounding box center [697, 459] width 668 height 13
checkbox input "true"
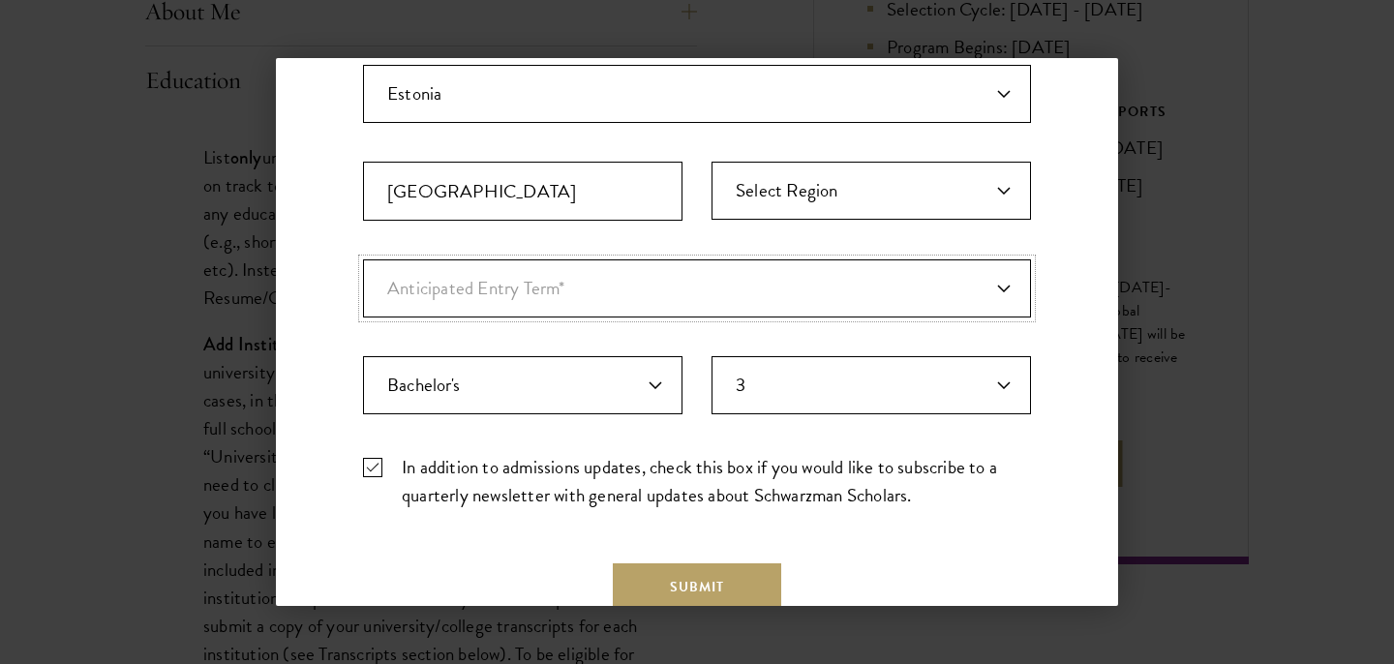
click at [564, 295] on select "Anticipated Entry Term* Just Exploring" at bounding box center [697, 288] width 668 height 58
select select "a6790467-ebe7-4045-a56a-66c1cae98076"
click at [363, 259] on select "Anticipated Entry Term* Just Exploring" at bounding box center [697, 288] width 668 height 58
click at [607, 313] on select "Anticipated Entry Term* Just Exploring" at bounding box center [697, 288] width 668 height 58
click at [636, 382] on select "Highest Level of Degree?* PHD Bachelor's Master's Current Undergraduate Student" at bounding box center [523, 385] width 320 height 58
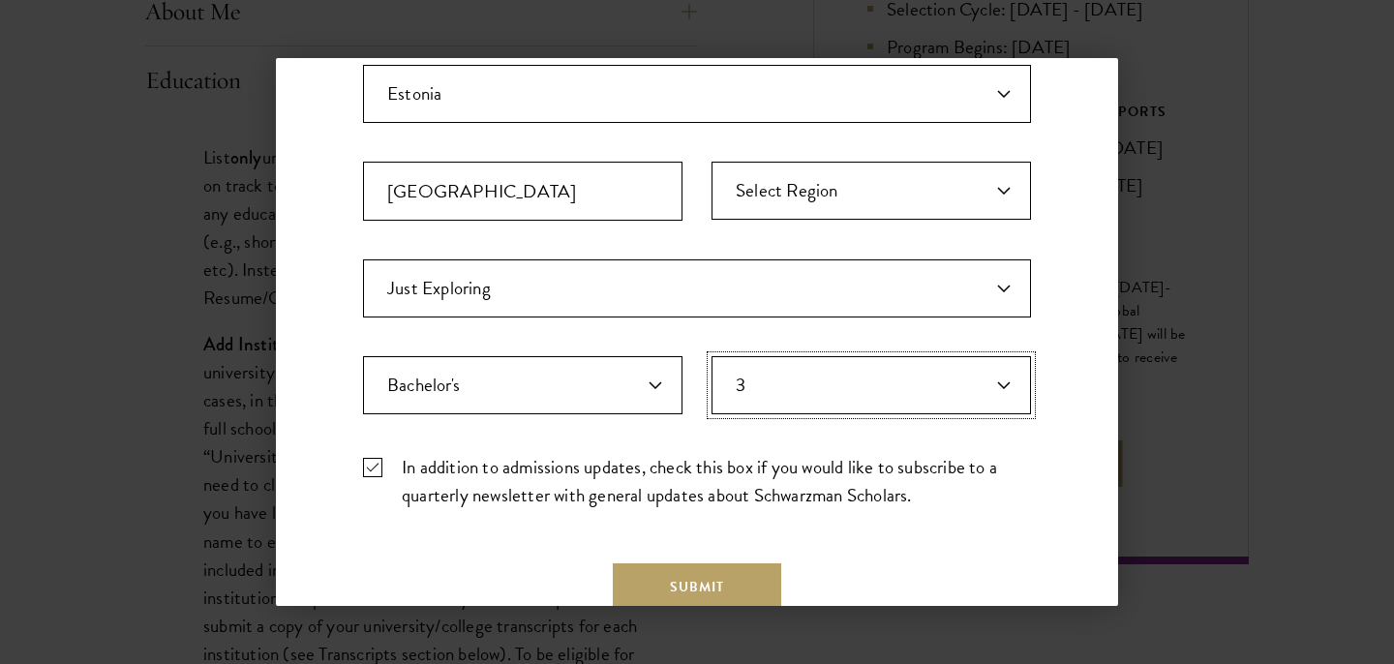
click at [769, 406] on select "Years of Post Graduation Experience?* 1 2 3 4 5 6 7 8 9 10" at bounding box center [872, 385] width 320 height 58
click at [584, 405] on select "Highest Level of Degree?* PHD Bachelor's Master's Current Undergraduate Student" at bounding box center [523, 385] width 320 height 58
select select "009547fe-3364-4351-8e81-63abea734008"
click at [363, 356] on select "Highest Level of Degree?* PHD Bachelor's Master's Current Undergraduate Student" at bounding box center [523, 385] width 320 height 58
click at [758, 389] on select "Years of Post Graduation Experience?* 1 2 3 4 5 6 7 8 9 10" at bounding box center [872, 385] width 320 height 58
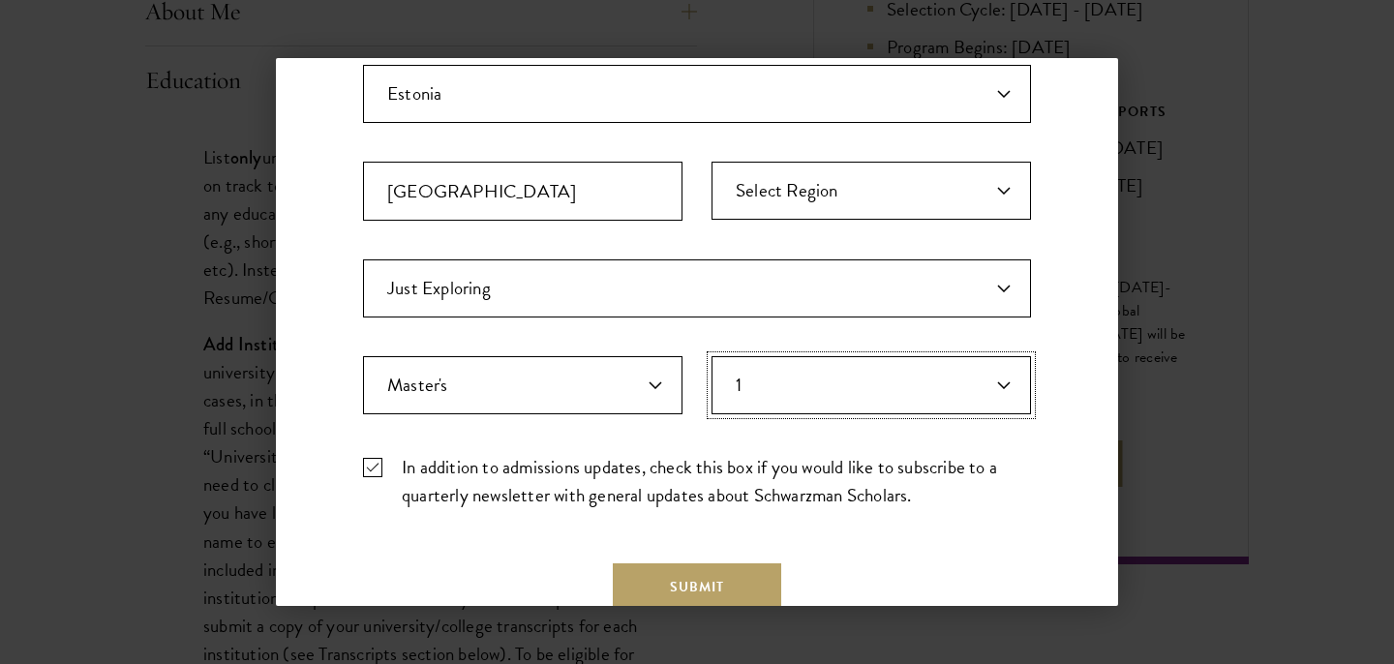
click at [712, 356] on select "Years of Post Graduation Experience?* 1 2 3 4 5 6 7 8 9 10" at bounding box center [872, 385] width 320 height 58
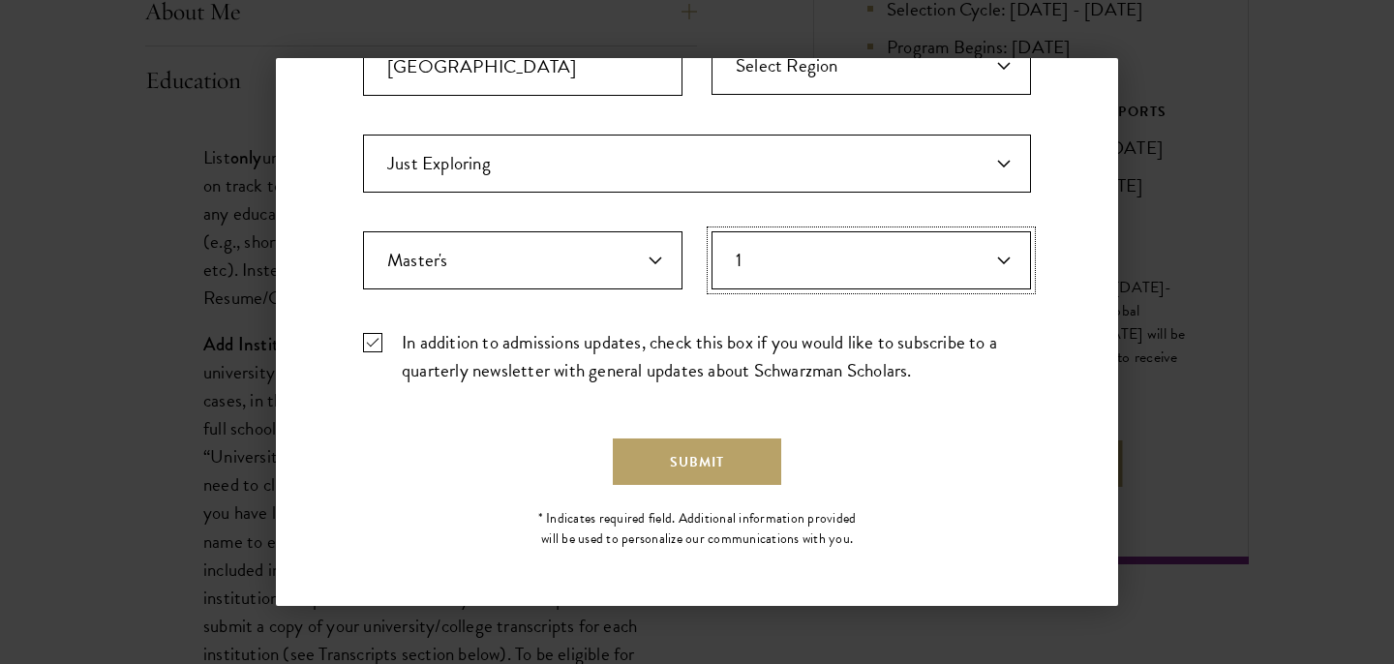
click at [798, 280] on select "Years of Post Graduation Experience?* 1 2 3 4 5 6 7 8 9 10" at bounding box center [872, 260] width 320 height 58
select select "3"
click at [712, 231] on select "Years of Post Graduation Experience?* 1 2 3 4 5 6 7 8 9 10" at bounding box center [872, 260] width 320 height 58
click at [558, 253] on select "Highest Level of Degree?* PHD Bachelor's Master's Current Undergraduate Student" at bounding box center [523, 260] width 320 height 58
select select "baef124f-e103-44b1-8ca6-5d0669438e44"
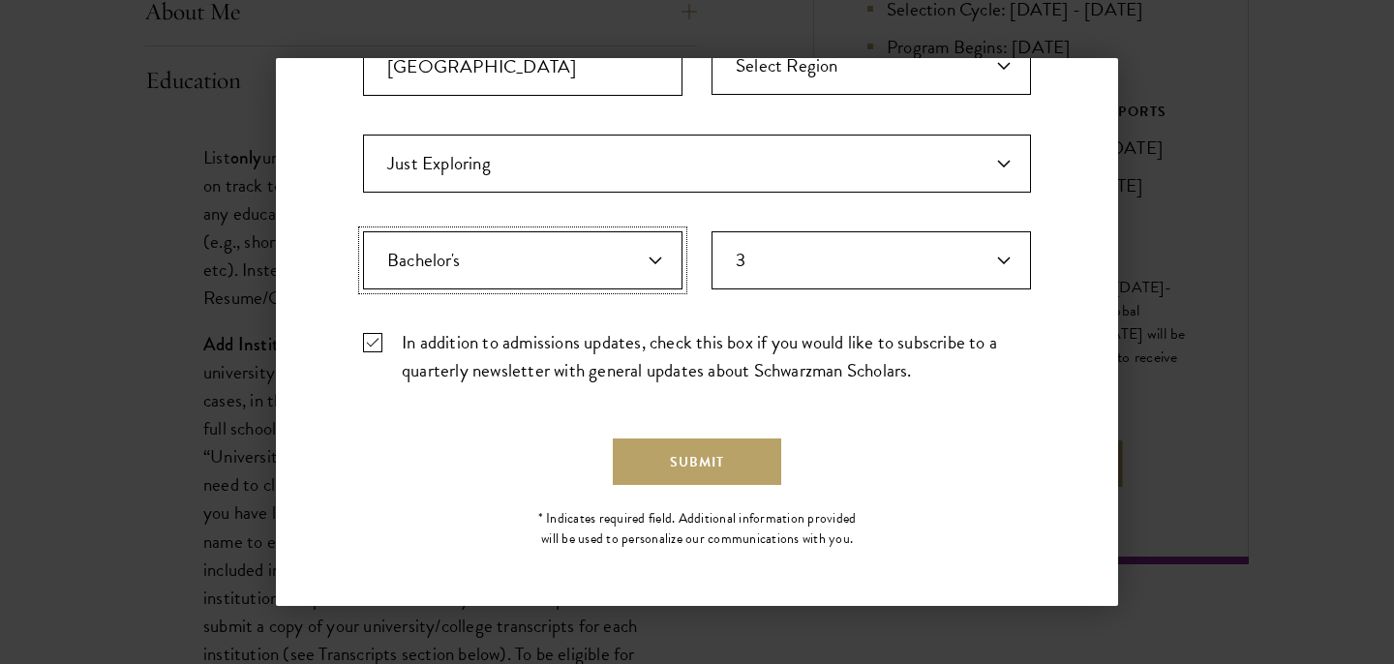
click at [363, 231] on select "Highest Level of Degree?* PHD Bachelor's Master's Current Undergraduate Student" at bounding box center [523, 260] width 320 height 58
click at [681, 472] on button "Submit" at bounding box center [697, 462] width 168 height 46
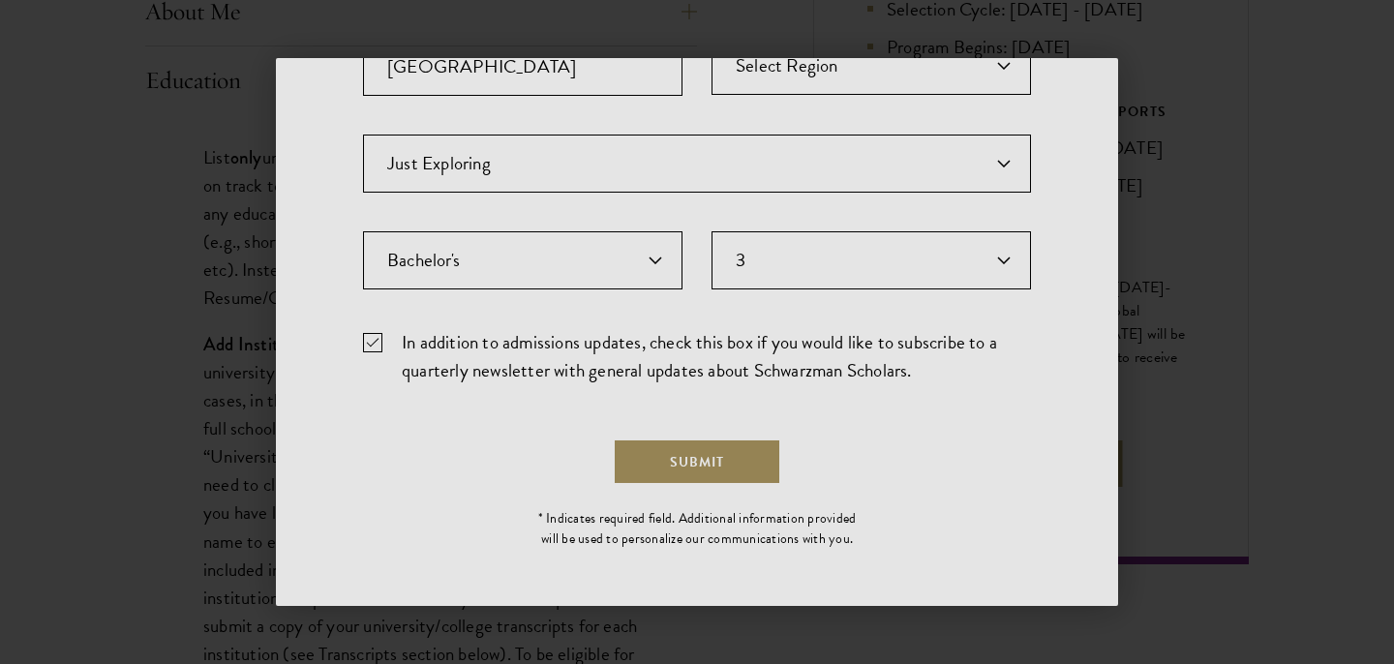
scroll to position [0, 0]
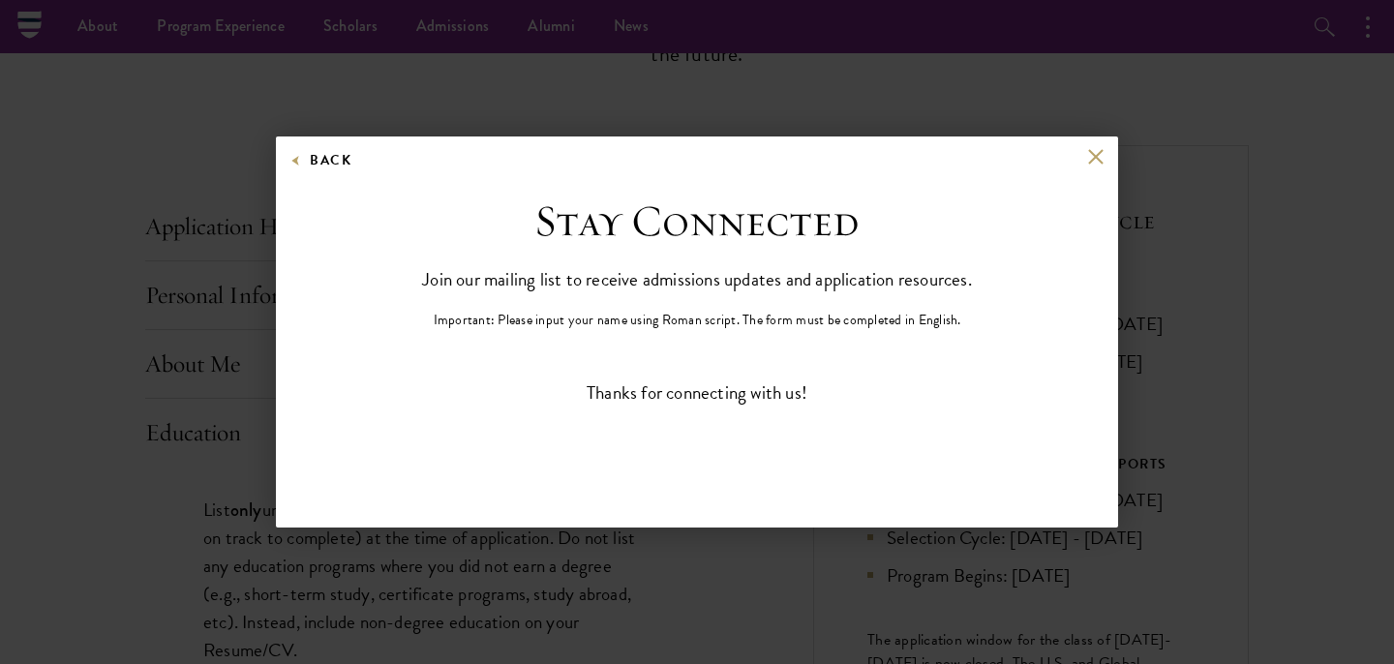
click at [1321, 293] on div "Back Stay Connected Please select what best describes you: Prospective Applican…" at bounding box center [697, 332] width 1394 height 548
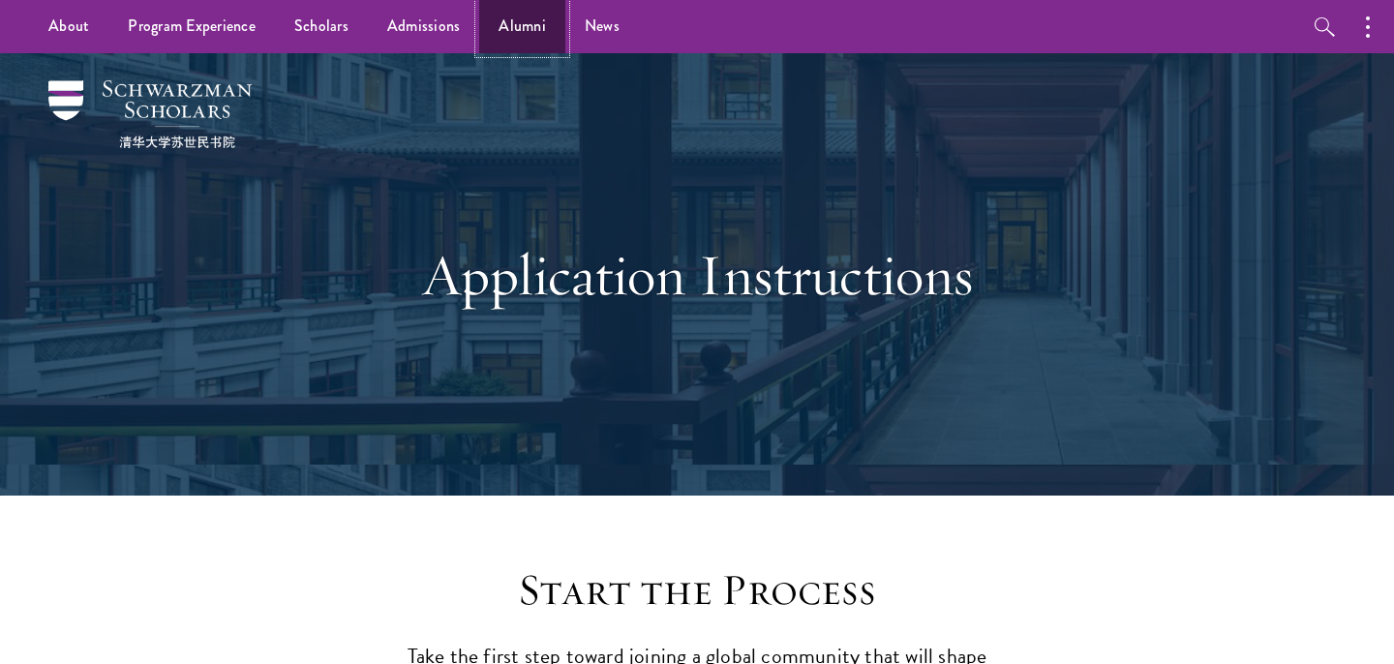
click at [498, 35] on link "Alumni" at bounding box center [522, 26] width 86 height 53
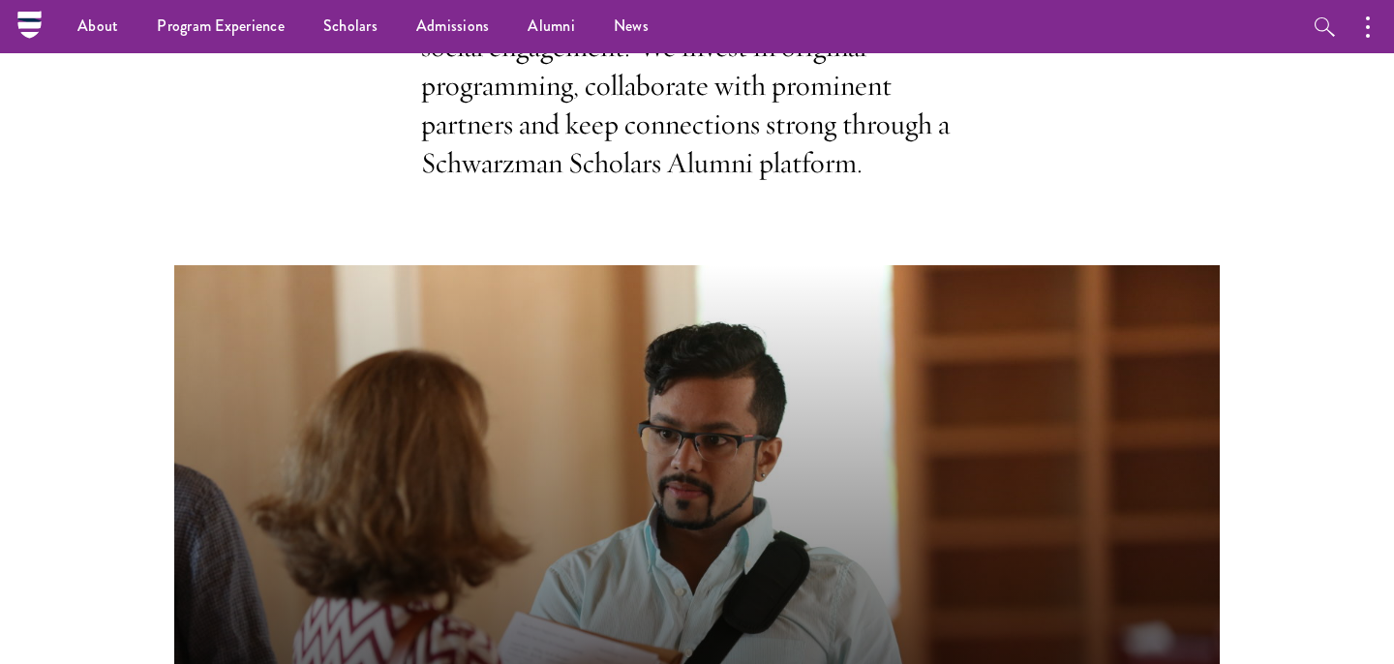
scroll to position [450, 0]
